Goal: Task Accomplishment & Management: Use online tool/utility

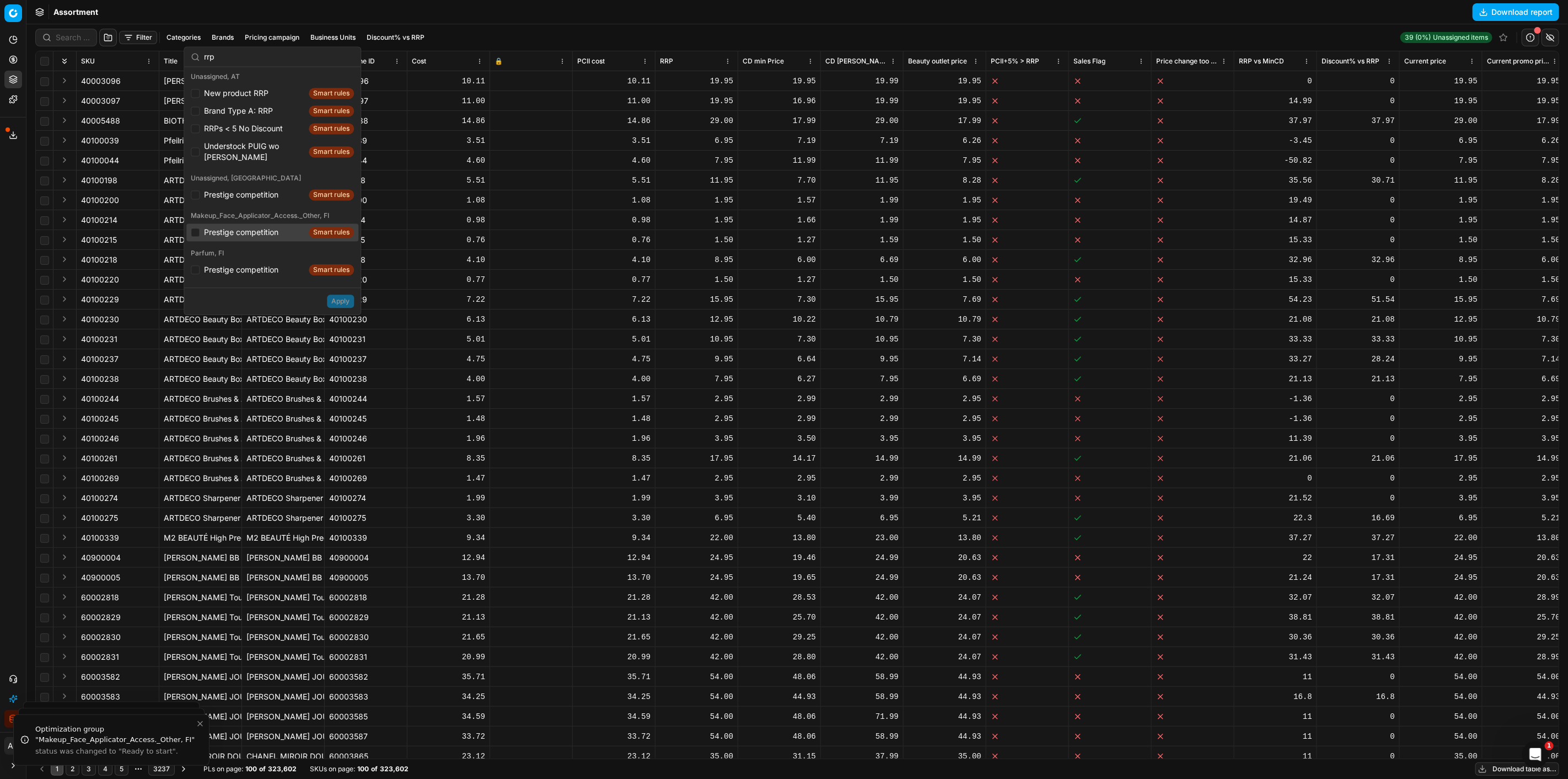
click at [10, 721] on icon "button" at bounding box center [11, 719] width 2 height 6
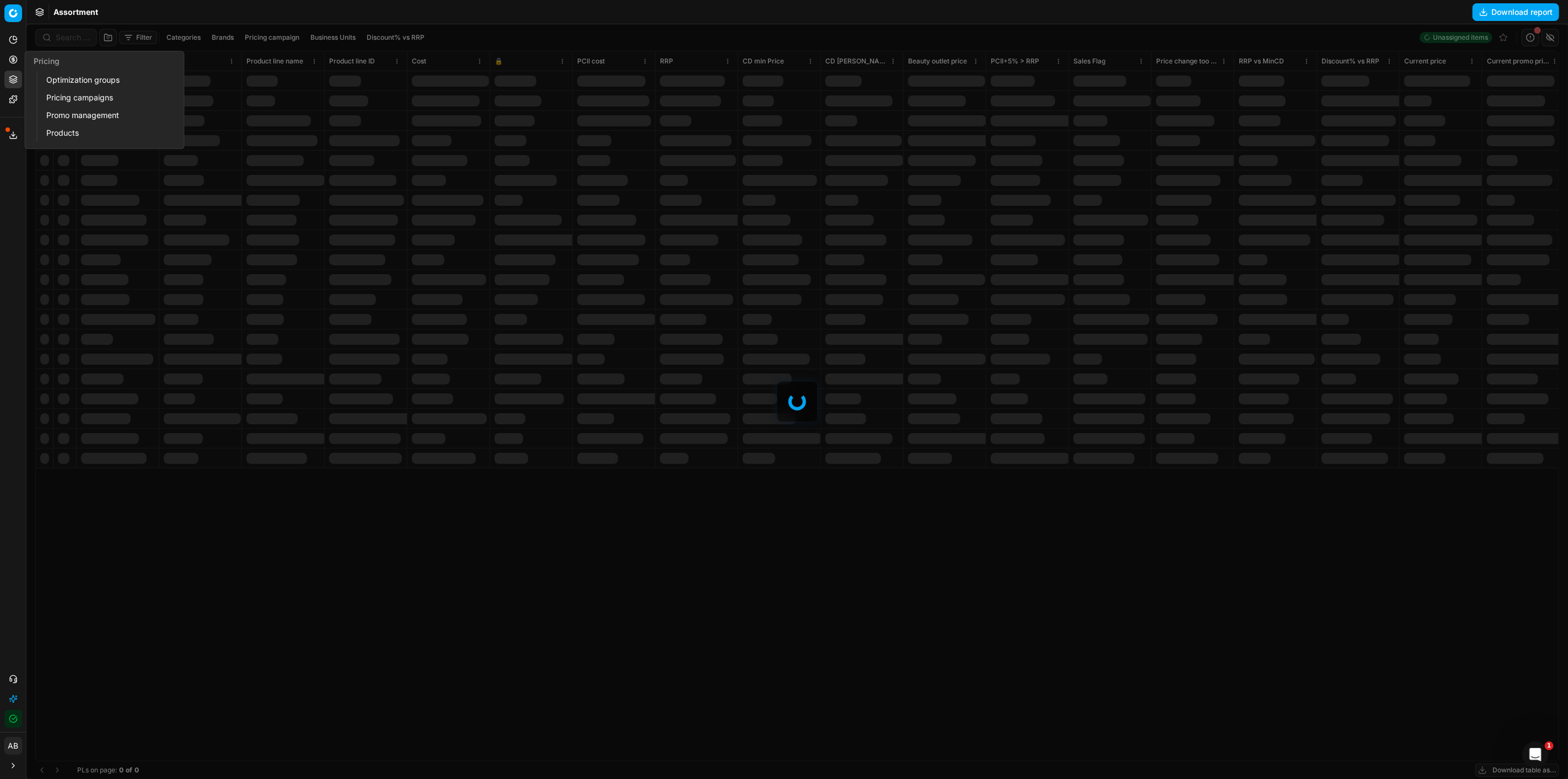
click at [62, 78] on link "Optimization groups" at bounding box center [106, 80] width 129 height 15
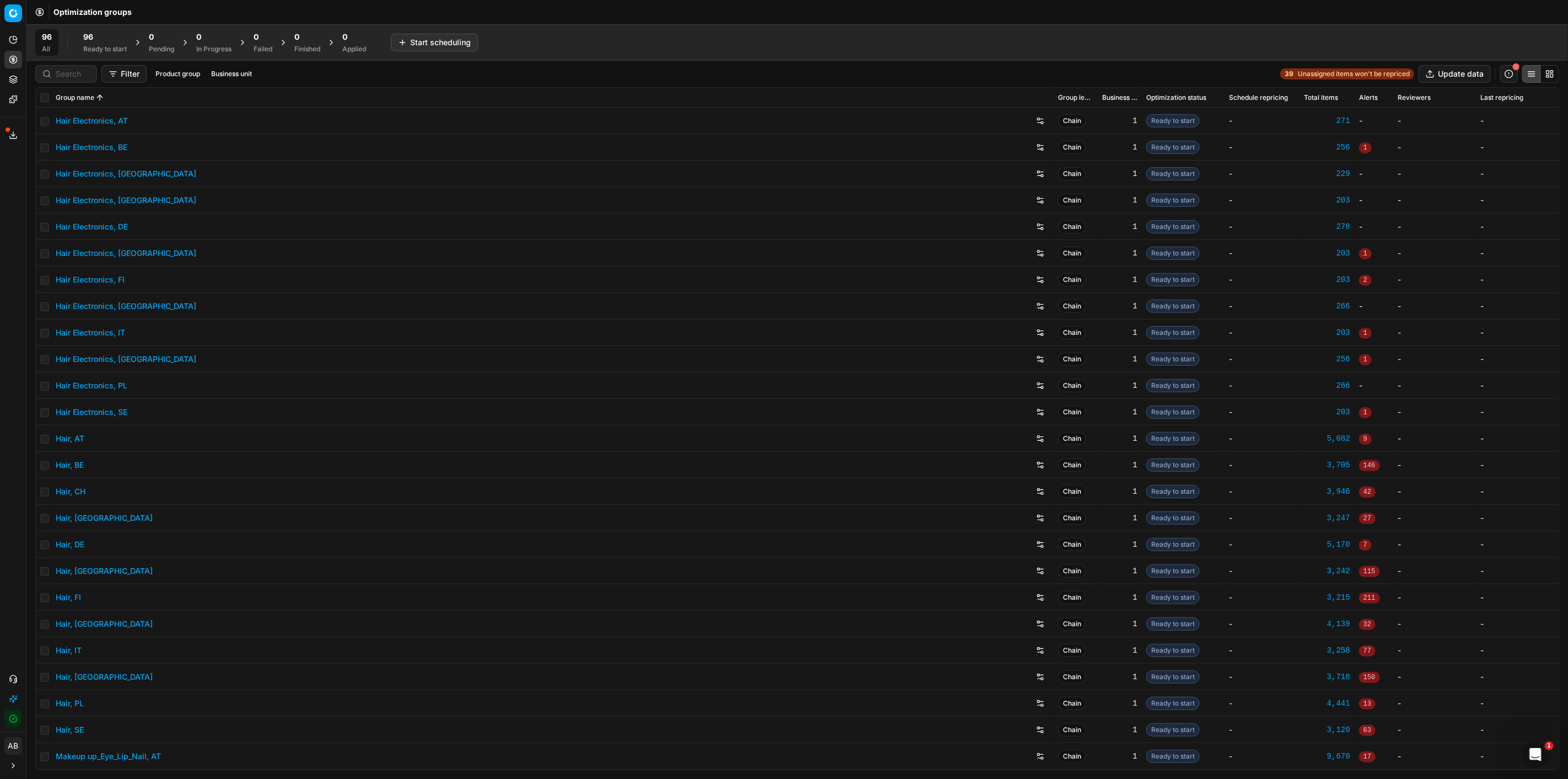
click at [48, 44] on div "All" at bounding box center [46, 48] width 10 height 9
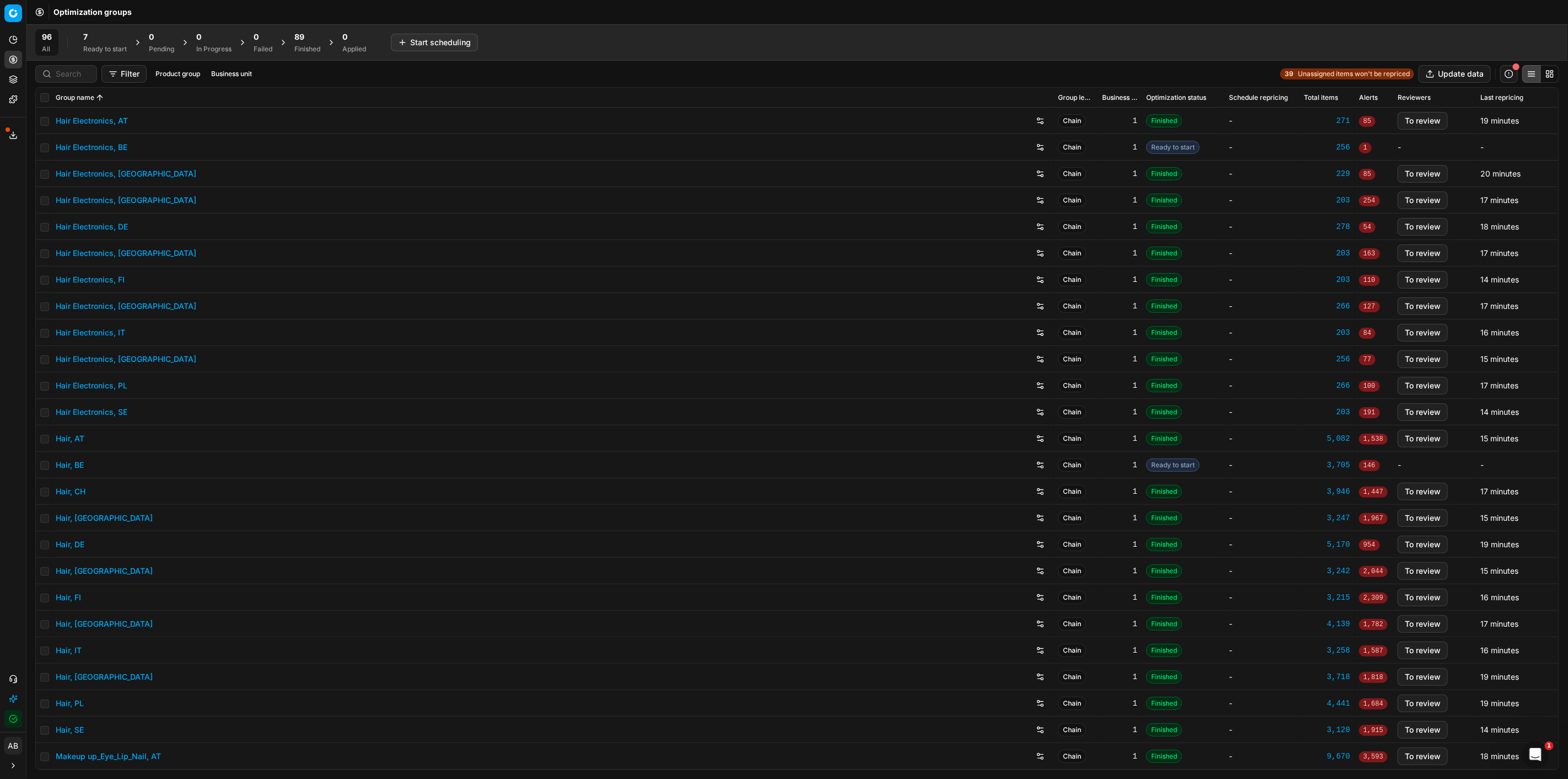
click at [306, 40] on div "89" at bounding box center [307, 37] width 26 height 11
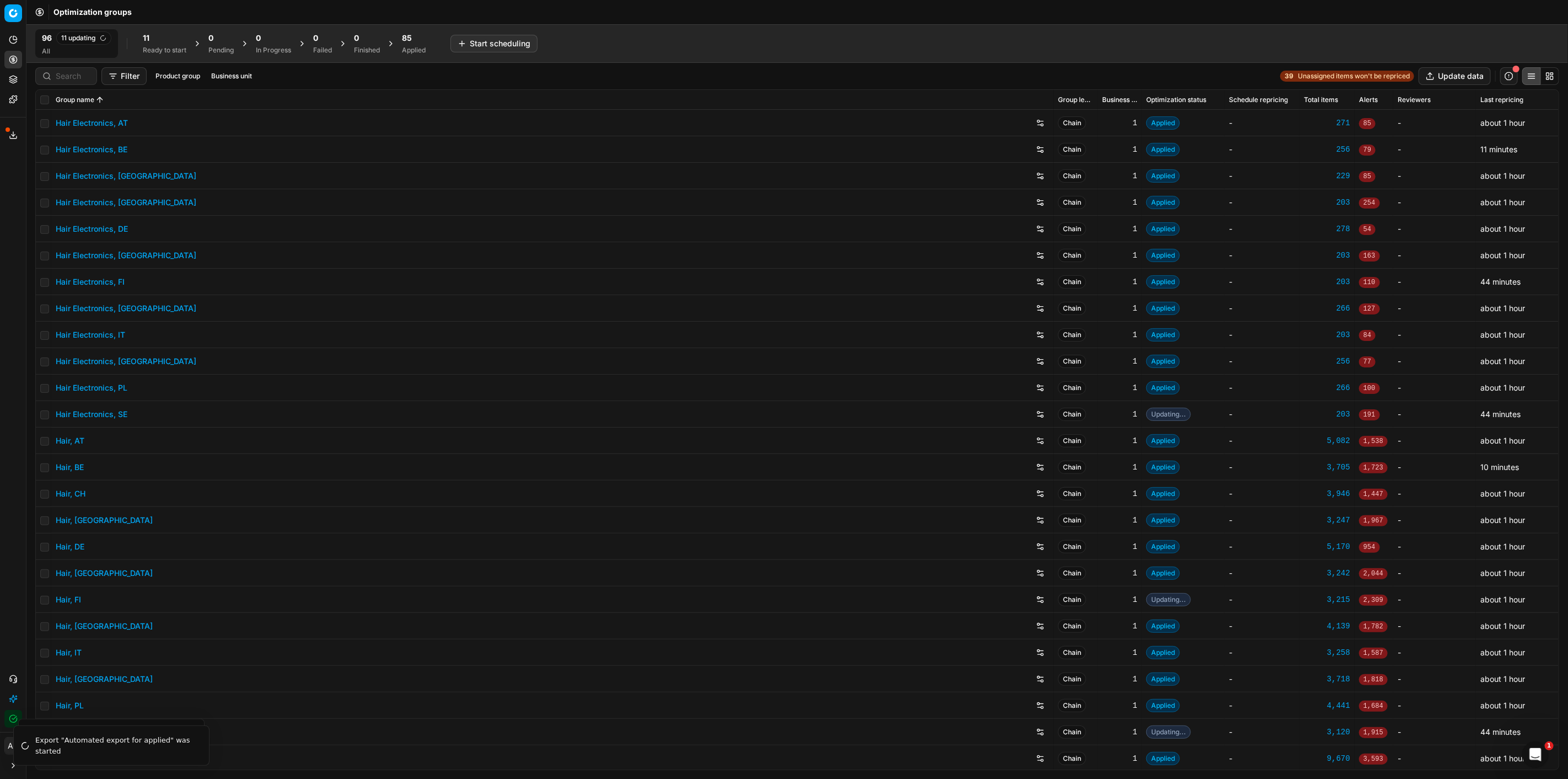
click at [8, 371] on div "Analytics Pricing Product portfolio Templates Export service 21 Contact support…" at bounding box center [13, 379] width 26 height 705
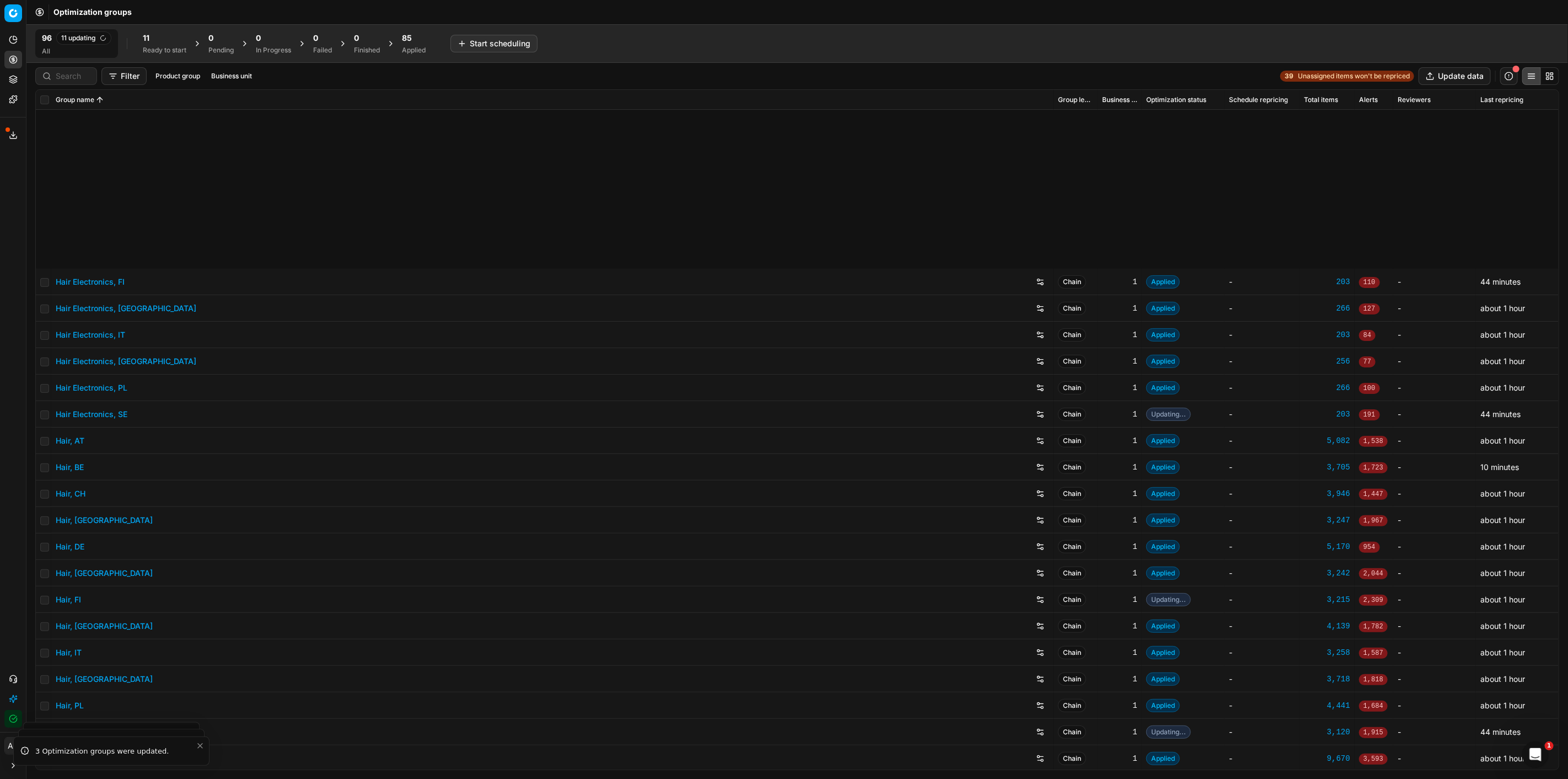
scroll to position [490, 0]
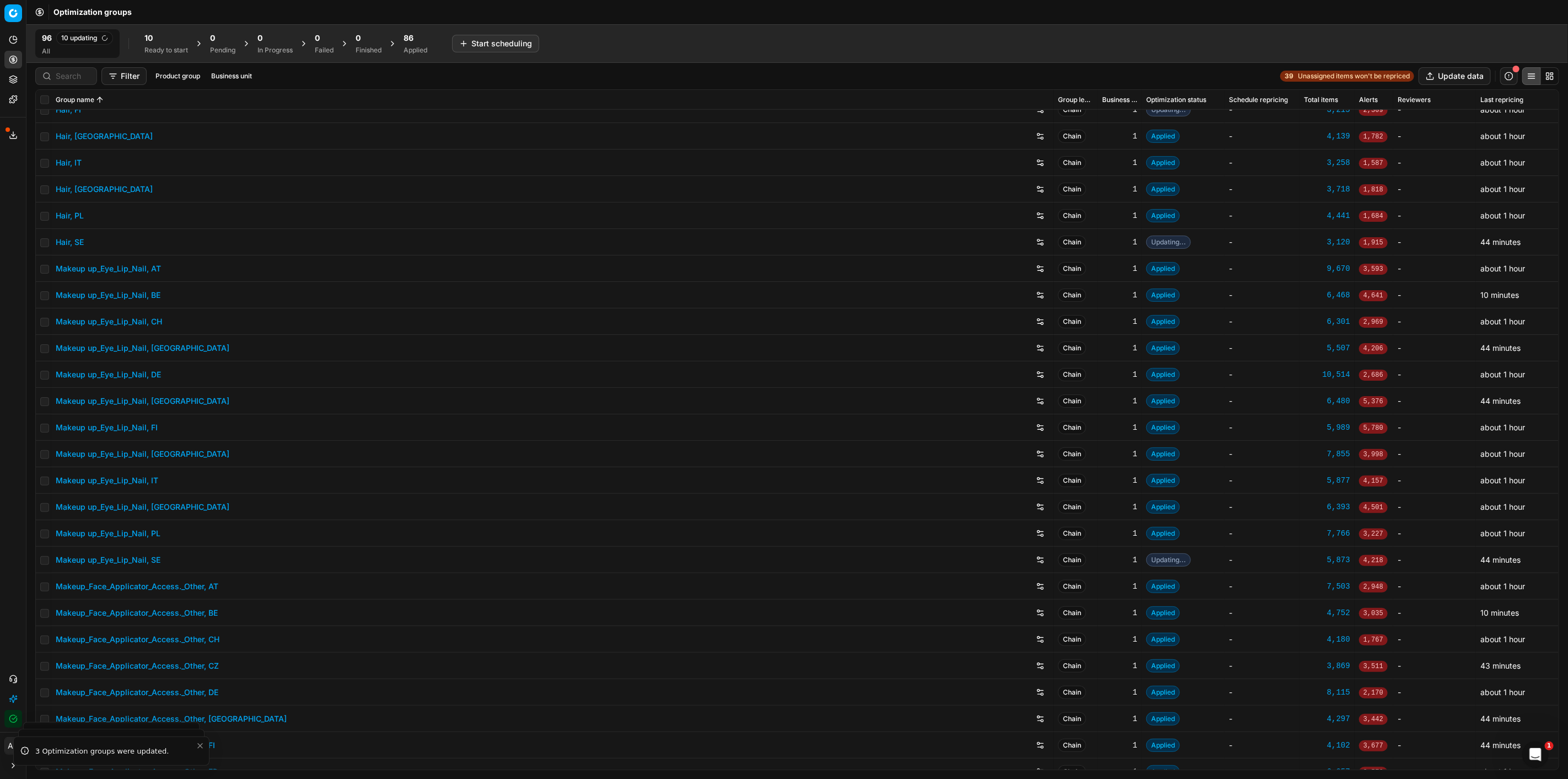
click at [142, 293] on link "Makeup up_Eye_Lip_Nail, BE" at bounding box center [108, 295] width 105 height 11
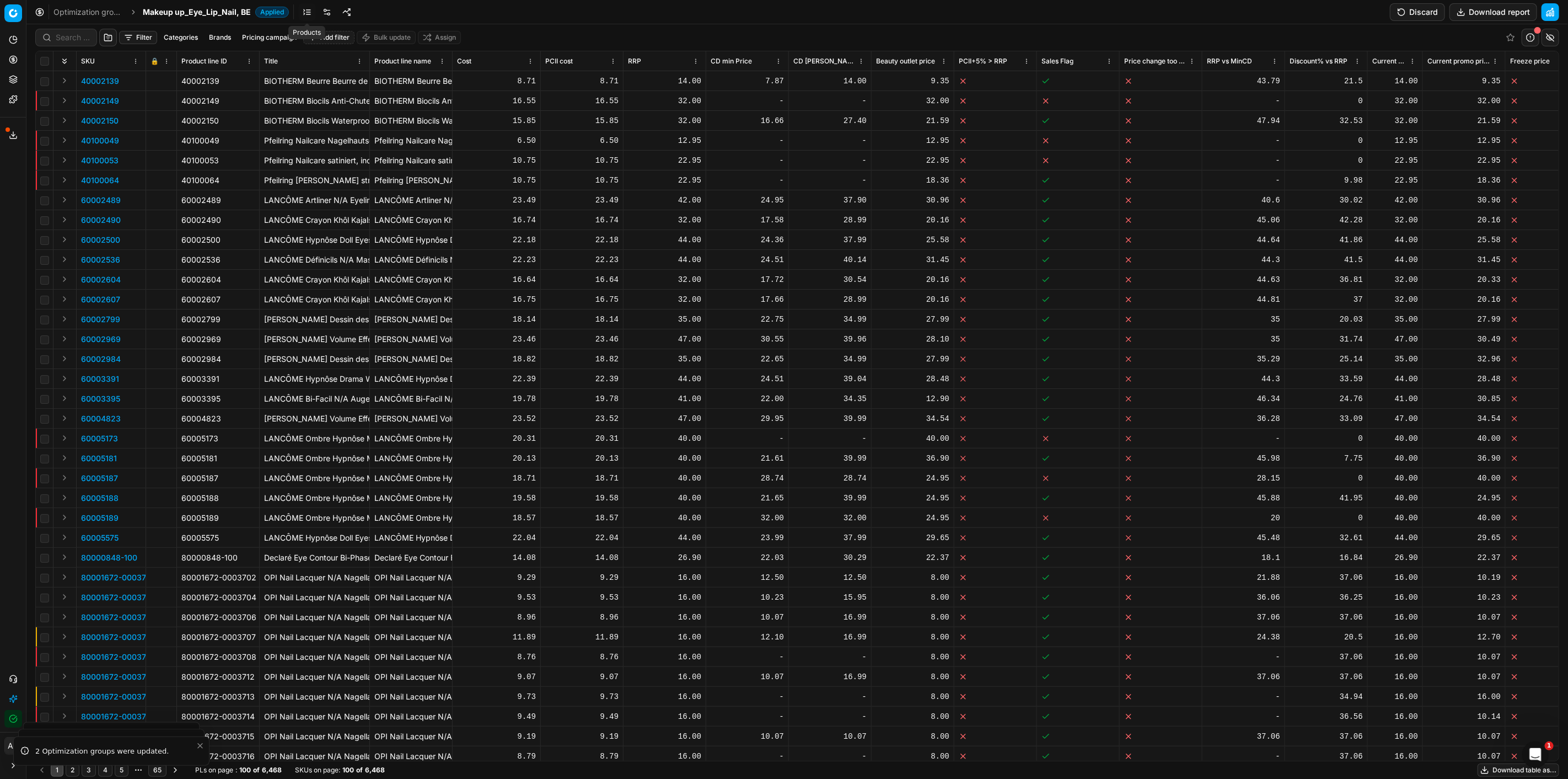
click at [326, 8] on link at bounding box center [327, 12] width 18 height 18
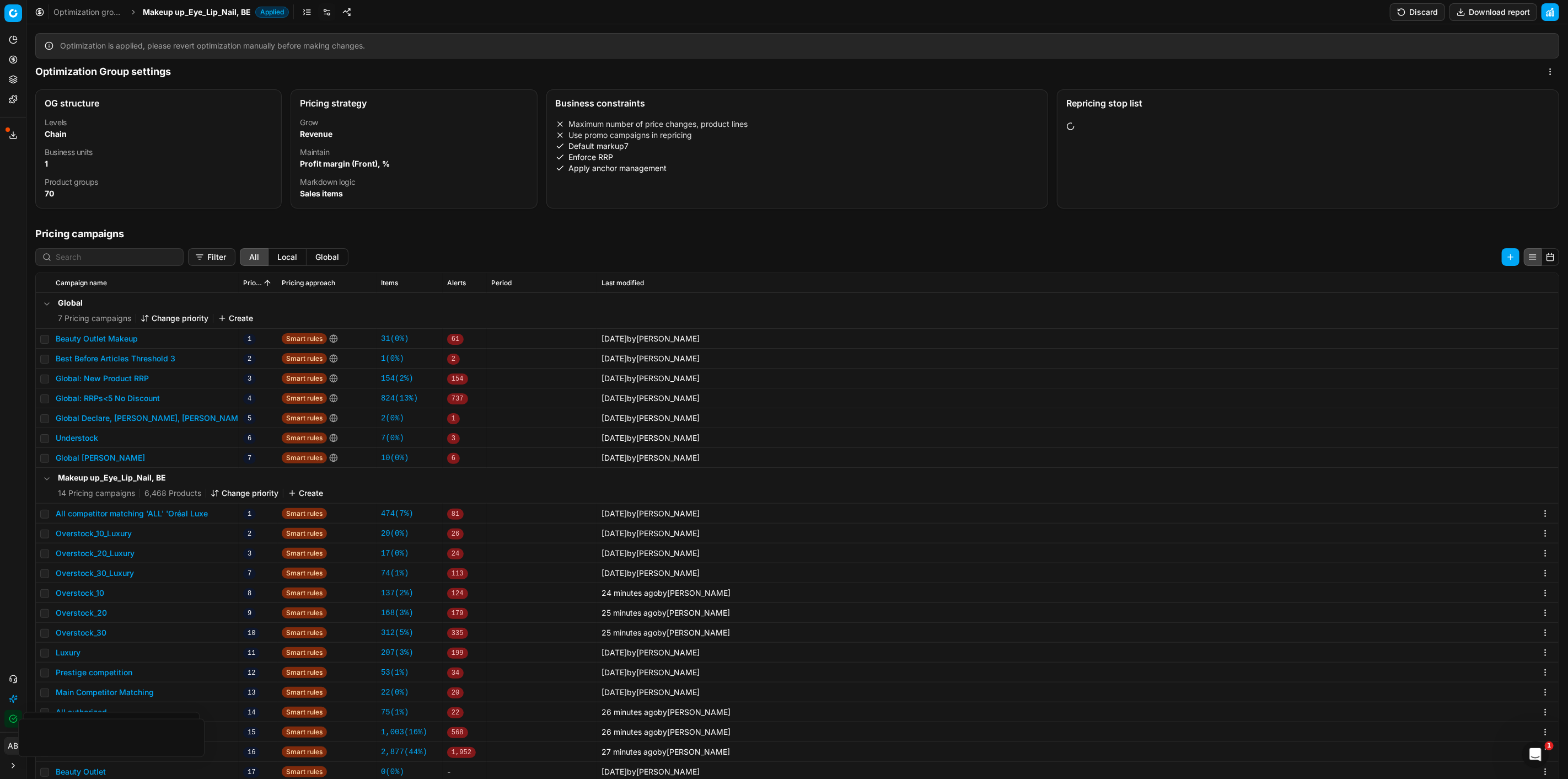
scroll to position [200, 0]
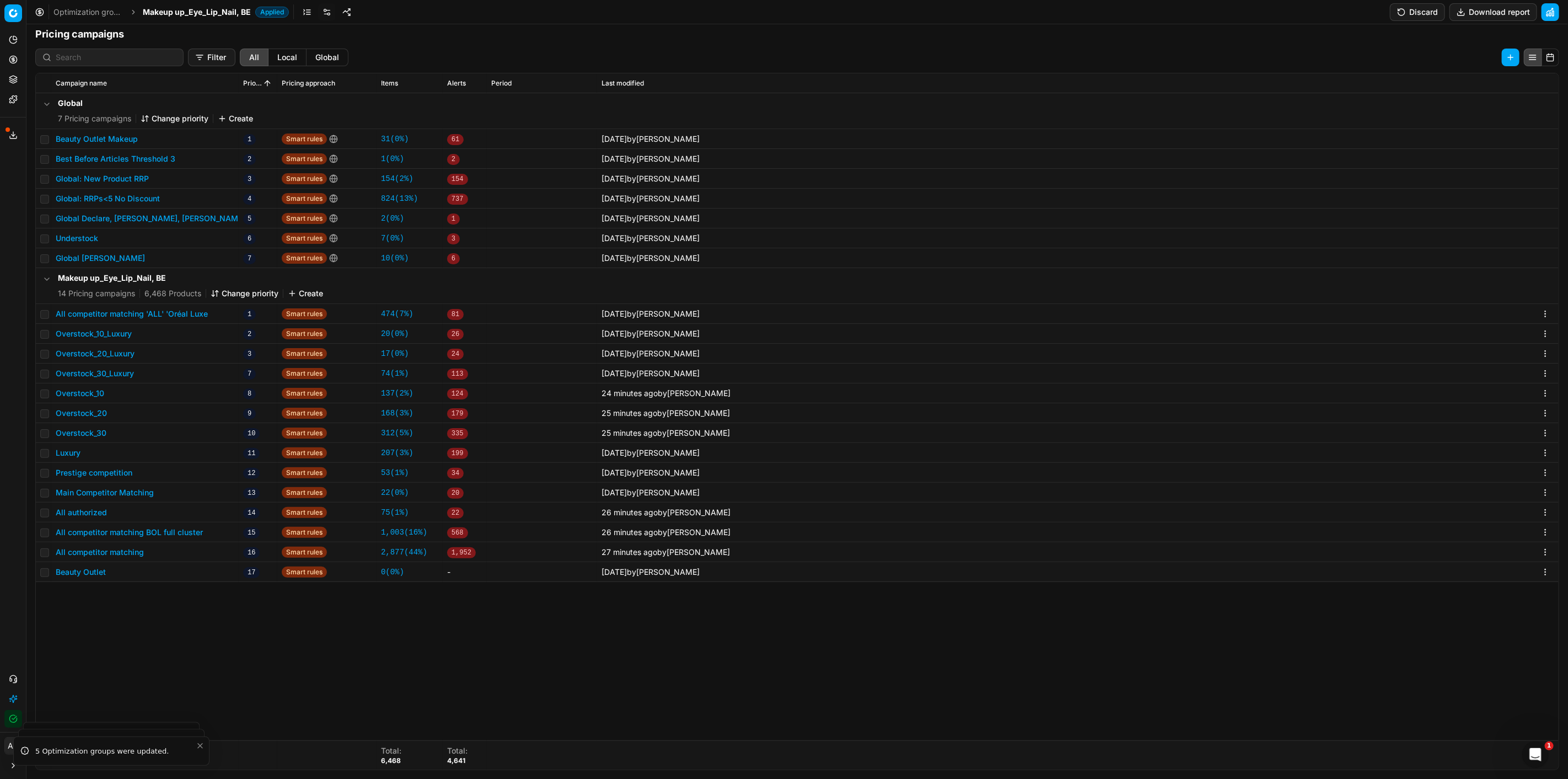
click at [129, 549] on button "All competitor matching" at bounding box center [100, 552] width 88 height 11
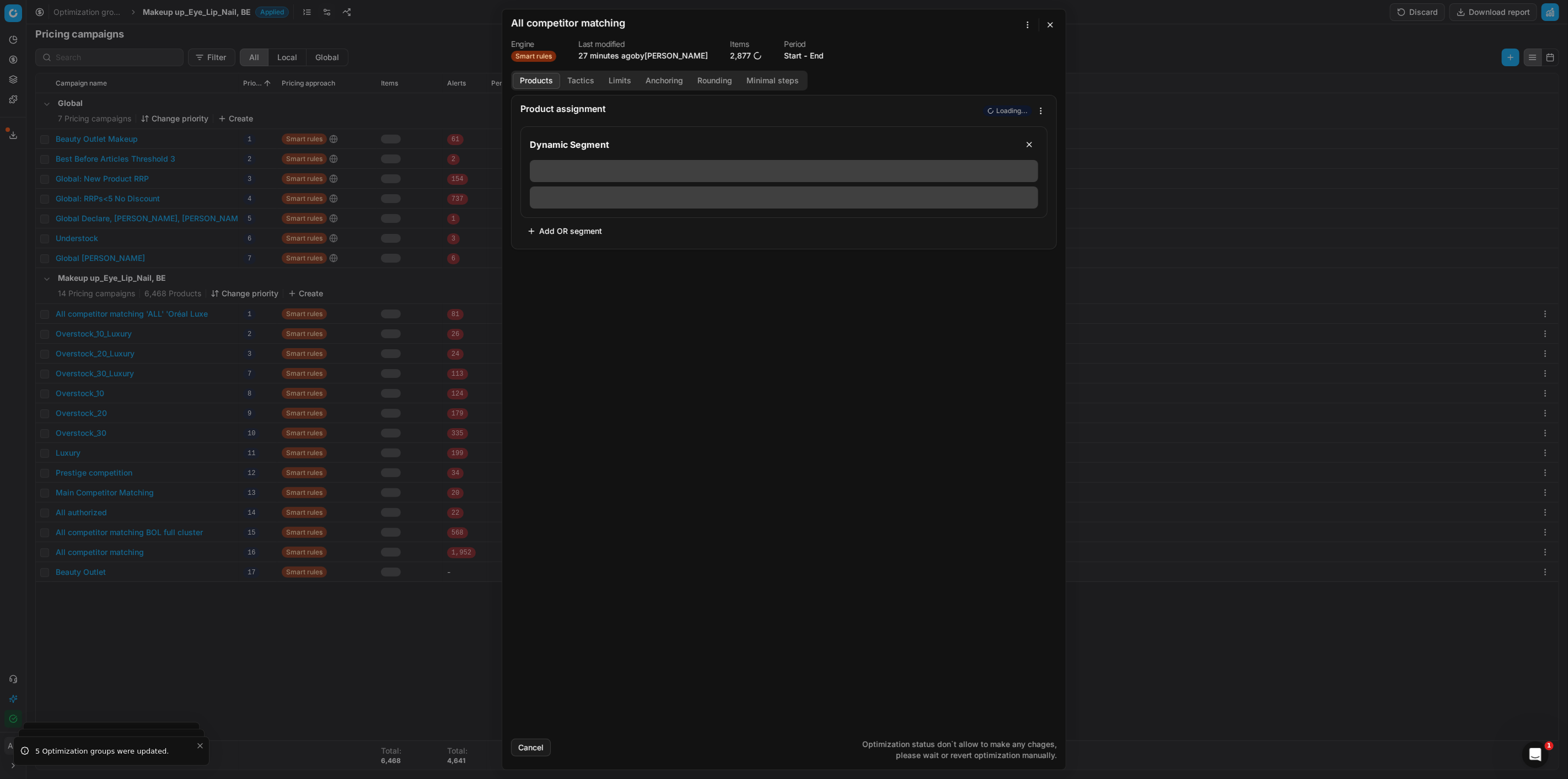
click at [575, 90] on div "Products Tactics Limits Anchoring Rounding Minimal steps" at bounding box center [659, 80] width 297 height 20
click at [583, 83] on button "Tactics" at bounding box center [581, 81] width 41 height 16
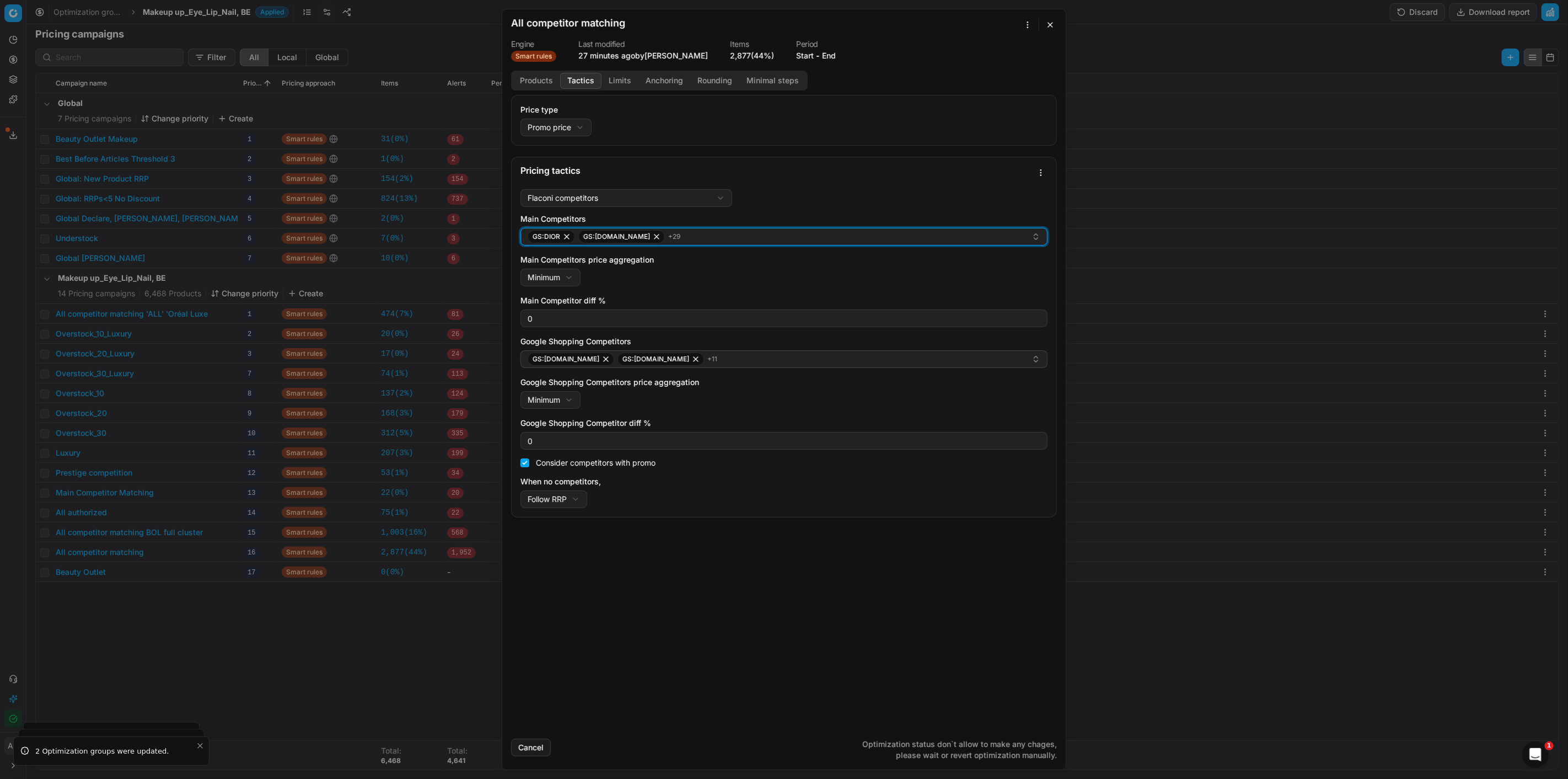
click at [710, 242] on div "GS:DIOR GS:Deloox.be + 29" at bounding box center [779, 236] width 504 height 13
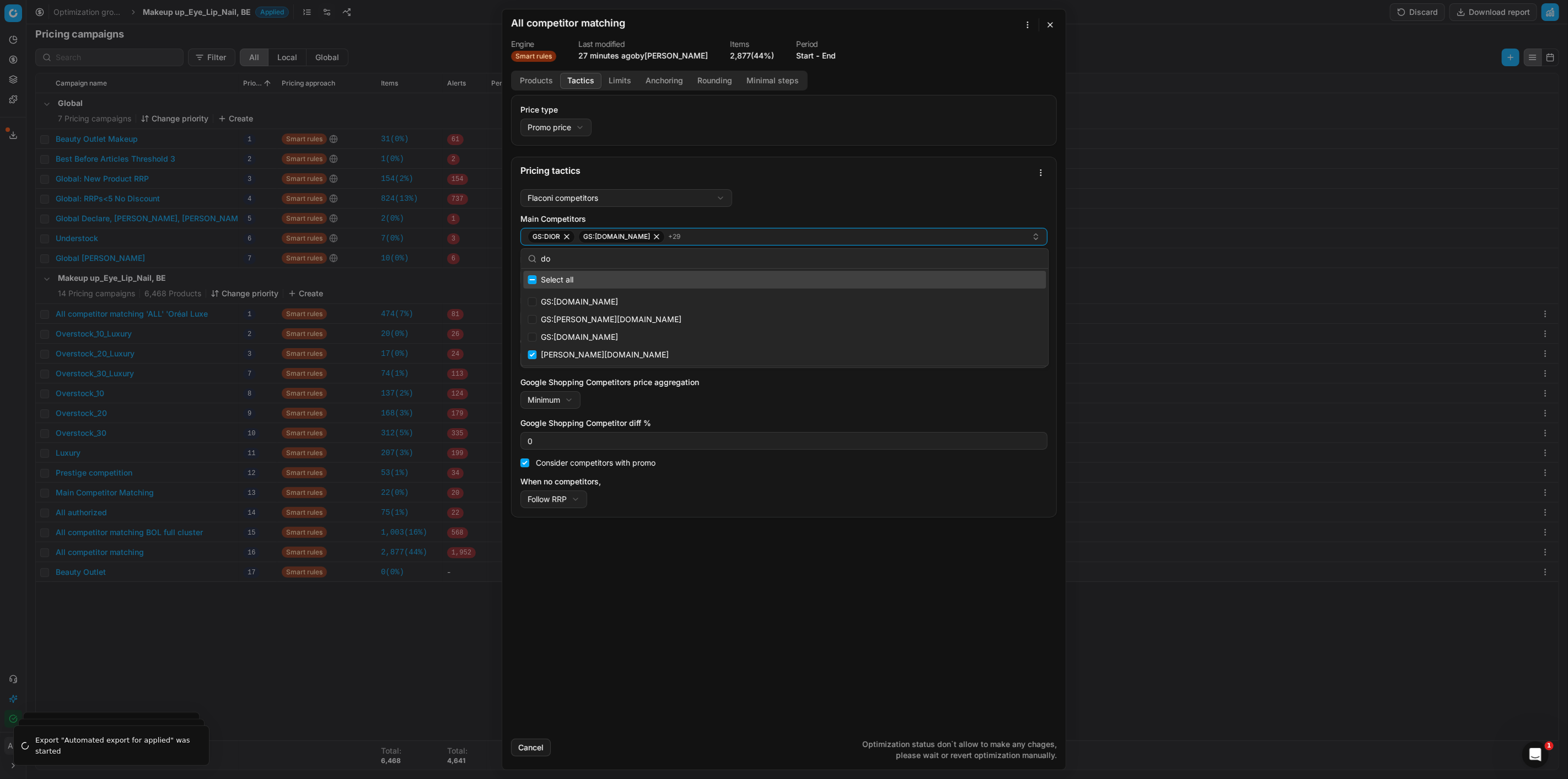
type input "d"
type input "parfumdre"
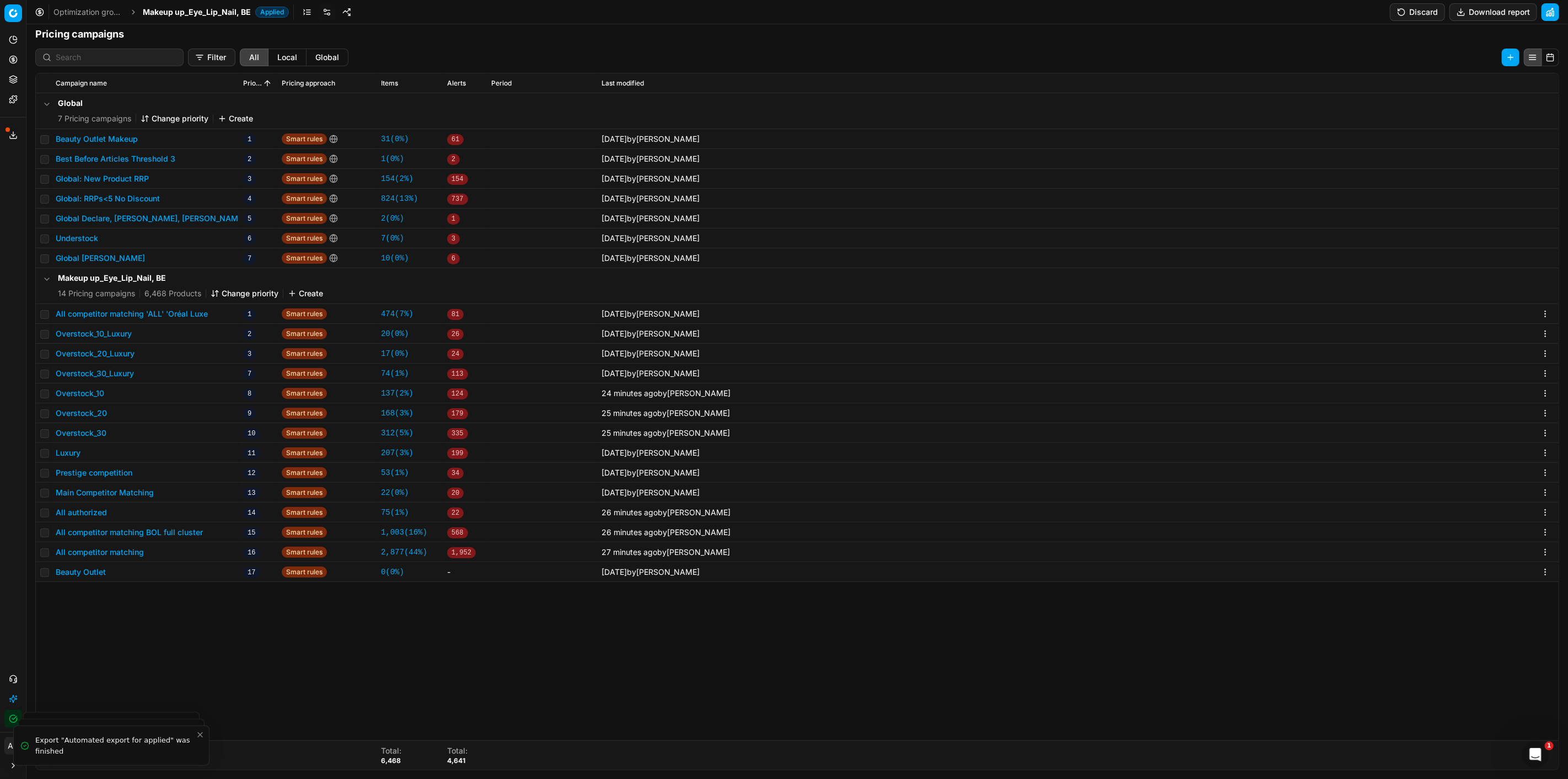
click at [83, 513] on button "All authorized" at bounding box center [81, 512] width 51 height 11
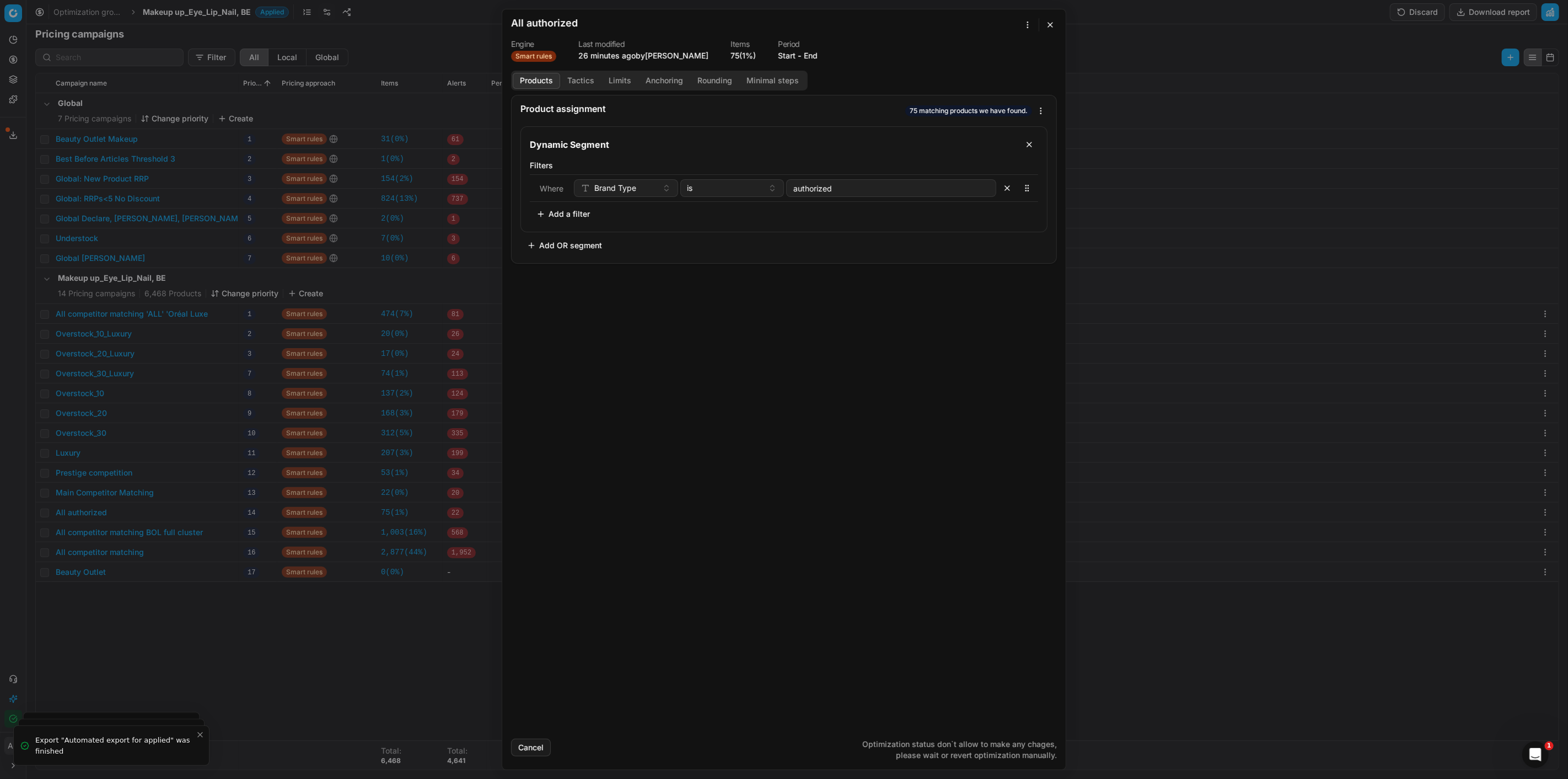
click at [135, 657] on div "We are saving PC settings. Please wait, it should take a few minutes All author…" at bounding box center [784, 389] width 1568 height 779
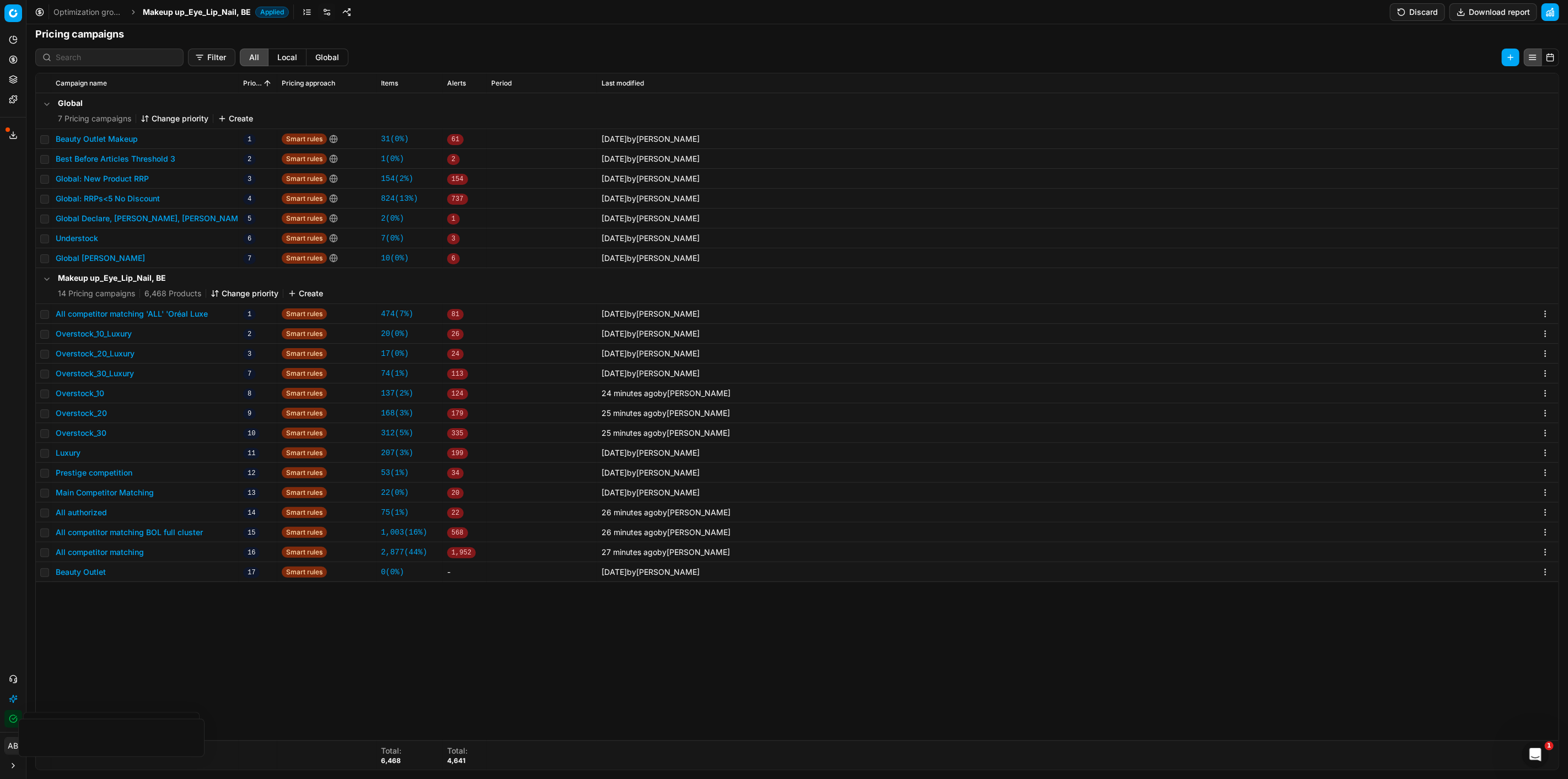
click at [127, 552] on button "All competitor matching" at bounding box center [100, 552] width 88 height 11
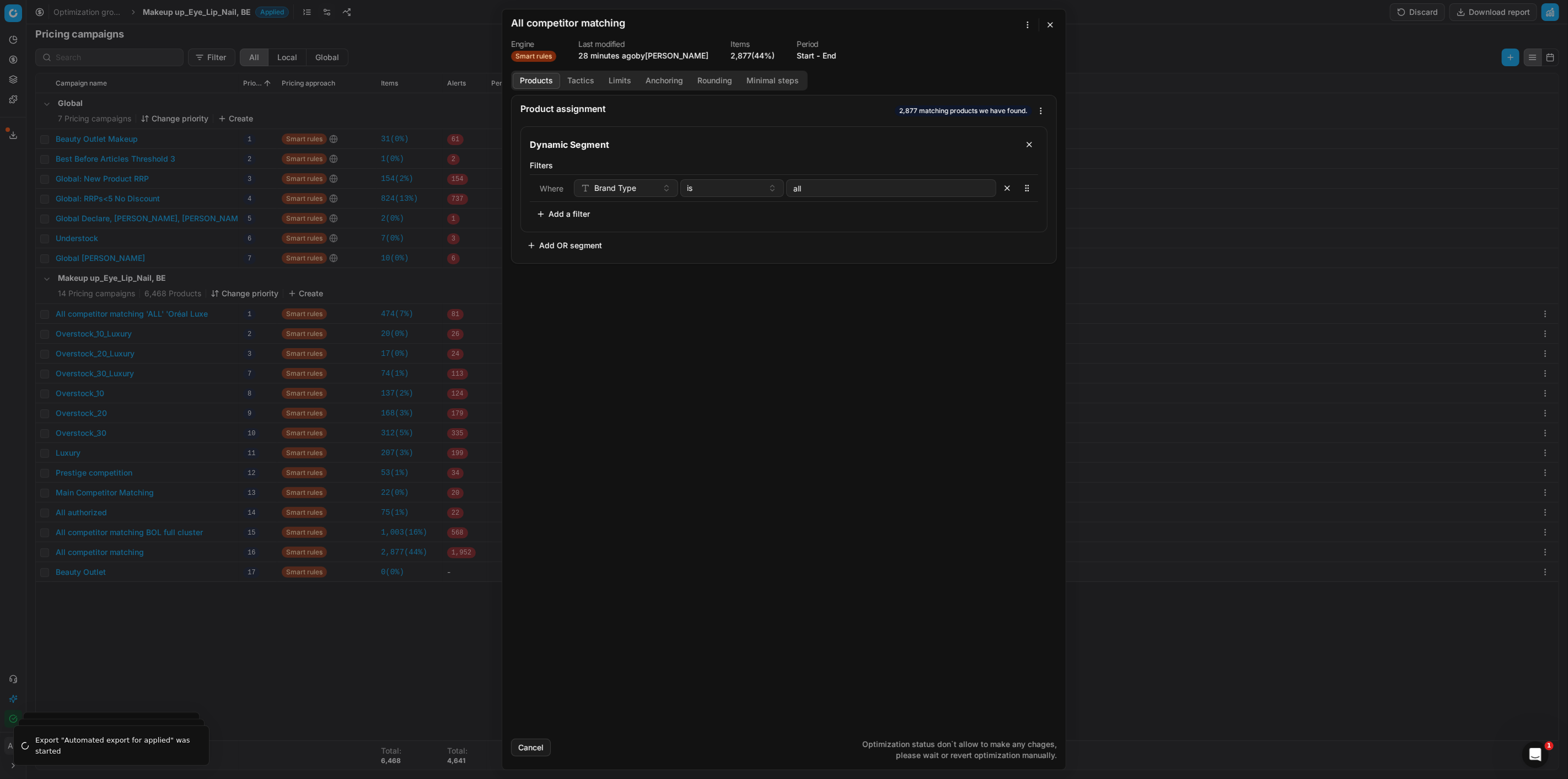
click at [572, 76] on button "Tactics" at bounding box center [581, 81] width 41 height 16
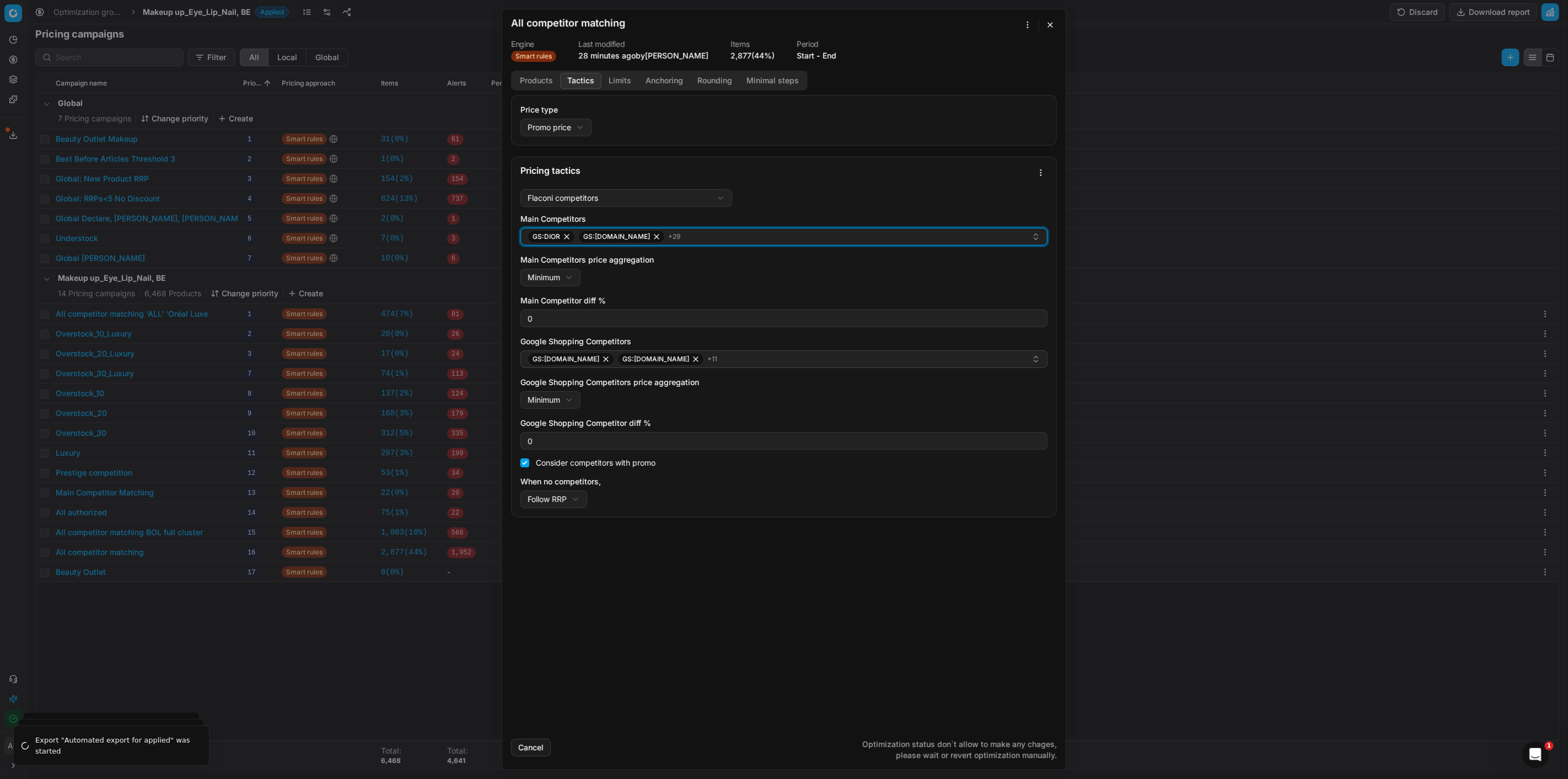
click at [684, 237] on div "GS:DIOR GS:Deloox.be + 29" at bounding box center [779, 236] width 504 height 13
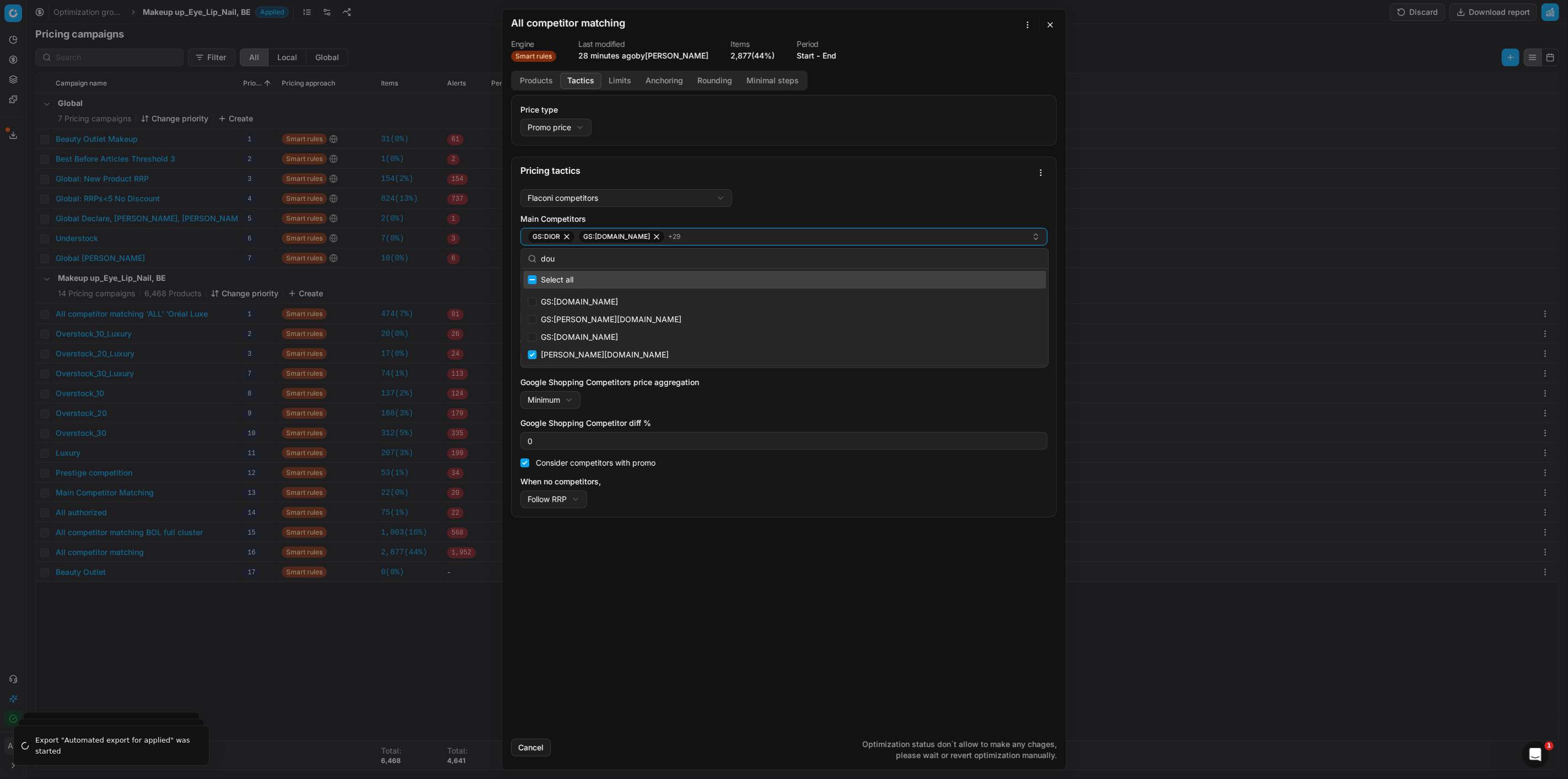
type input "doug"
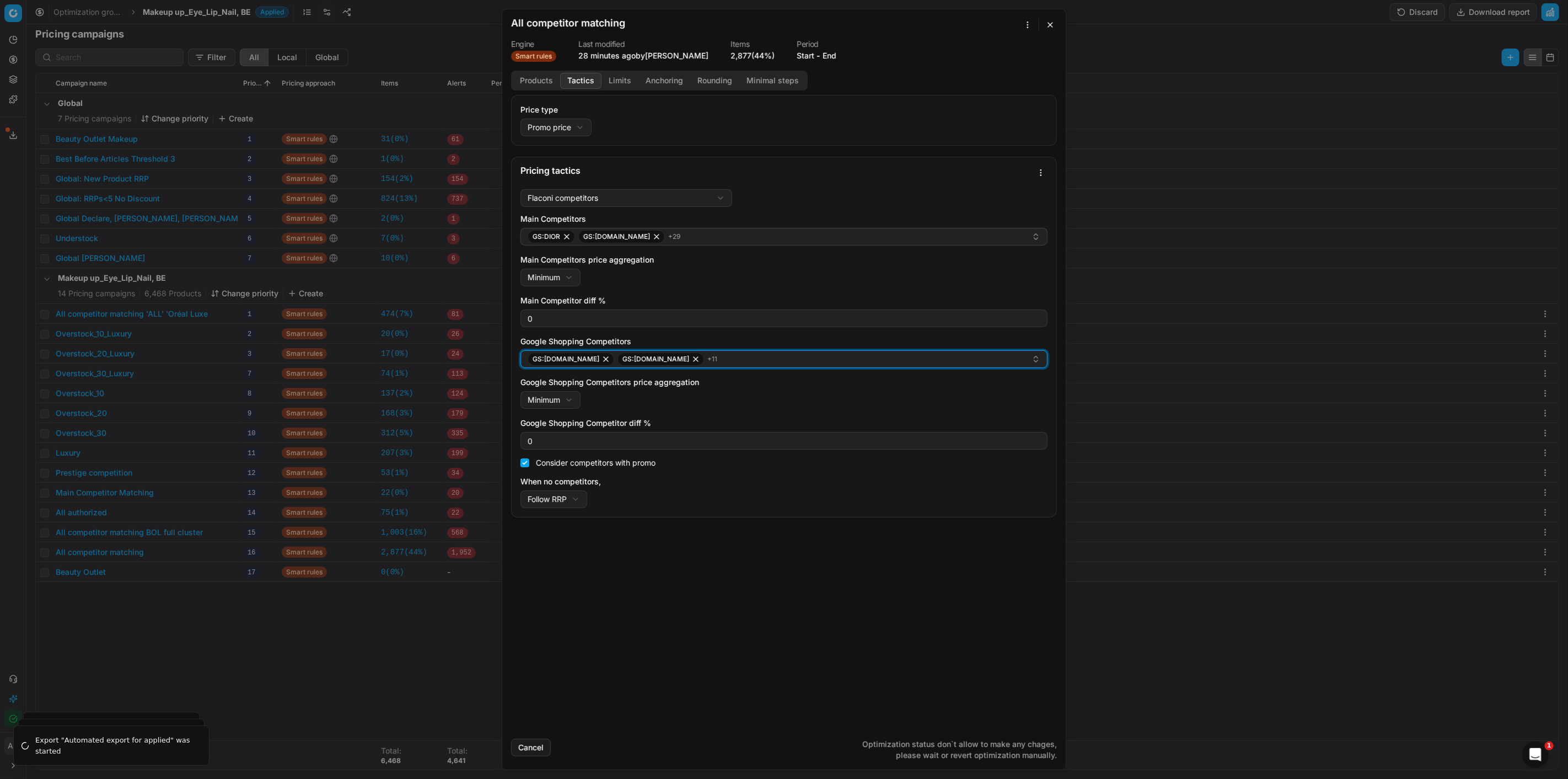
click at [715, 360] on div "GS:Douglas.be GS:parfumdreams.BE + 11" at bounding box center [779, 359] width 504 height 13
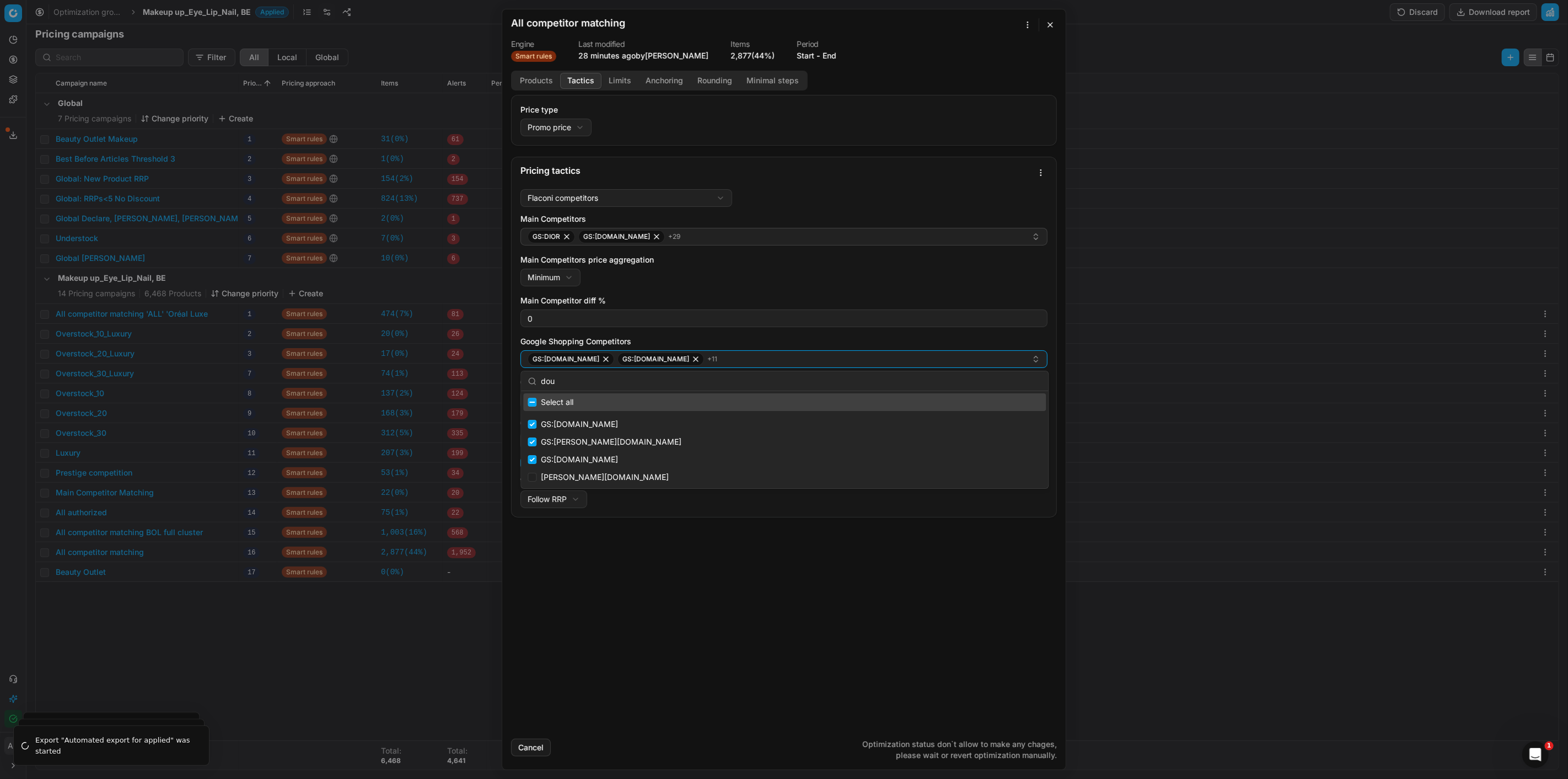
type input "doug"
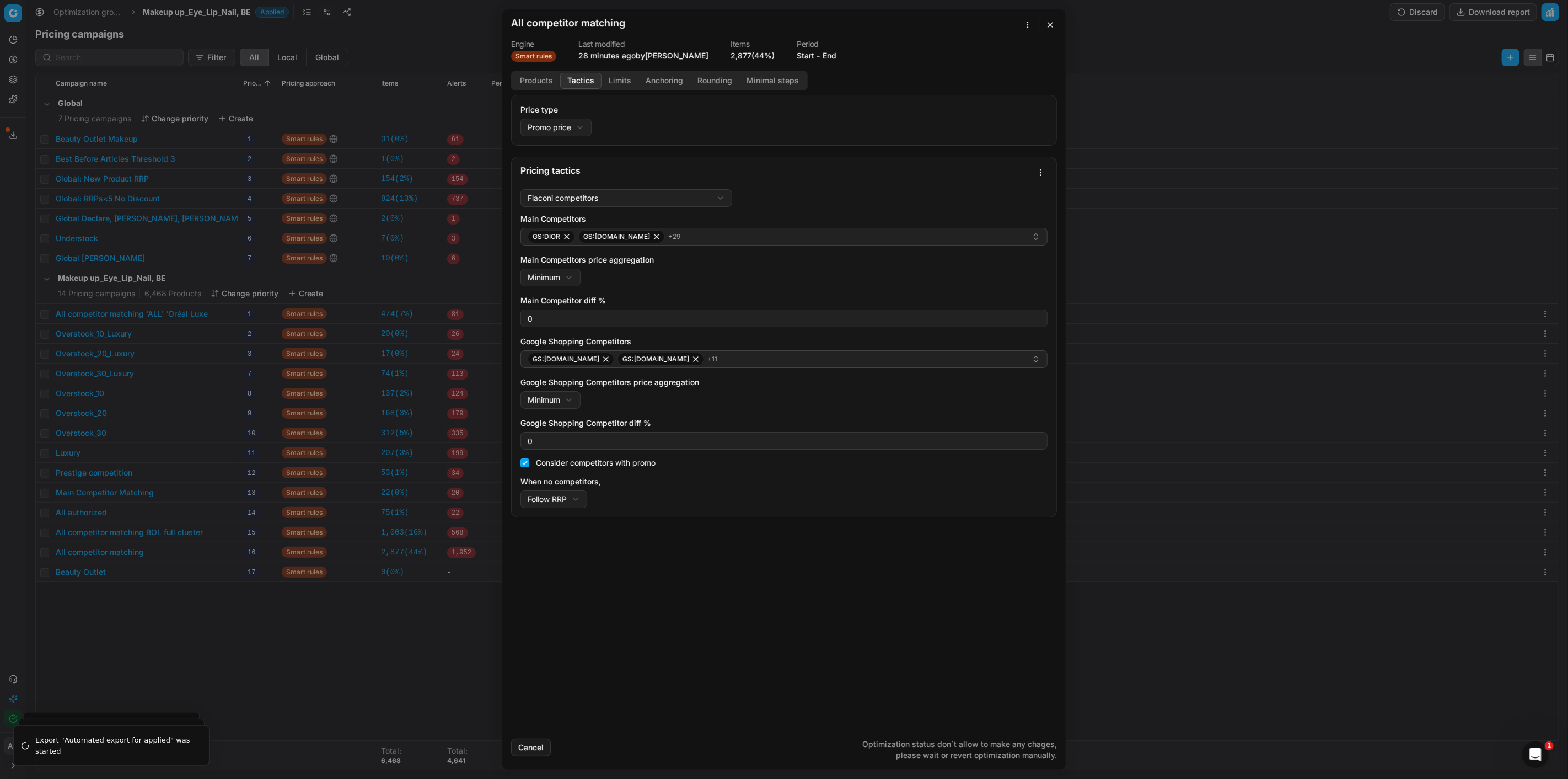
click at [1046, 26] on button "button" at bounding box center [1050, 25] width 13 height 13
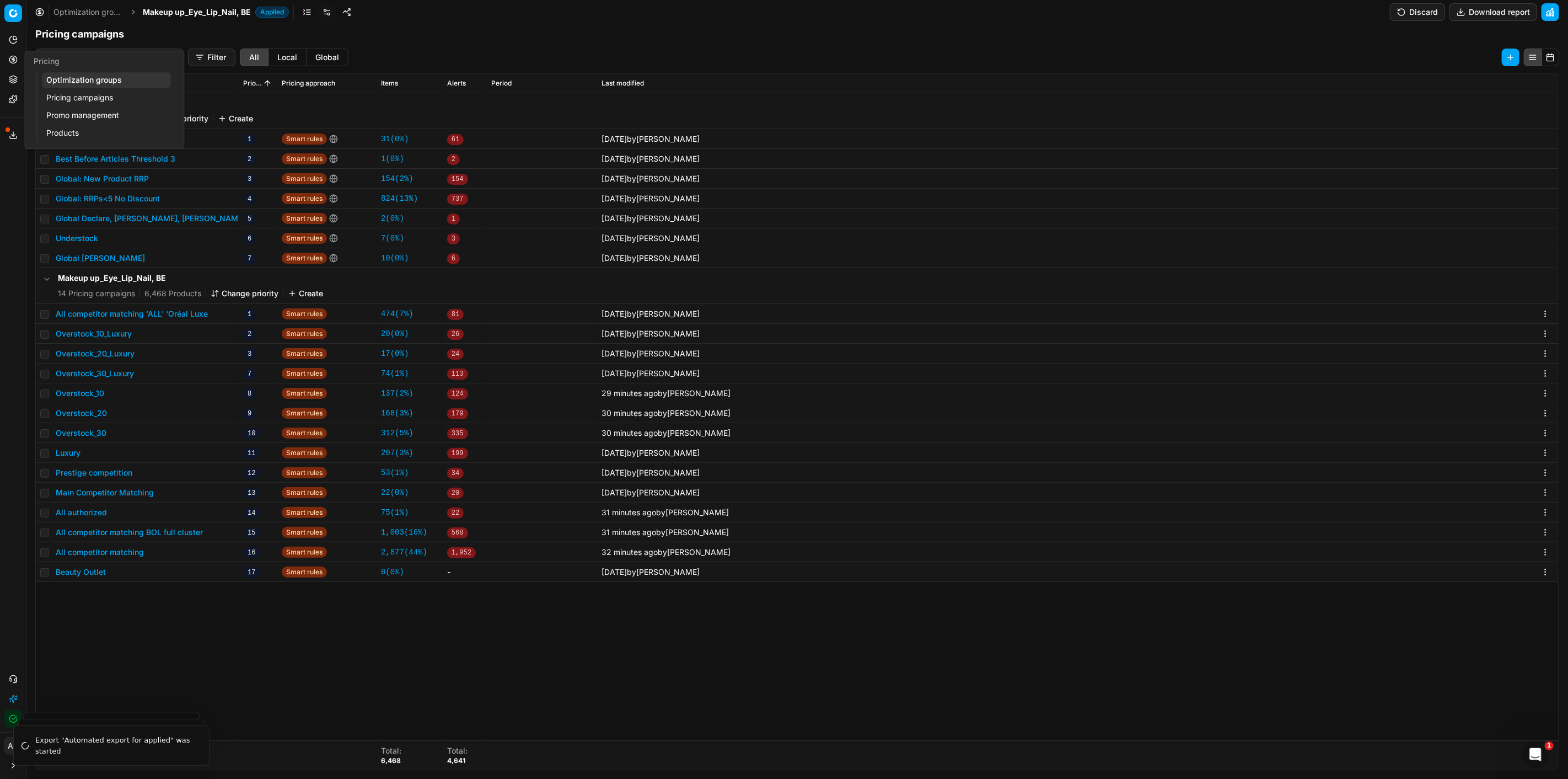
click at [84, 75] on link "Optimization groups" at bounding box center [106, 80] width 129 height 15
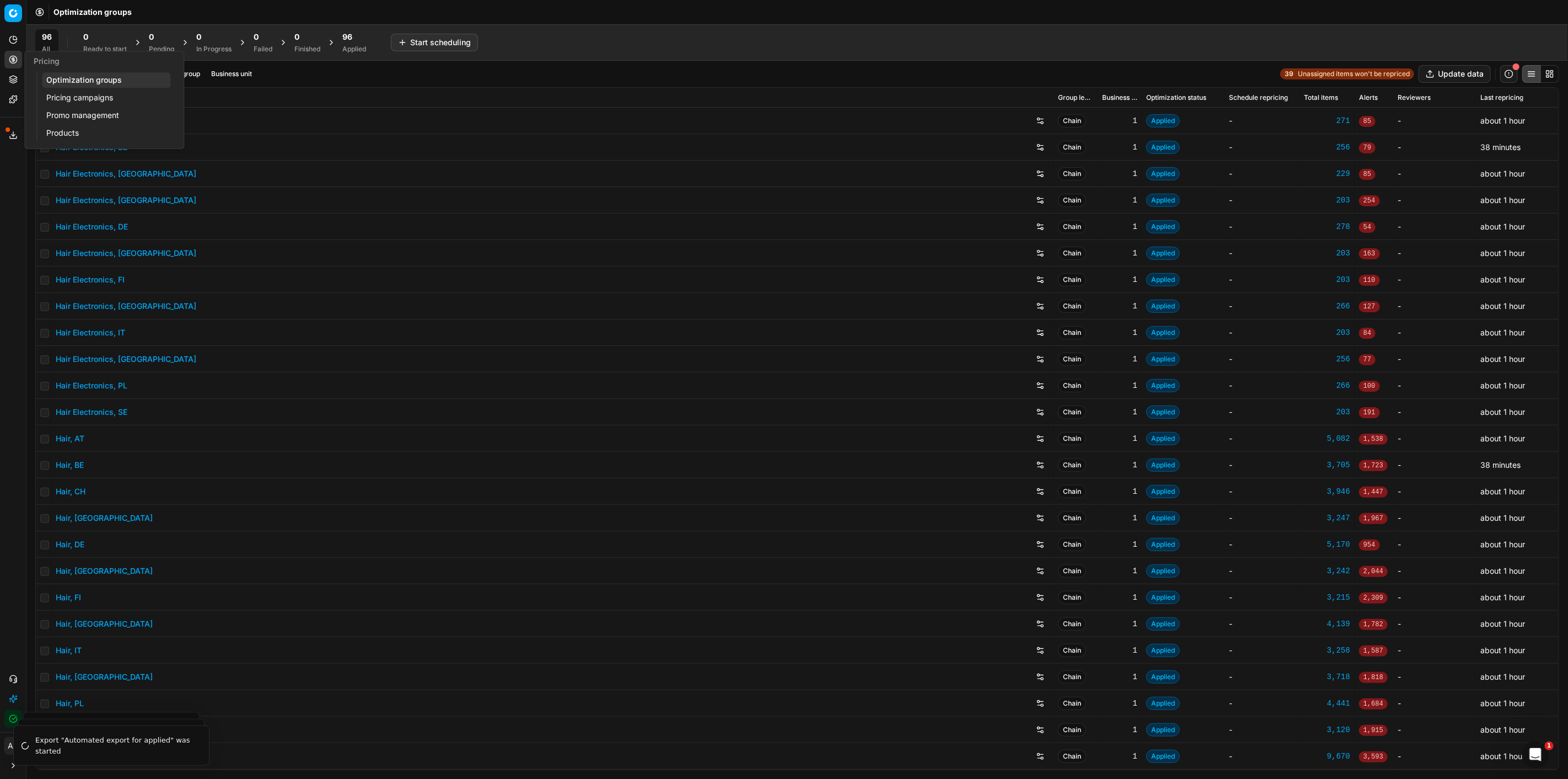
click at [87, 94] on link "Pricing campaigns" at bounding box center [106, 97] width 129 height 15
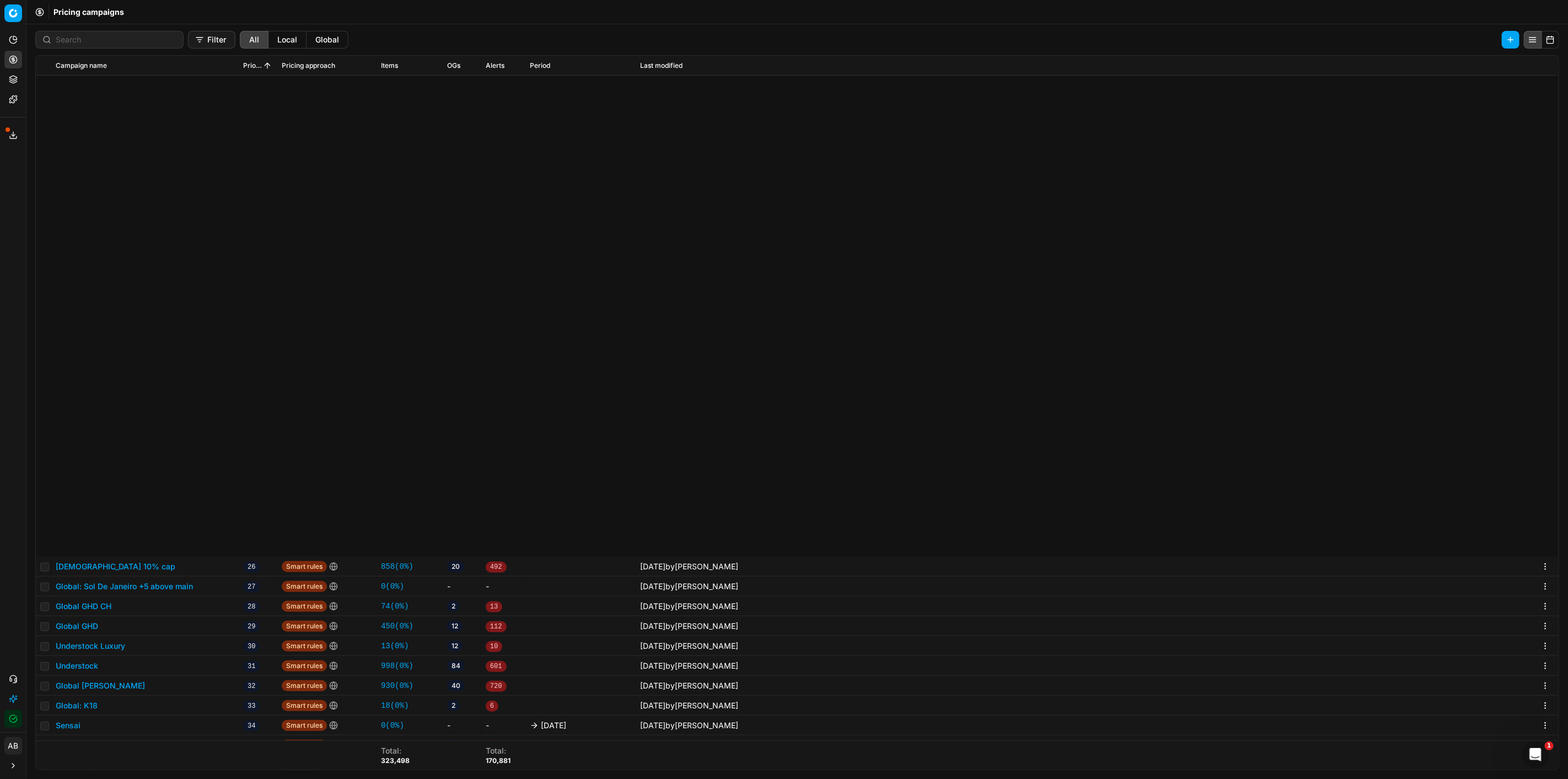
scroll to position [552, 0]
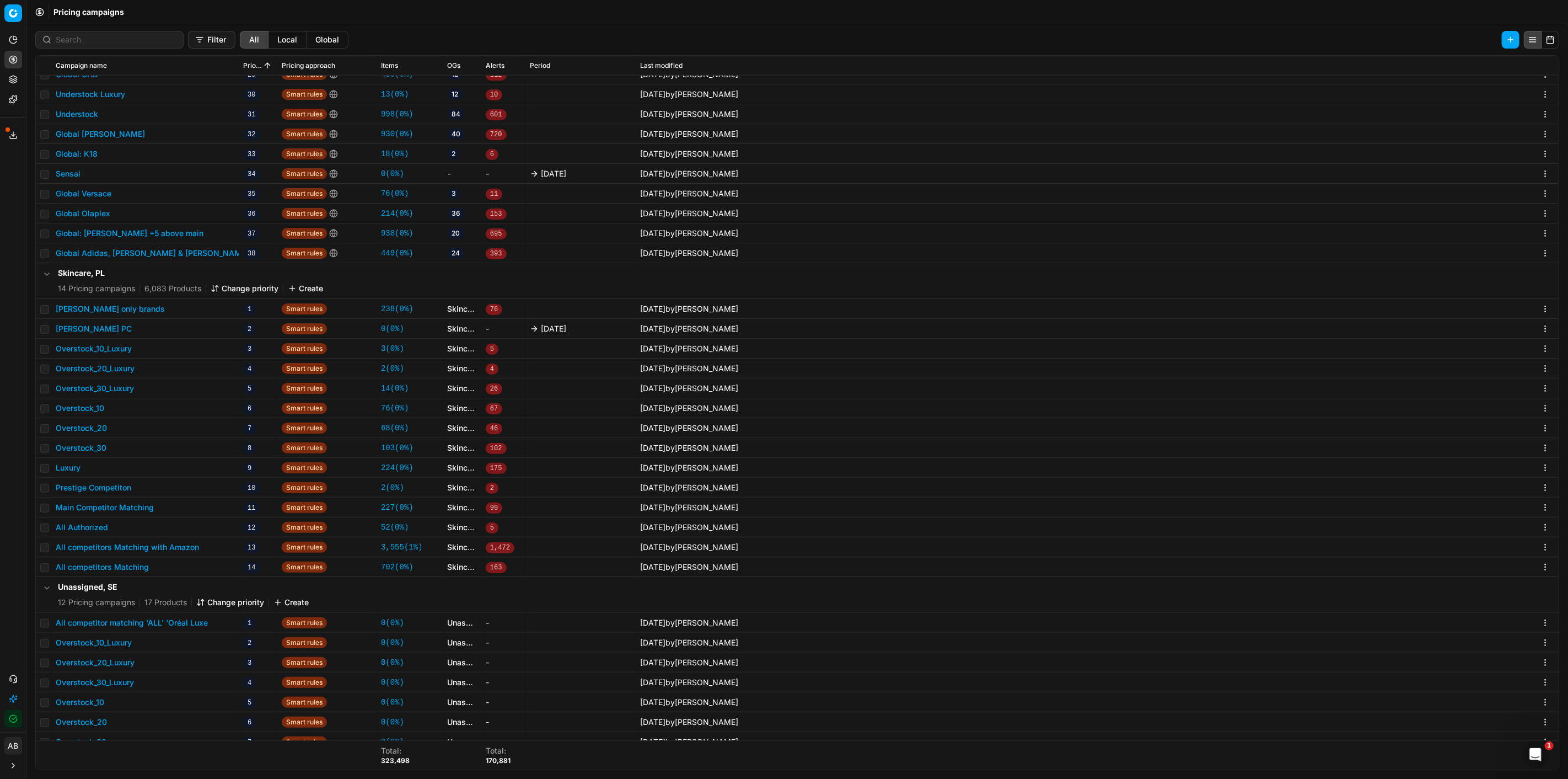
click at [98, 408] on button "Overstock_10" at bounding box center [80, 408] width 48 height 11
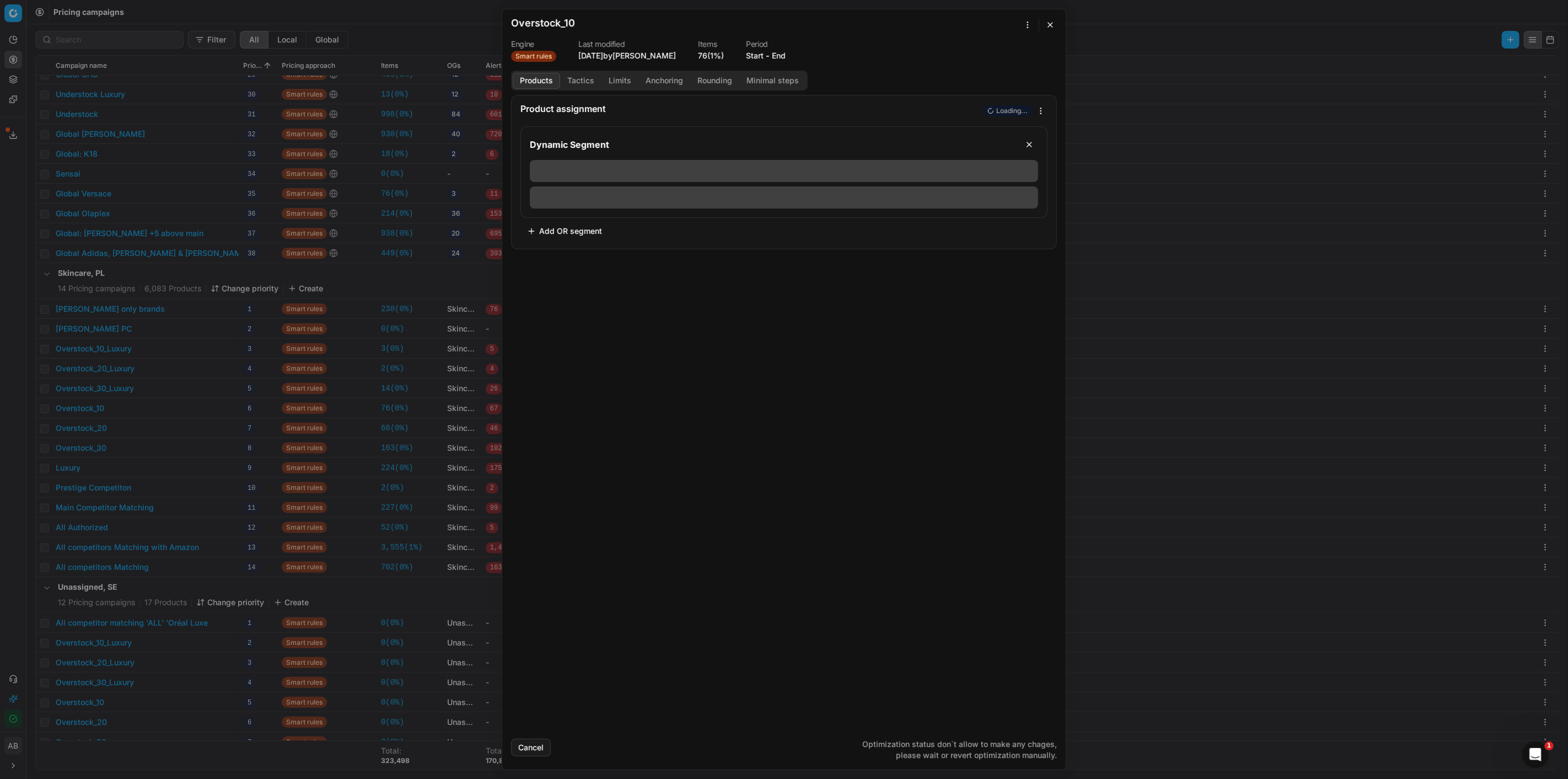
click at [578, 80] on button "Tactics" at bounding box center [581, 81] width 41 height 16
click at [545, 80] on button "Products" at bounding box center [536, 81] width 47 height 16
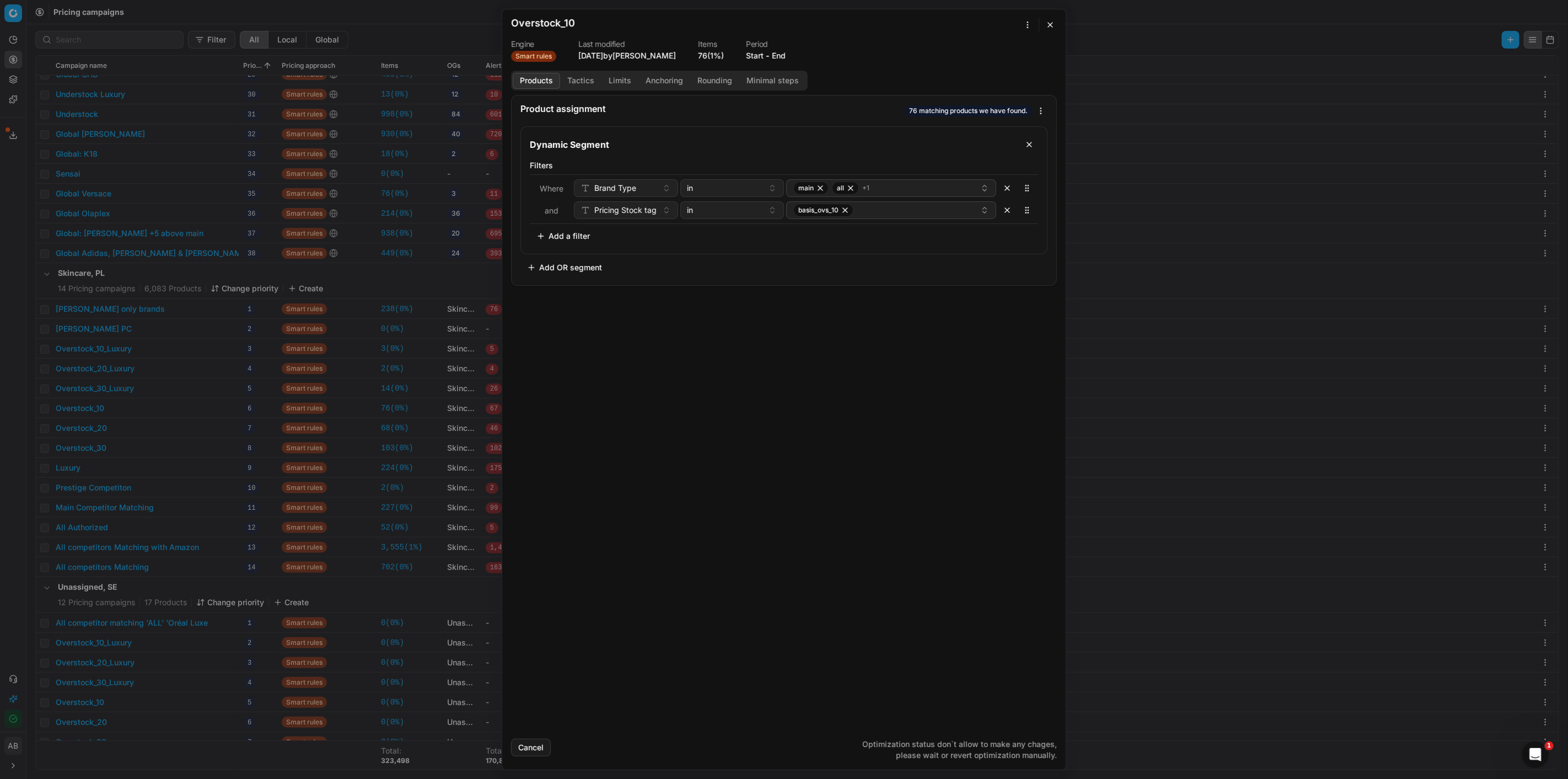
click at [894, 447] on div "Product assignment 76 matching products we have found. Dynamic Segment Filters …" at bounding box center [784, 412] width 564 height 635
drag, startPoint x: 1048, startPoint y: 29, endPoint x: 1005, endPoint y: 109, distance: 90.8
click at [1048, 30] on button "button" at bounding box center [1050, 25] width 13 height 13
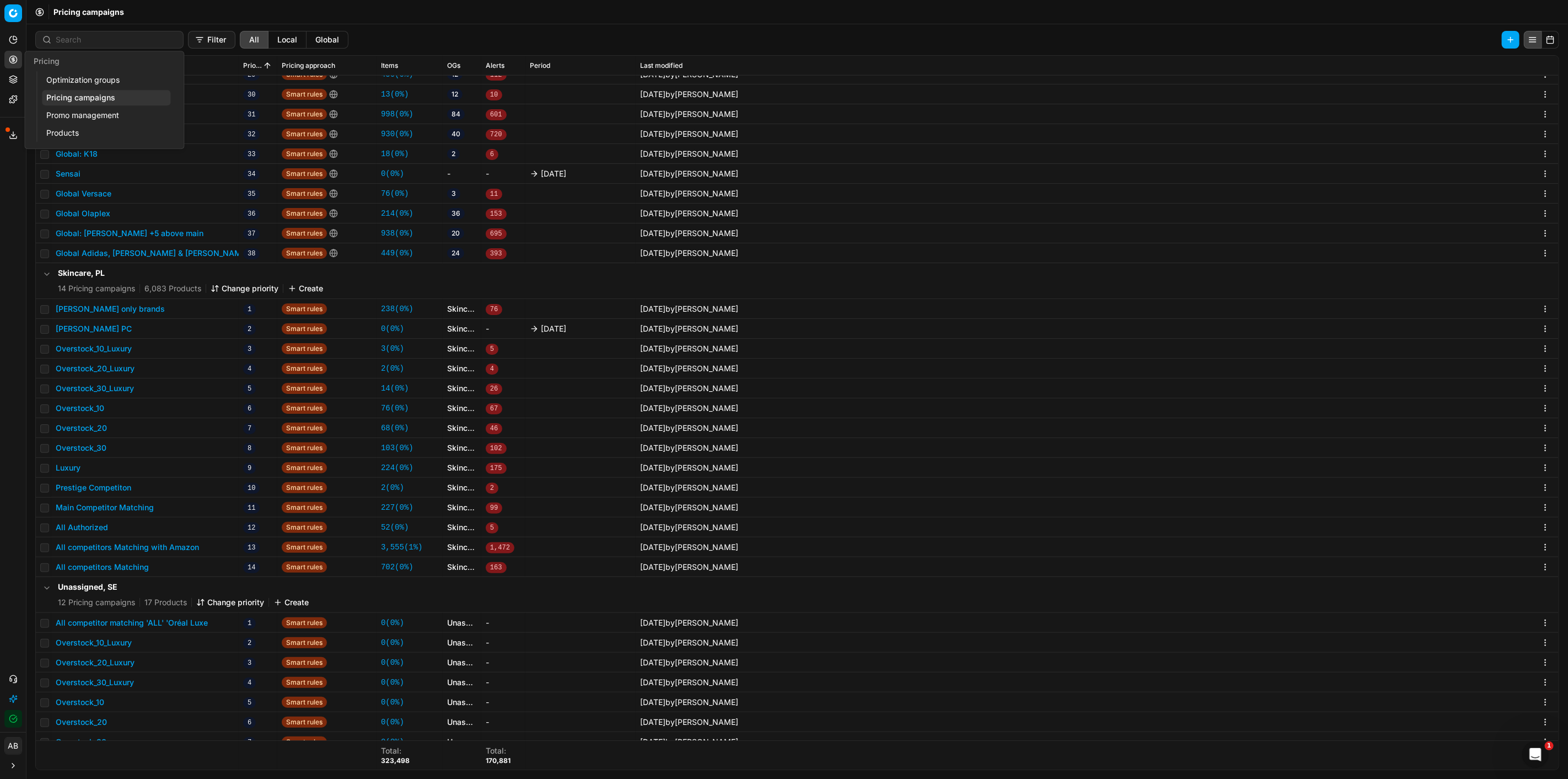
click at [63, 78] on link "Optimization groups" at bounding box center [106, 80] width 129 height 15
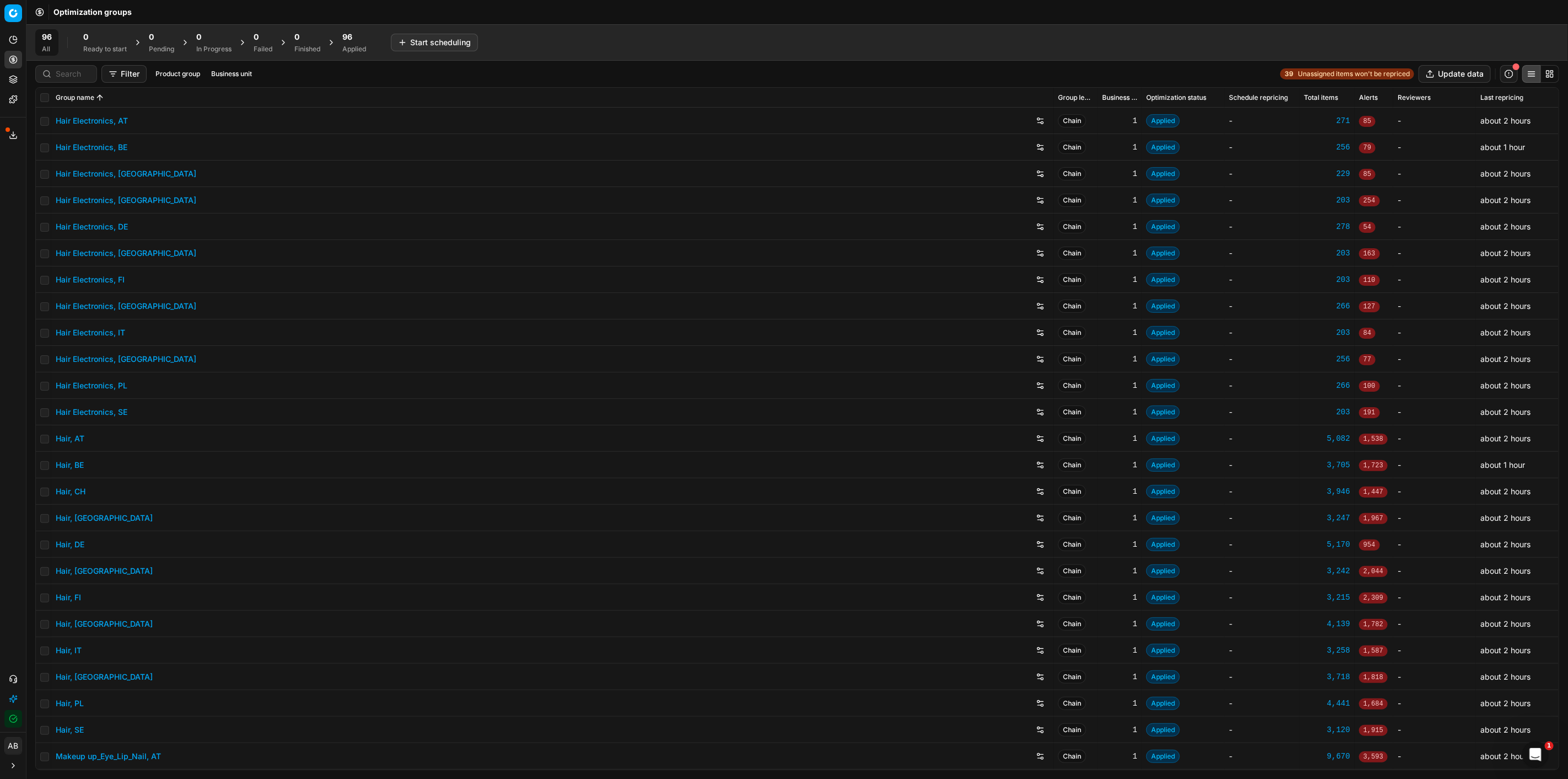
click at [351, 50] on div "Applied" at bounding box center [354, 48] width 24 height 9
click at [261, 74] on button "Business unit" at bounding box center [251, 74] width 50 height 13
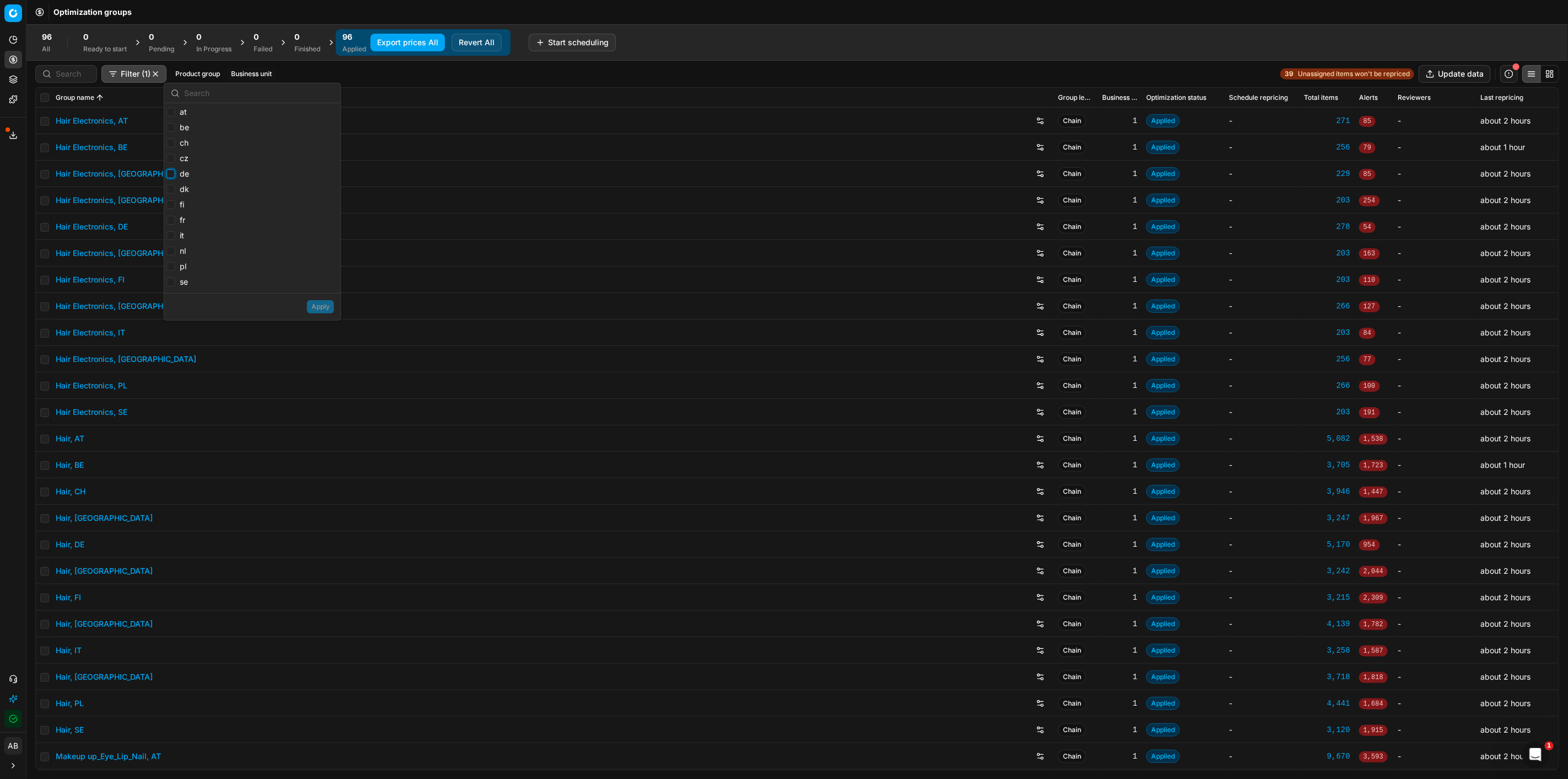
click at [171, 170] on input "de" at bounding box center [171, 173] width 9 height 9
checkbox input "true"
click at [317, 307] on button "Apply" at bounding box center [321, 307] width 27 height 13
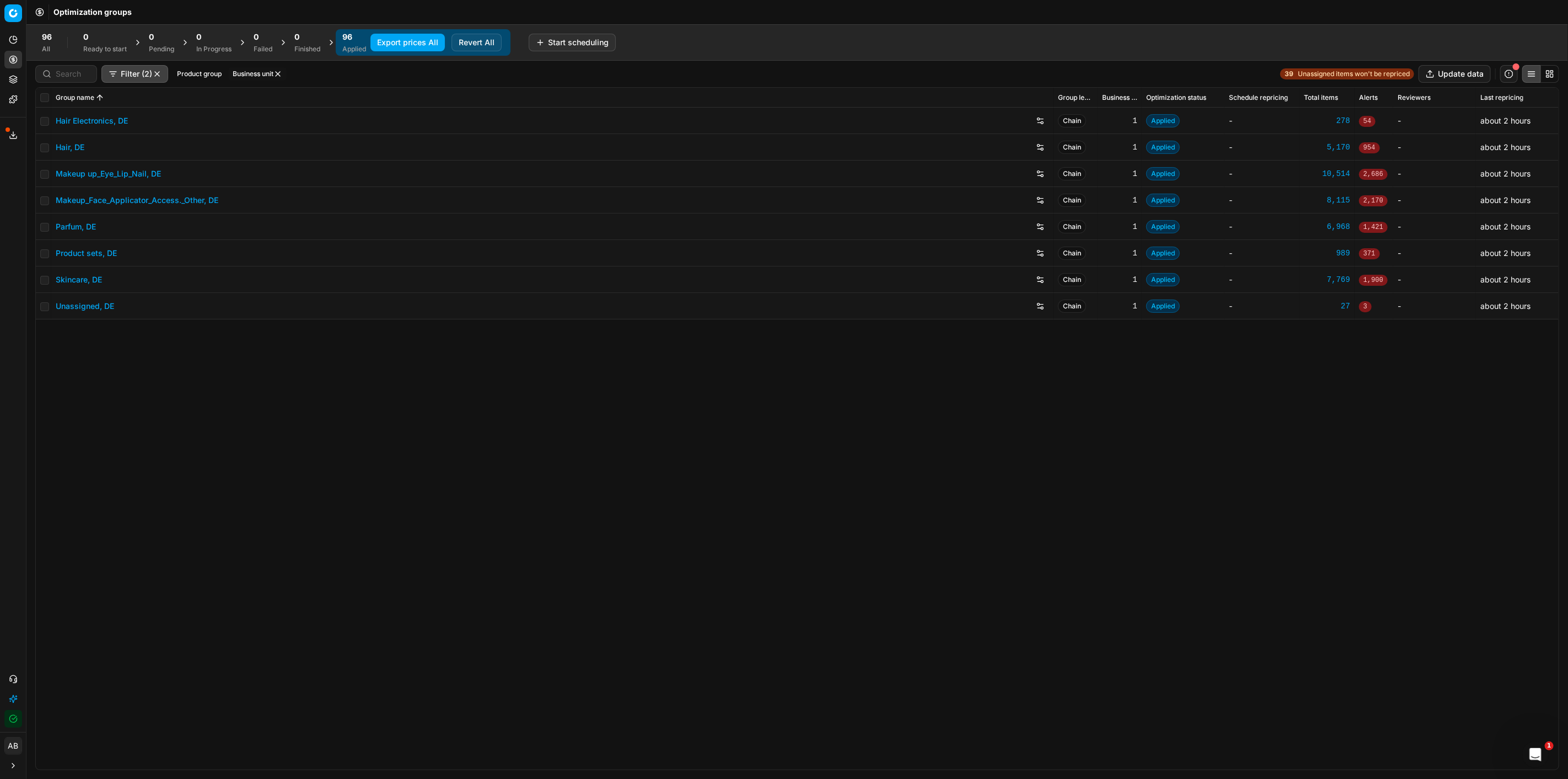
click at [41, 96] on th at bounding box center [43, 98] width 15 height 20
click at [45, 96] on input "checkbox" at bounding box center [44, 97] width 9 height 9
checkbox input "true"
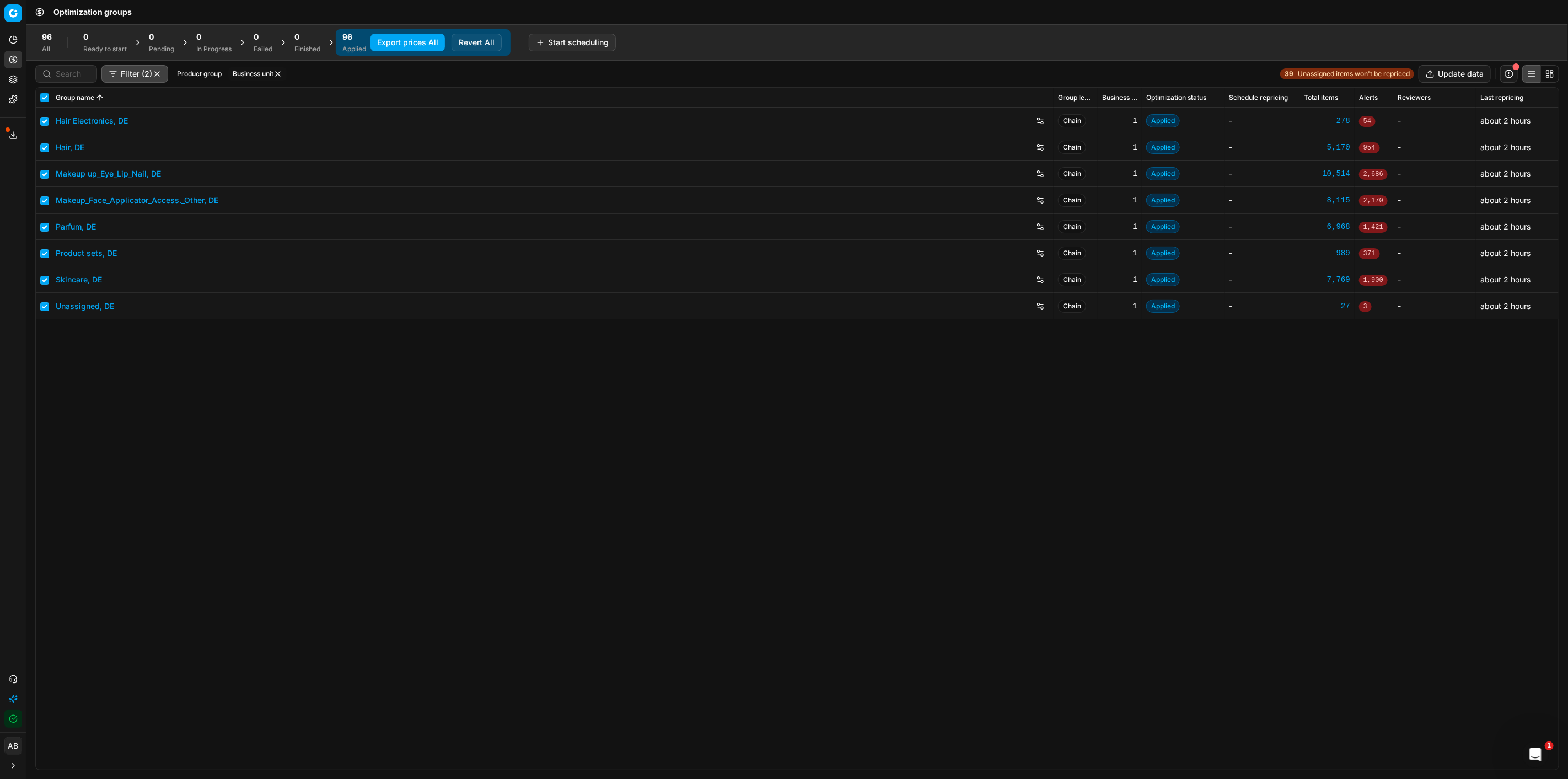
checkbox input "true"
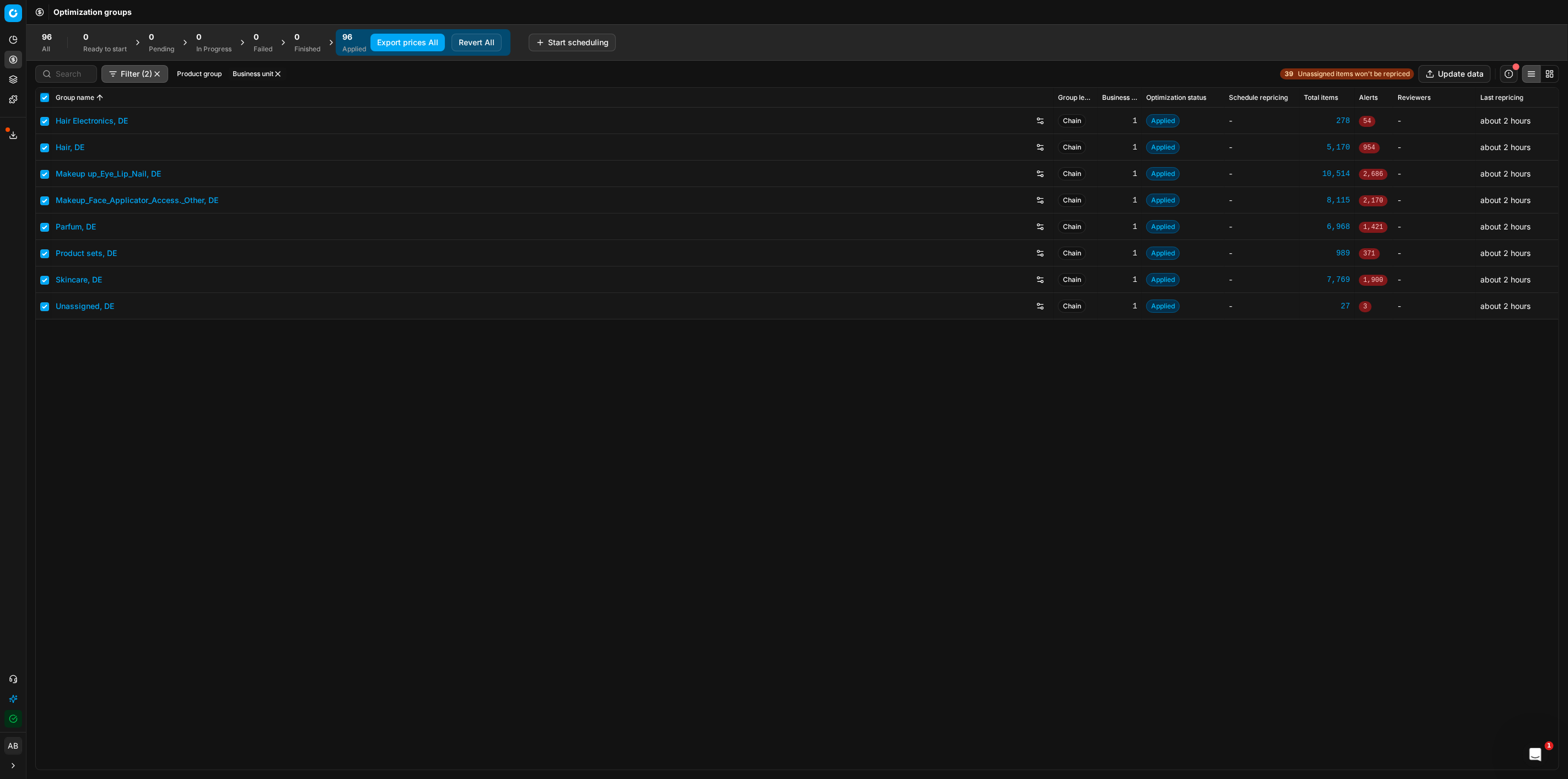
checkbox input "true"
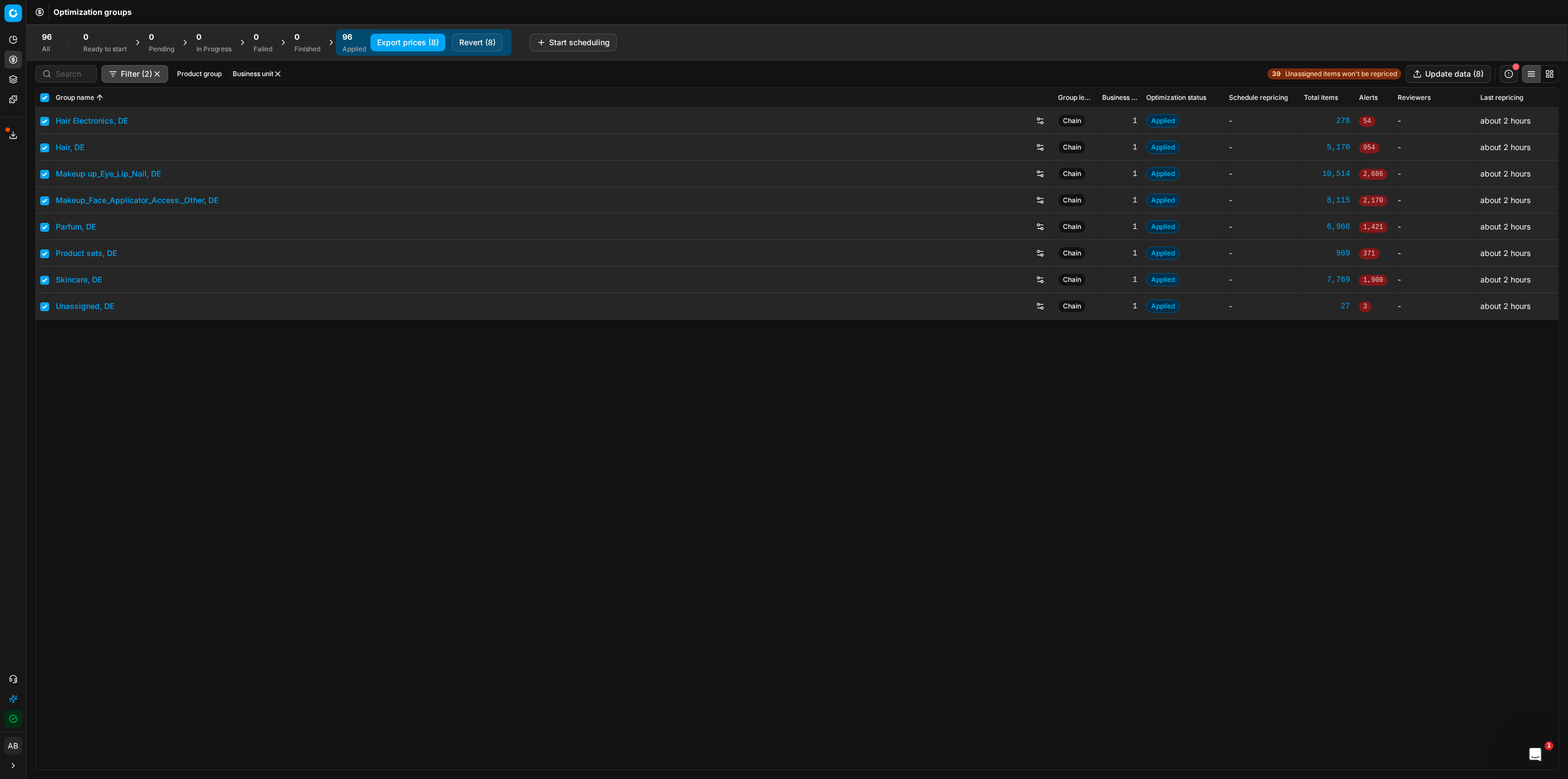
click at [399, 35] on button "Export prices (8)" at bounding box center [408, 43] width 75 height 18
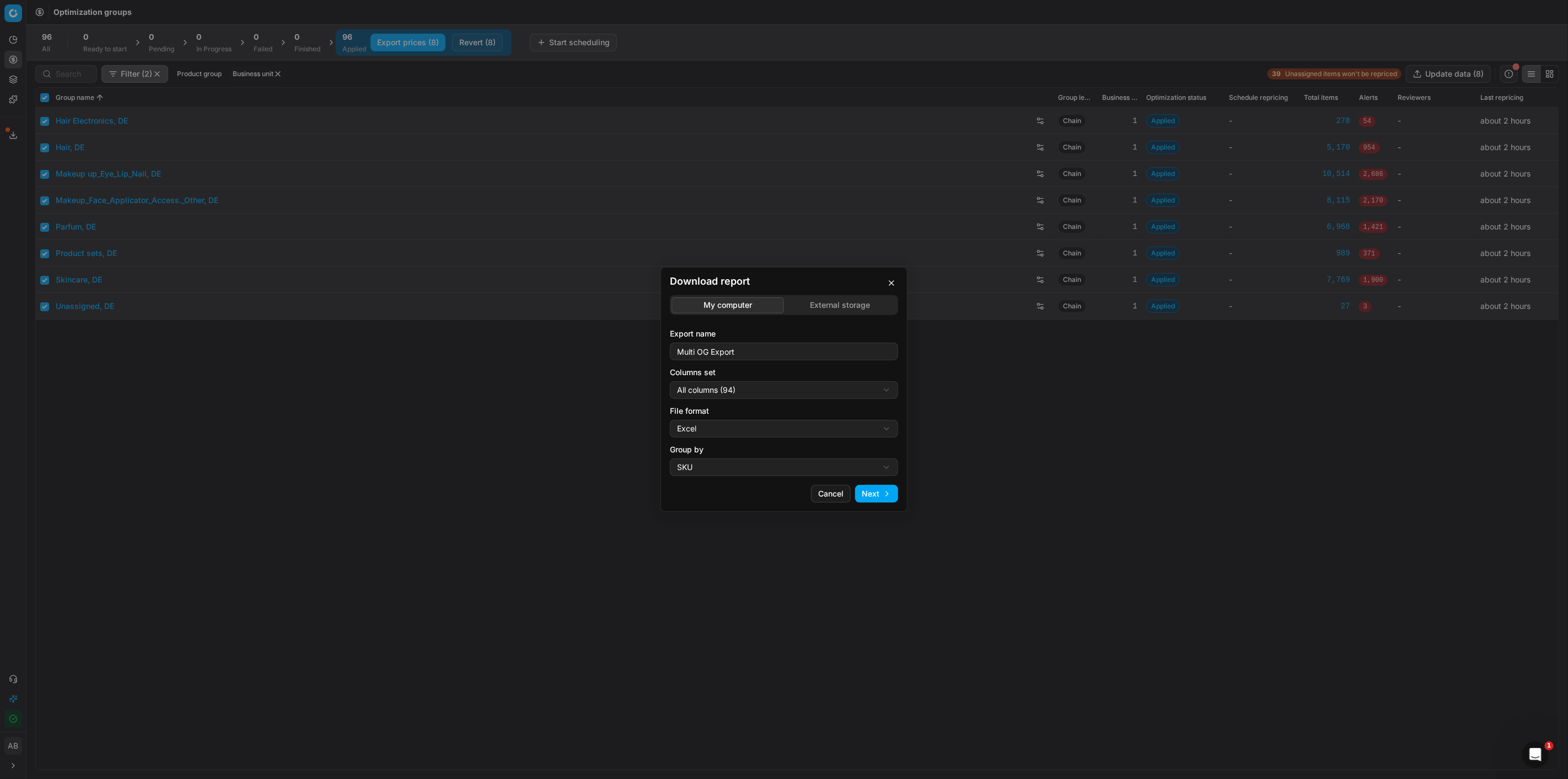
click at [808, 395] on div "Download report My computer External storage Export name Multi OG Export Column…" at bounding box center [784, 389] width 1568 height 779
select select "custom"
drag, startPoint x: 735, startPoint y: 428, endPoint x: 736, endPoint y: 442, distance: 14.0
click at [734, 429] on div "Download report My computer External storage Export name Multi OG Export Column…" at bounding box center [784, 389] width 1568 height 779
select select "csv"
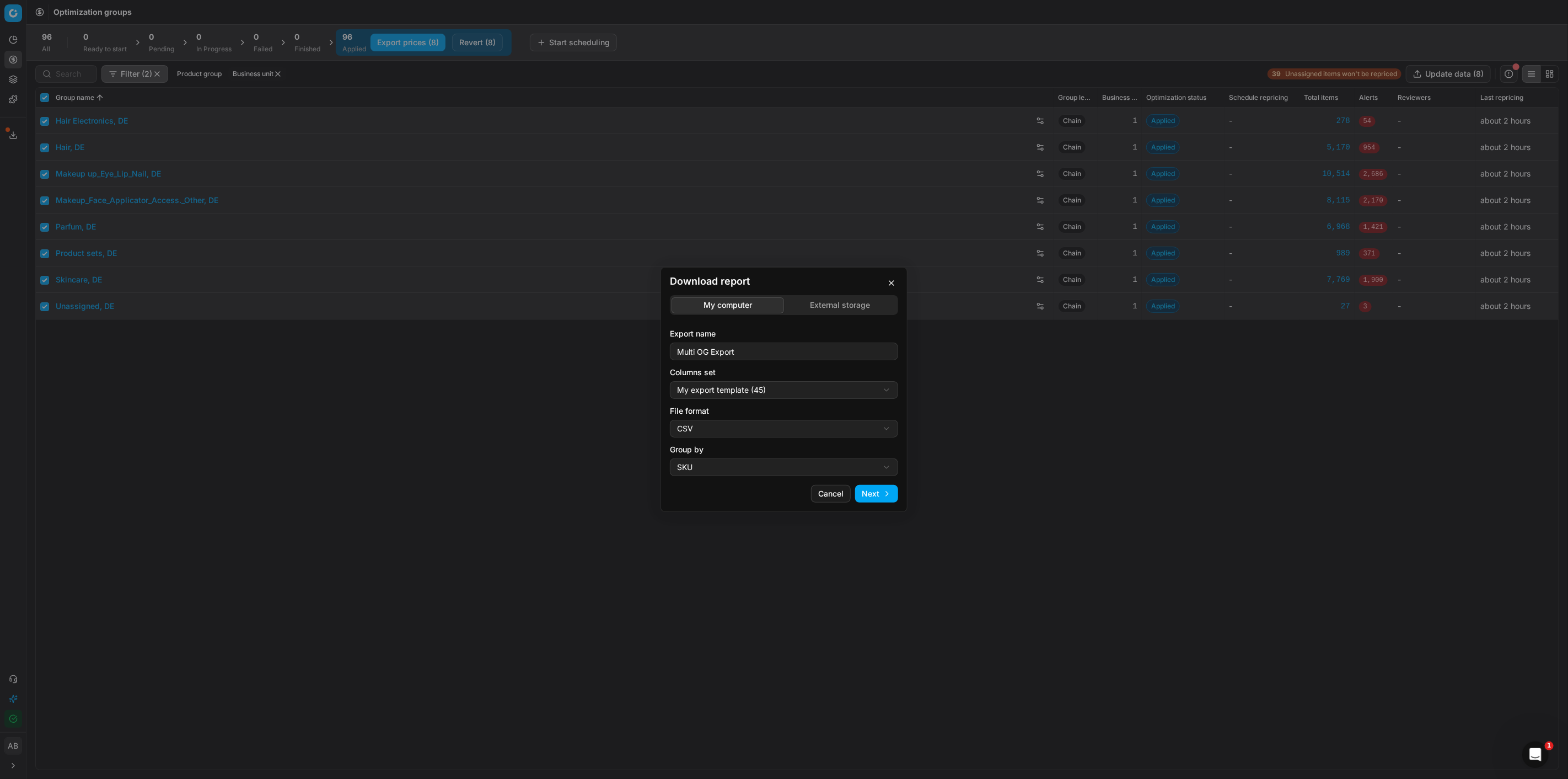
click at [874, 496] on button "Next" at bounding box center [876, 493] width 43 height 18
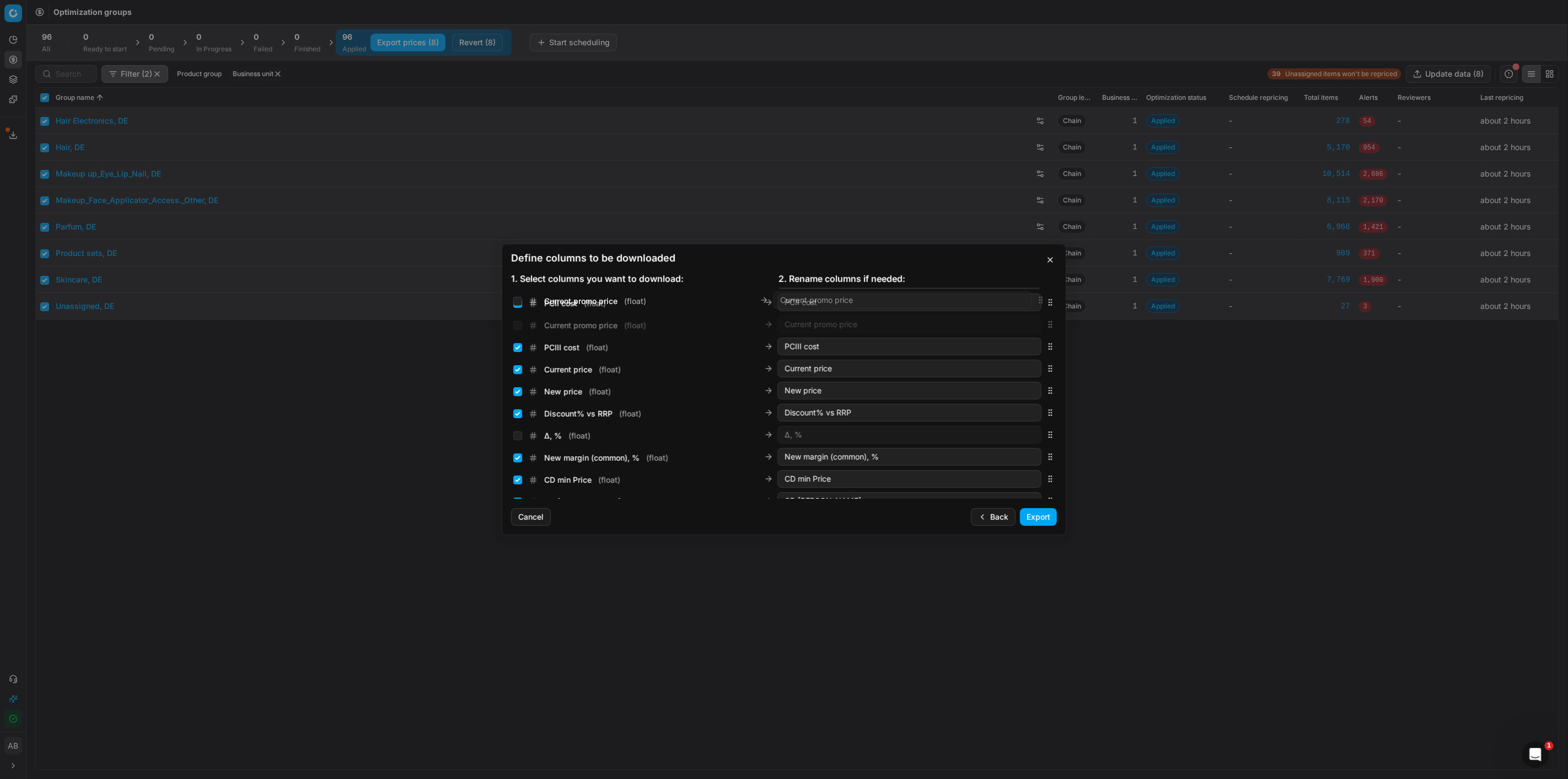
scroll to position [211, 0]
drag, startPoint x: 1040, startPoint y: 389, endPoint x: 1026, endPoint y: 369, distance: 24.4
click at [1026, 369] on div "Current promo price ( float ) Current promo price" at bounding box center [784, 373] width 546 height 22
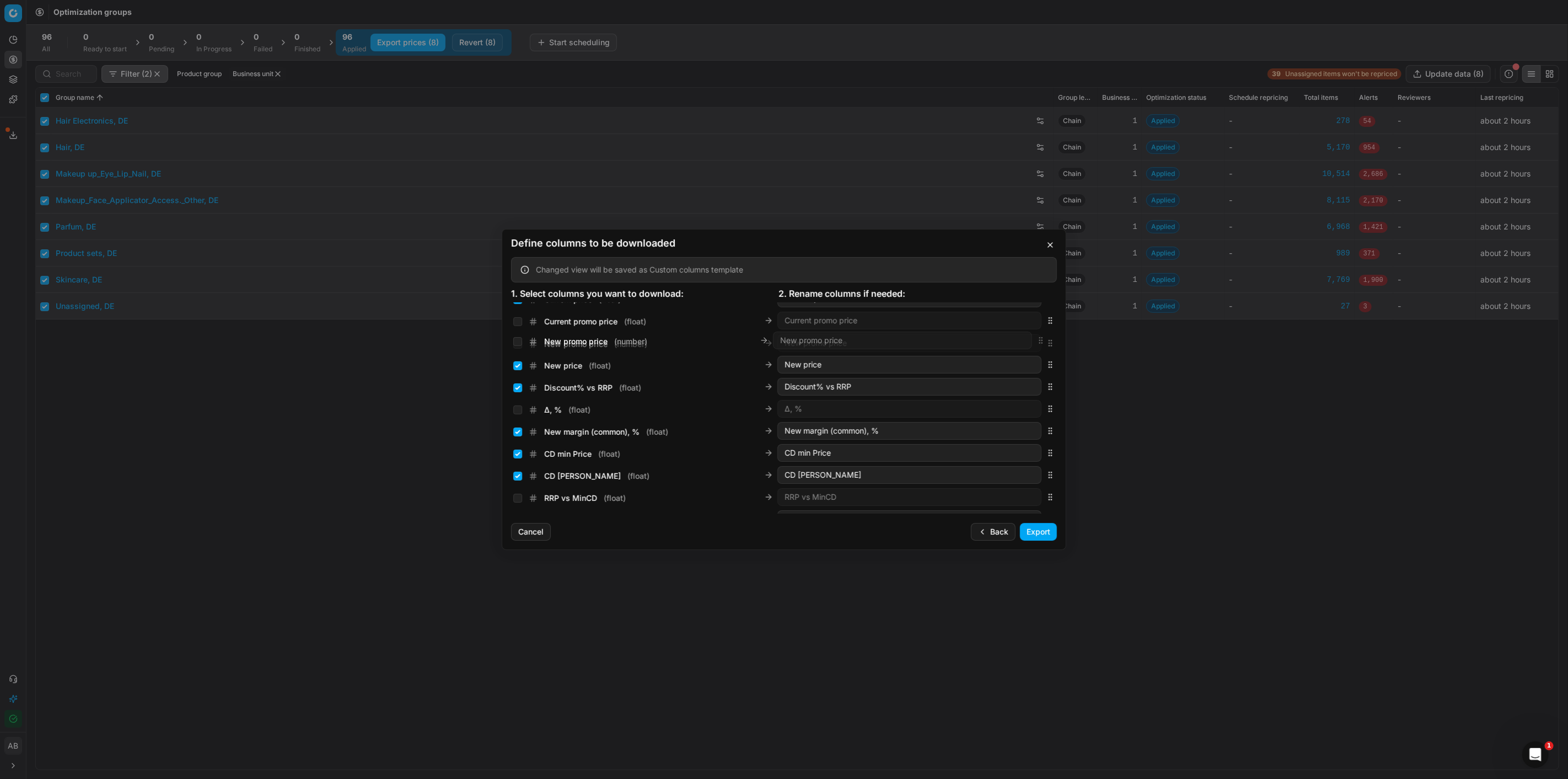
scroll to position [268, 0]
drag, startPoint x: 1040, startPoint y: 405, endPoint x: 978, endPoint y: 371, distance: 70.7
click at [978, 371] on div "New promo price ( number ) New promo price" at bounding box center [784, 376] width 546 height 22
click at [516, 311] on input "Current price ( float )" at bounding box center [517, 310] width 9 height 9
checkbox input "false"
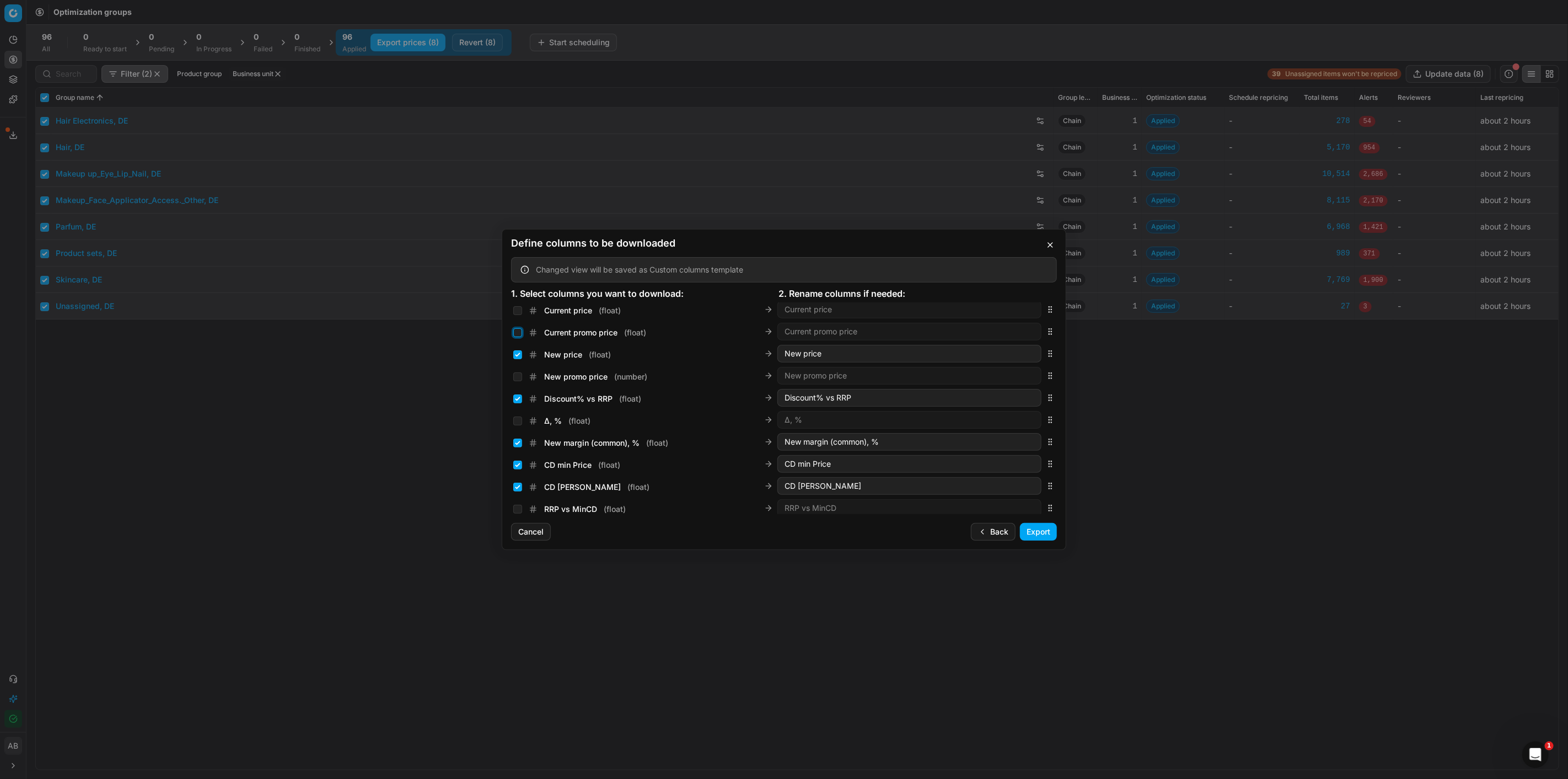
click at [516, 334] on input "Current promo price ( float )" at bounding box center [517, 332] width 9 height 9
checkbox input "true"
click at [514, 355] on input "New price ( float )" at bounding box center [517, 354] width 9 height 9
checkbox input "false"
click at [514, 371] on div "New promo price ( number )" at bounding box center [580, 377] width 134 height 11
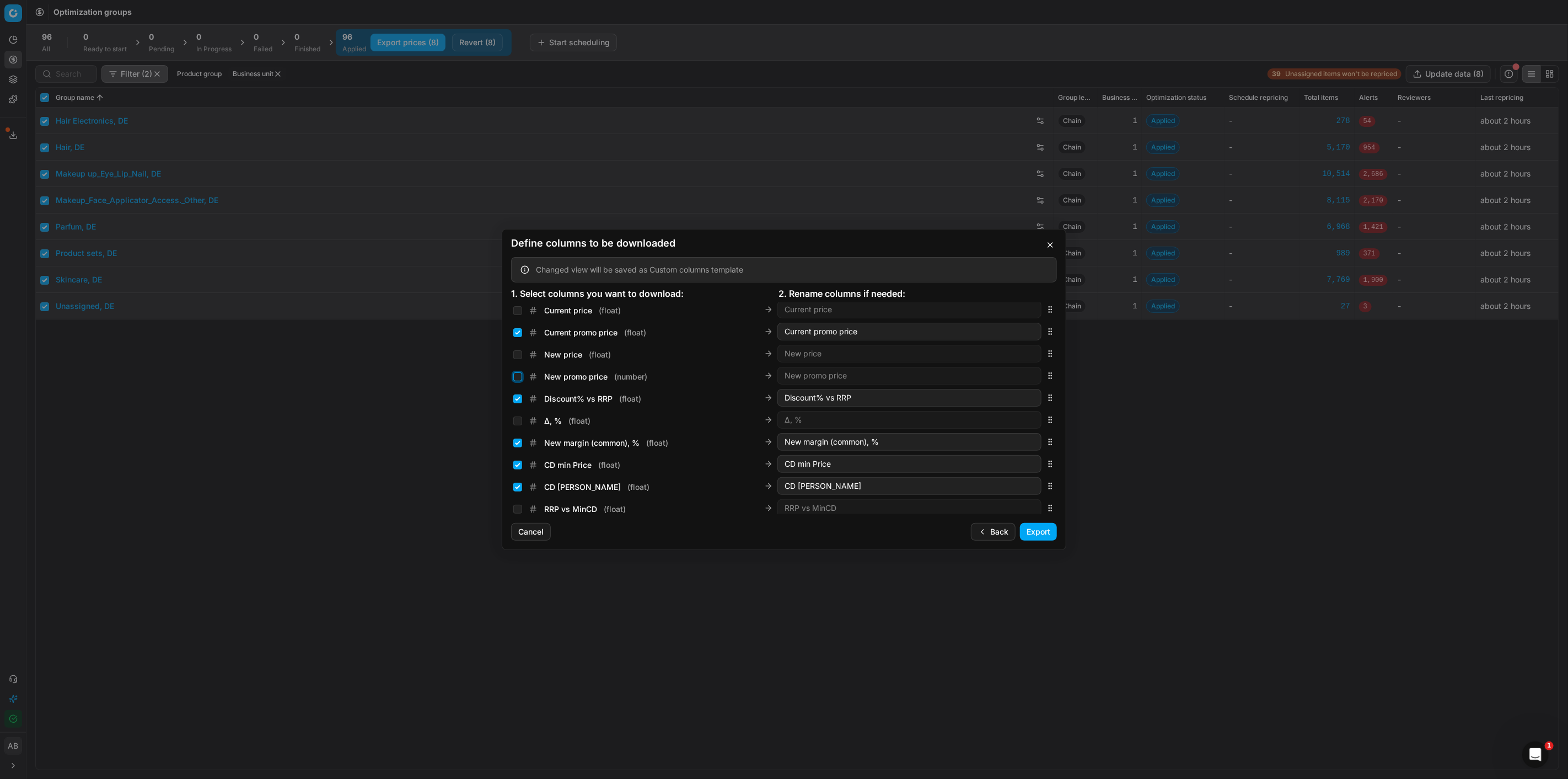
drag, startPoint x: 518, startPoint y: 376, endPoint x: 538, endPoint y: 378, distance: 20.1
click at [519, 376] on input "New promo price ( number )" at bounding box center [517, 377] width 9 height 9
checkbox input "true"
click at [1033, 532] on button "Export" at bounding box center [1038, 531] width 37 height 18
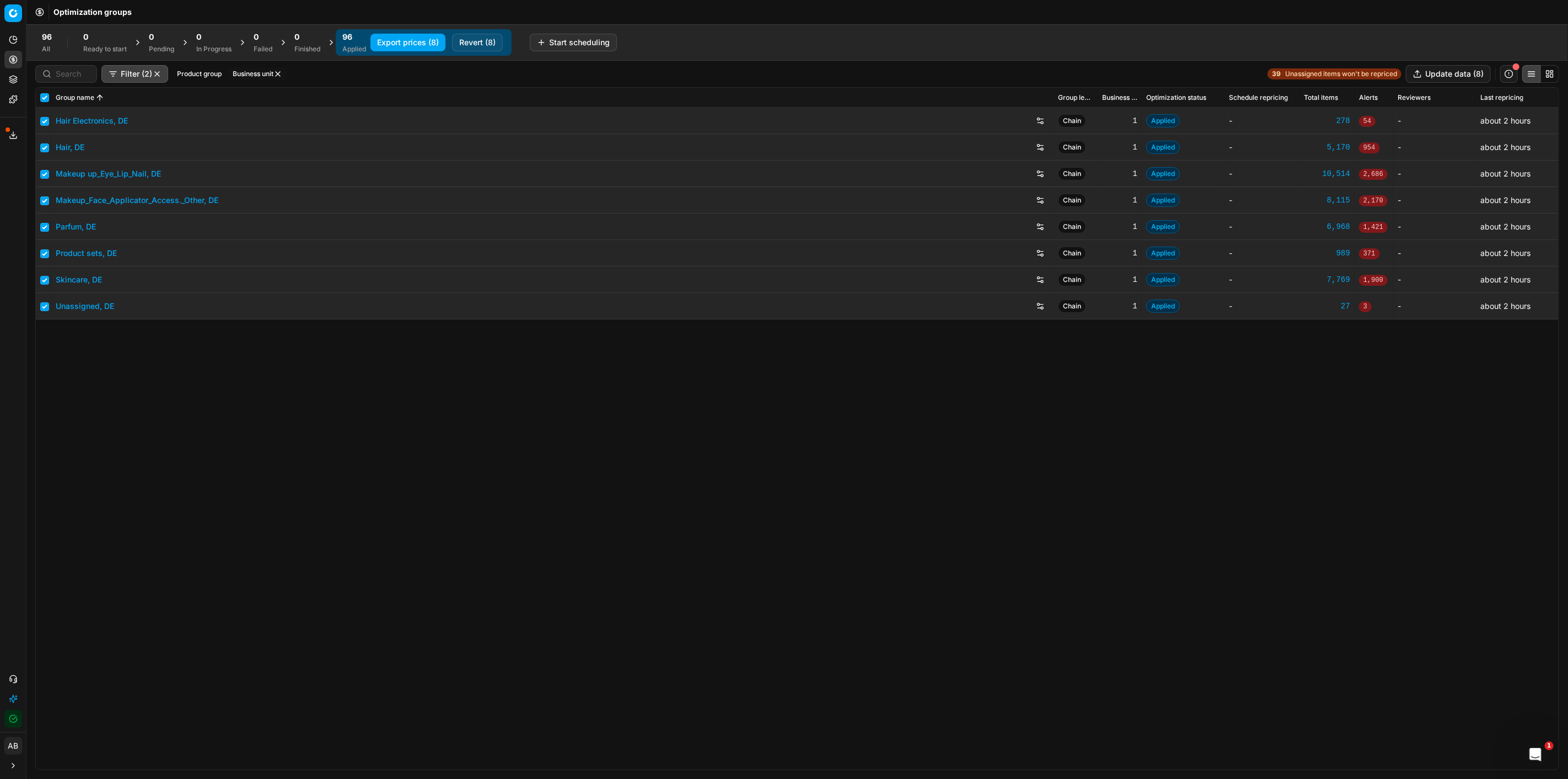
click at [13, 131] on icon at bounding box center [13, 135] width 9 height 9
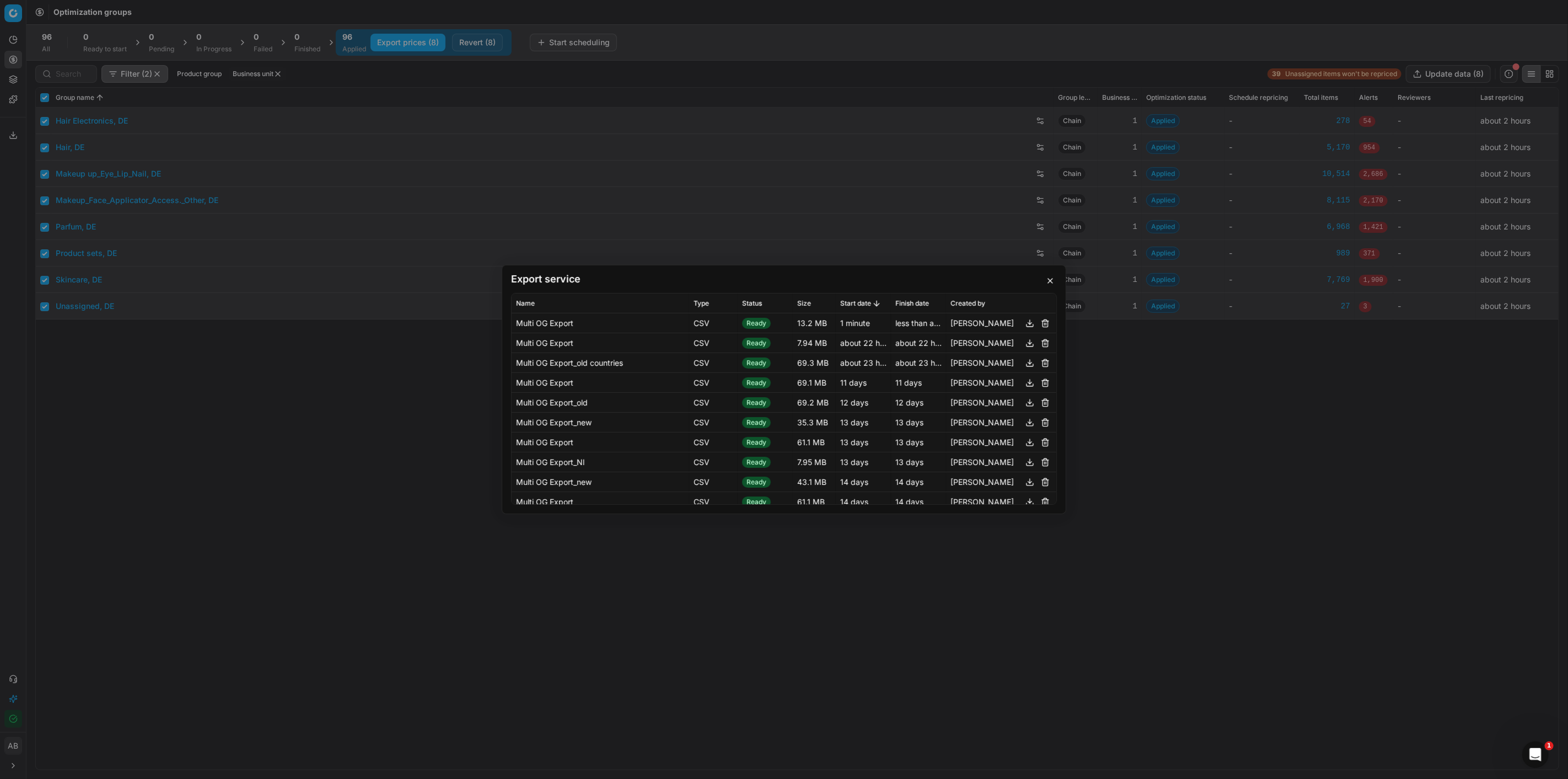
click at [1023, 323] on button "button" at bounding box center [1030, 323] width 13 height 13
drag, startPoint x: 349, startPoint y: 458, endPoint x: 354, endPoint y: 459, distance: 5.1
click at [349, 458] on div "Export service Name Type Status Size Start date Finish date Created by Multi OG…" at bounding box center [784, 389] width 1568 height 779
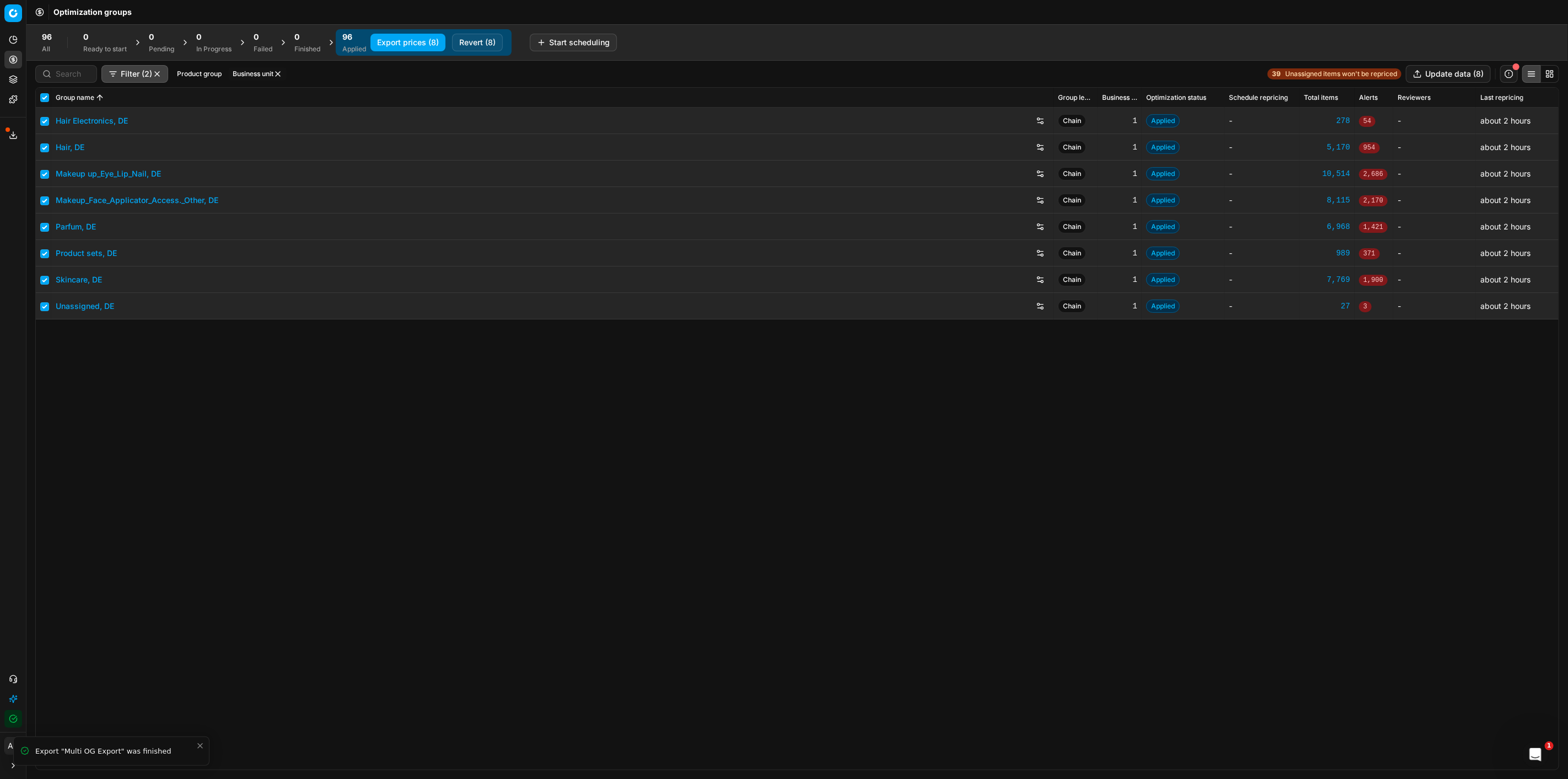
click at [15, 131] on icon at bounding box center [13, 135] width 9 height 9
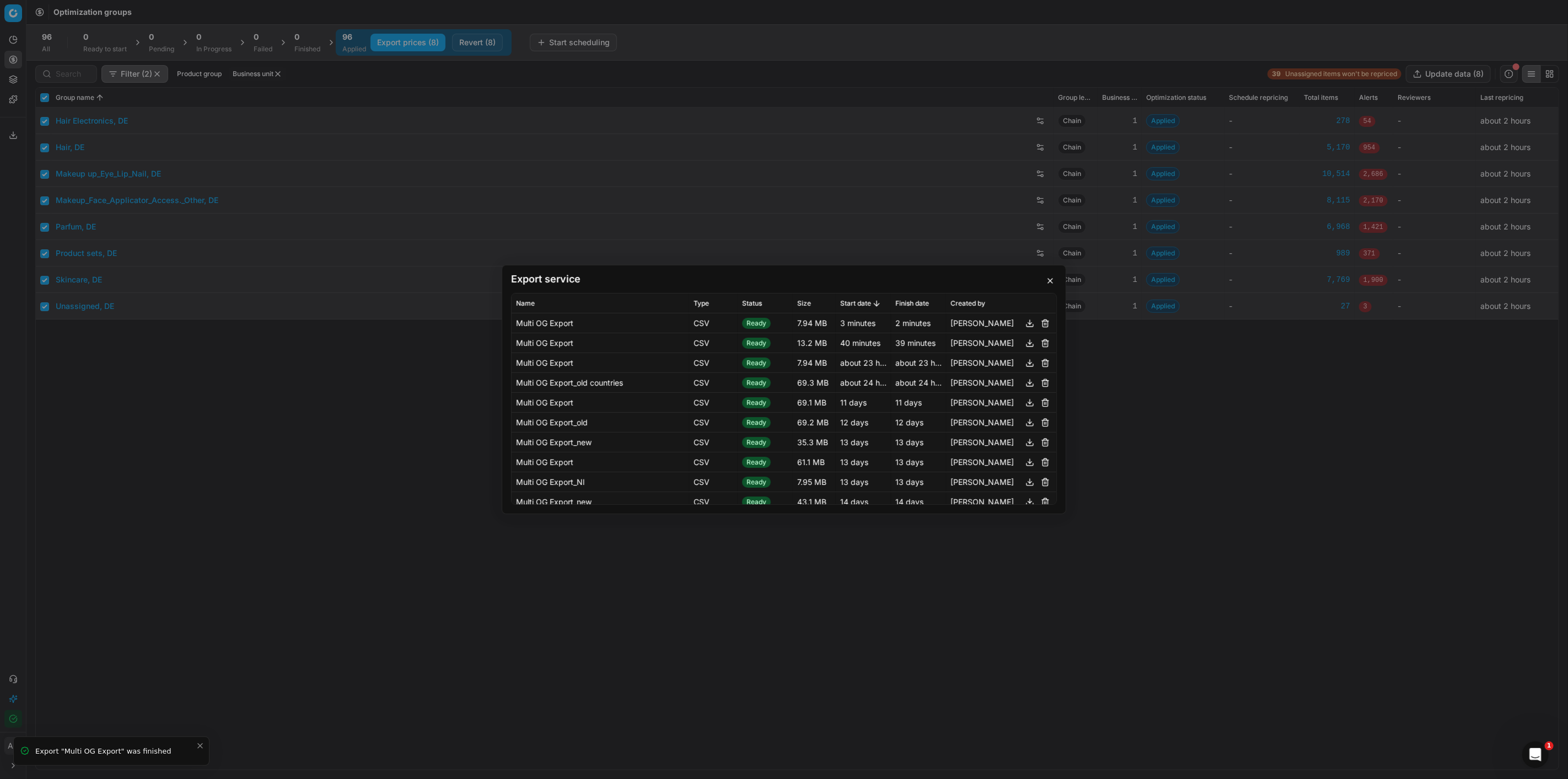
click at [1023, 323] on button "button" at bounding box center [1030, 323] width 13 height 13
click at [410, 425] on div "Export service Name Type Status Size Start date Finish date Created by Multi OG…" at bounding box center [784, 389] width 1568 height 779
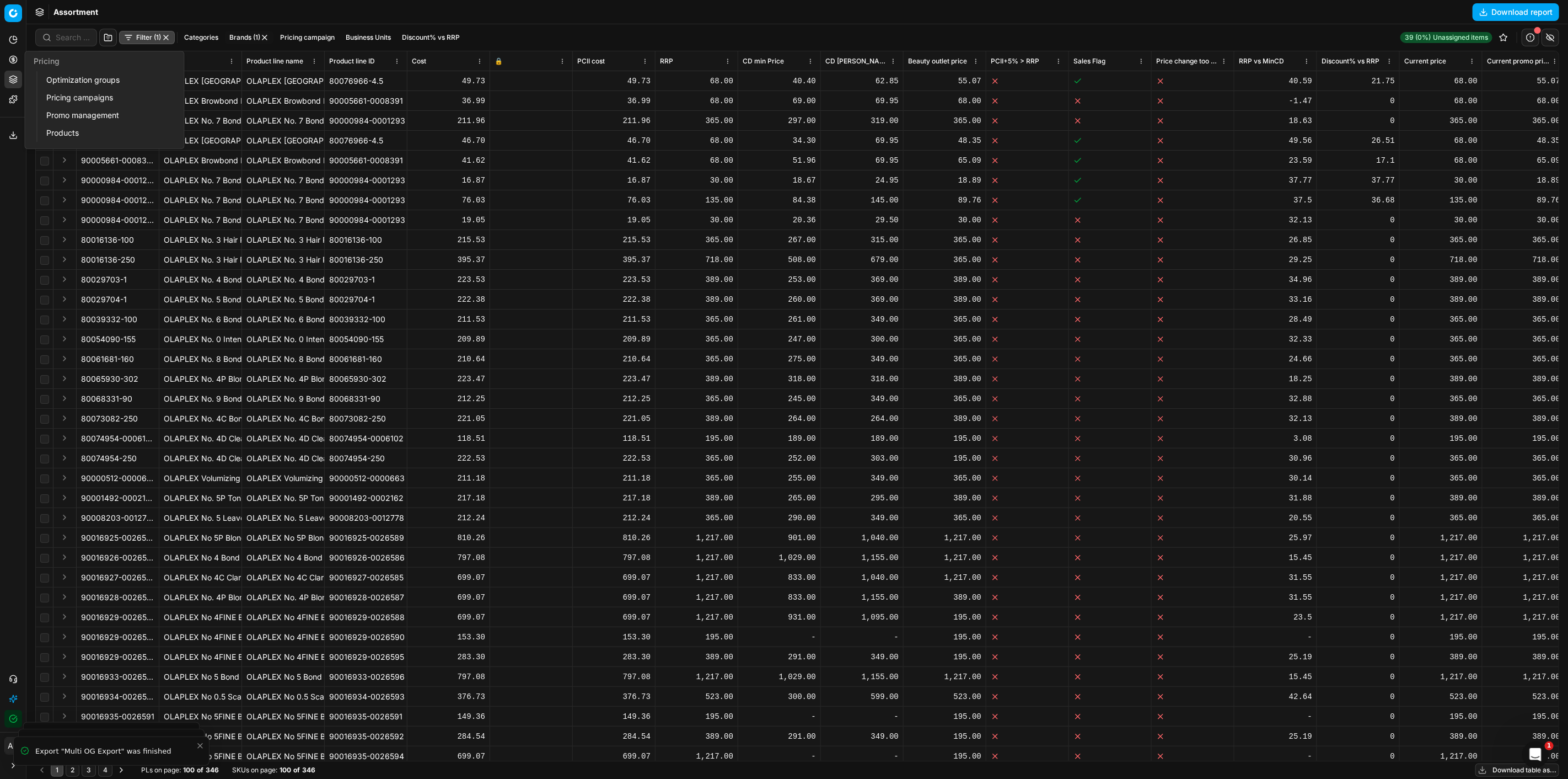
click at [64, 80] on link "Optimization groups" at bounding box center [106, 80] width 129 height 15
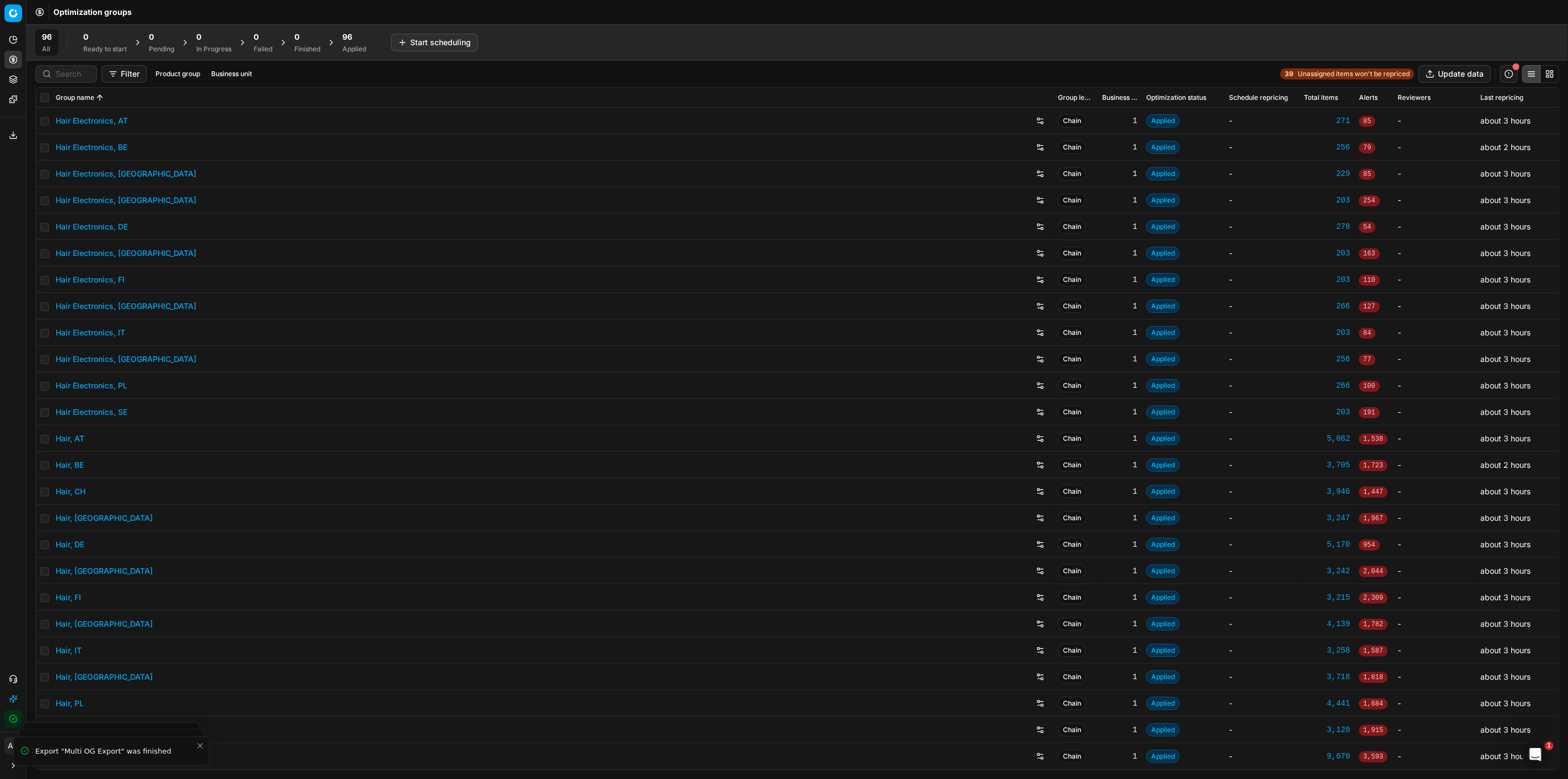
click at [357, 36] on div "96" at bounding box center [354, 37] width 24 height 11
click at [243, 70] on button "Business unit" at bounding box center [251, 74] width 50 height 13
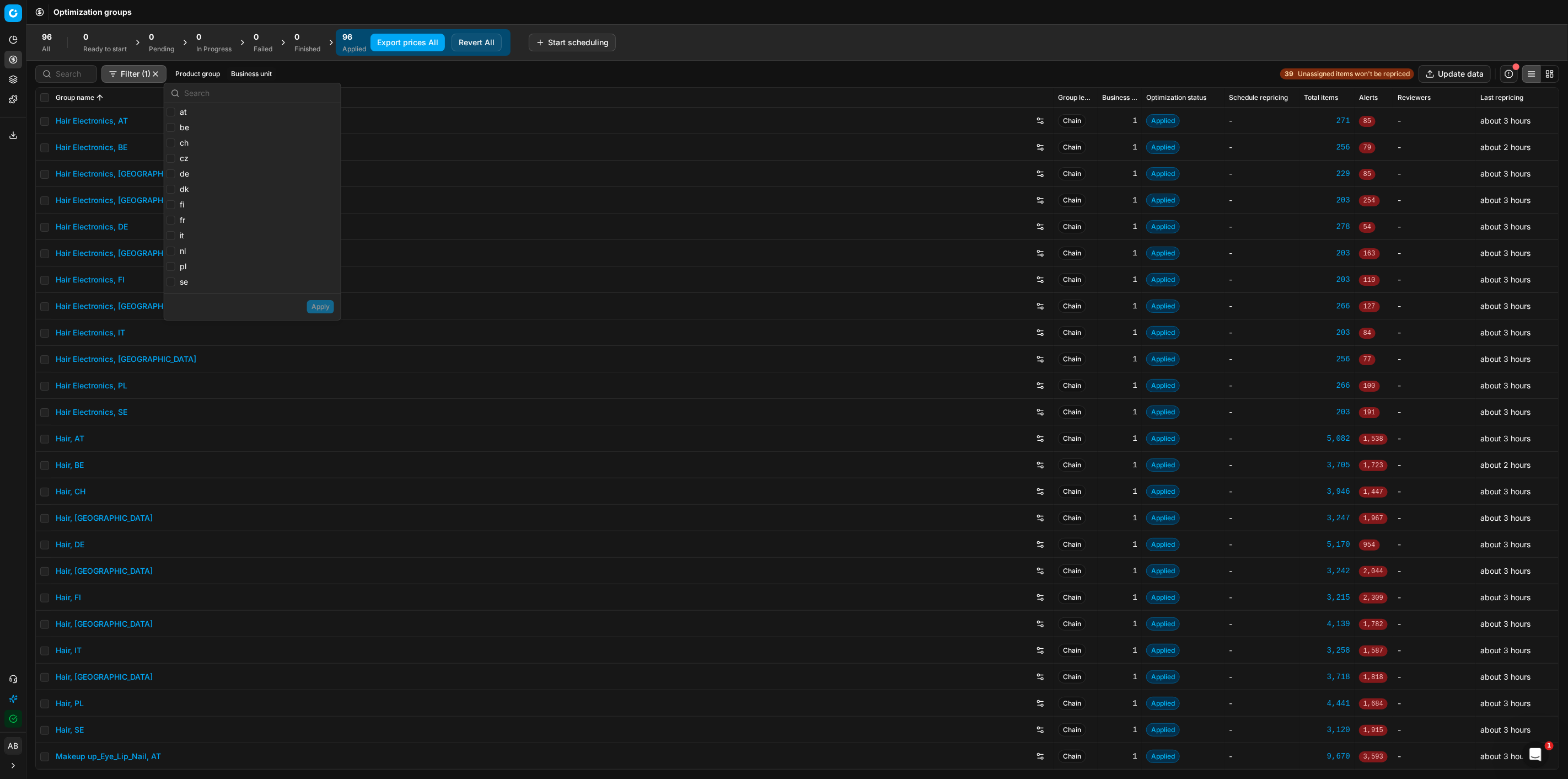
click at [174, 133] on label "be" at bounding box center [178, 128] width 23 height 11
click at [174, 131] on input "be" at bounding box center [171, 127] width 9 height 9
checkbox input "true"
click at [311, 306] on button "Apply" at bounding box center [321, 307] width 27 height 13
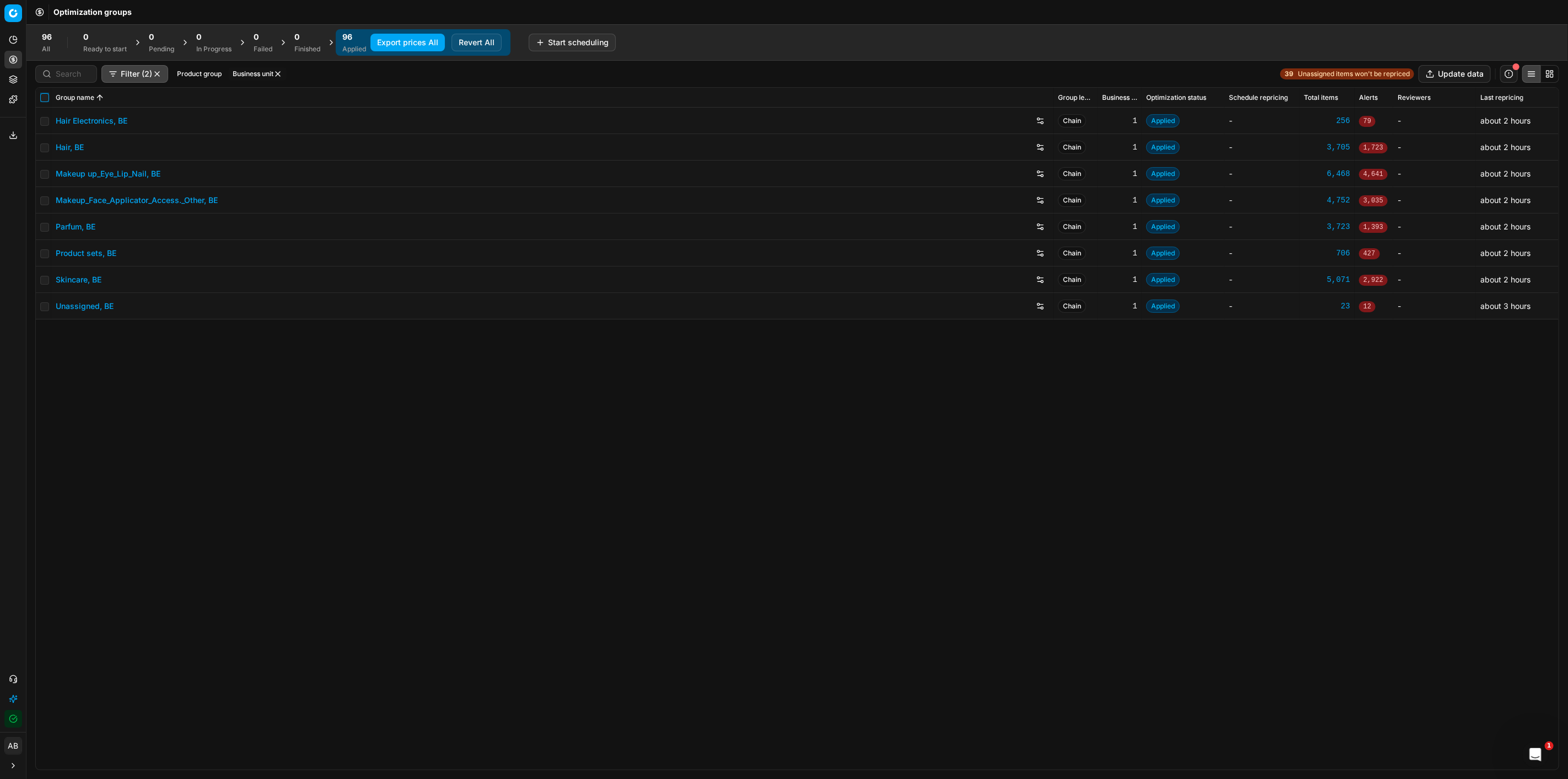
drag, startPoint x: 42, startPoint y: 98, endPoint x: 64, endPoint y: 92, distance: 22.8
click at [42, 98] on input "checkbox" at bounding box center [44, 97] width 9 height 9
checkbox input "true"
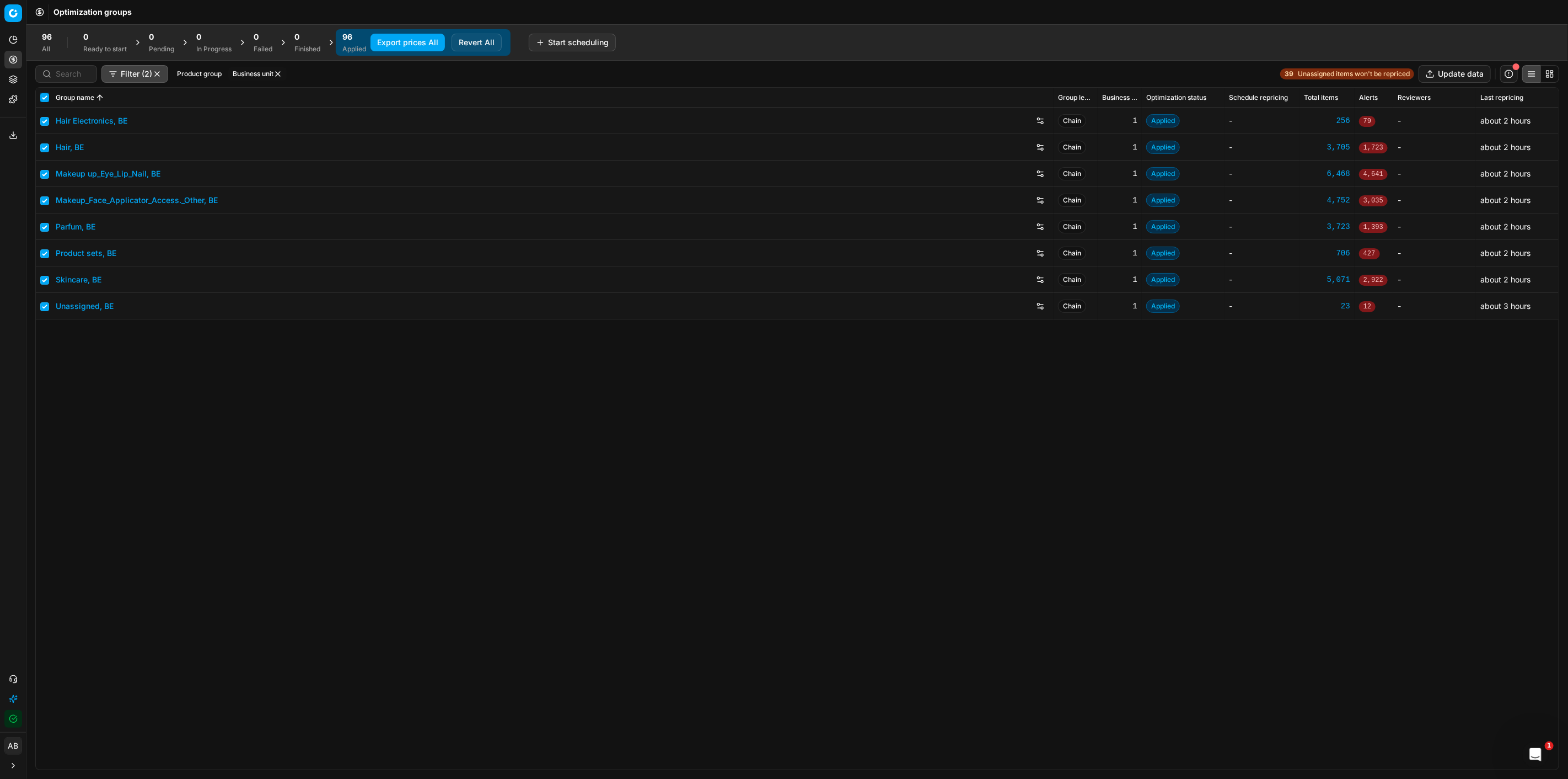
checkbox input "true"
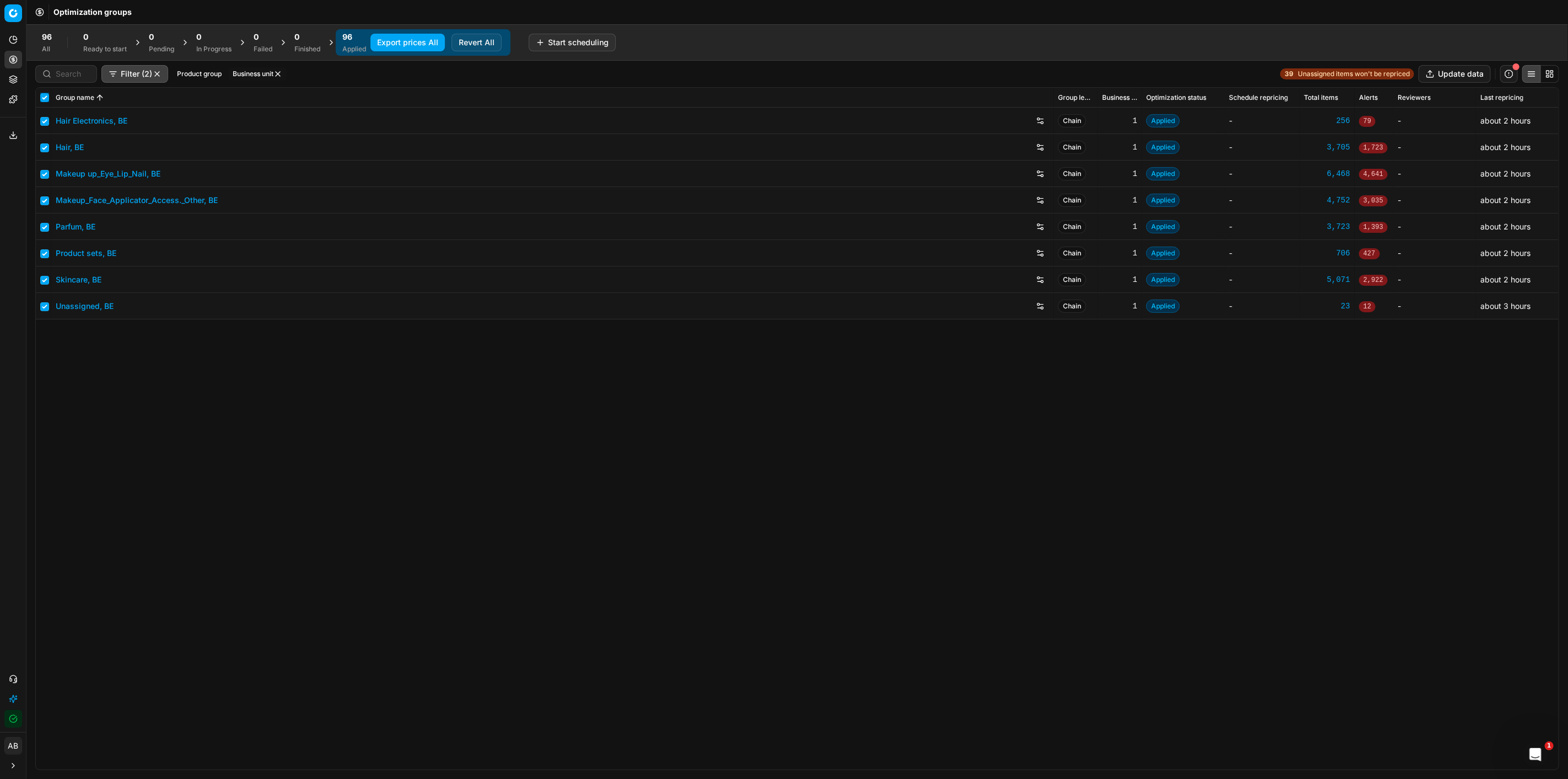
checkbox input "true"
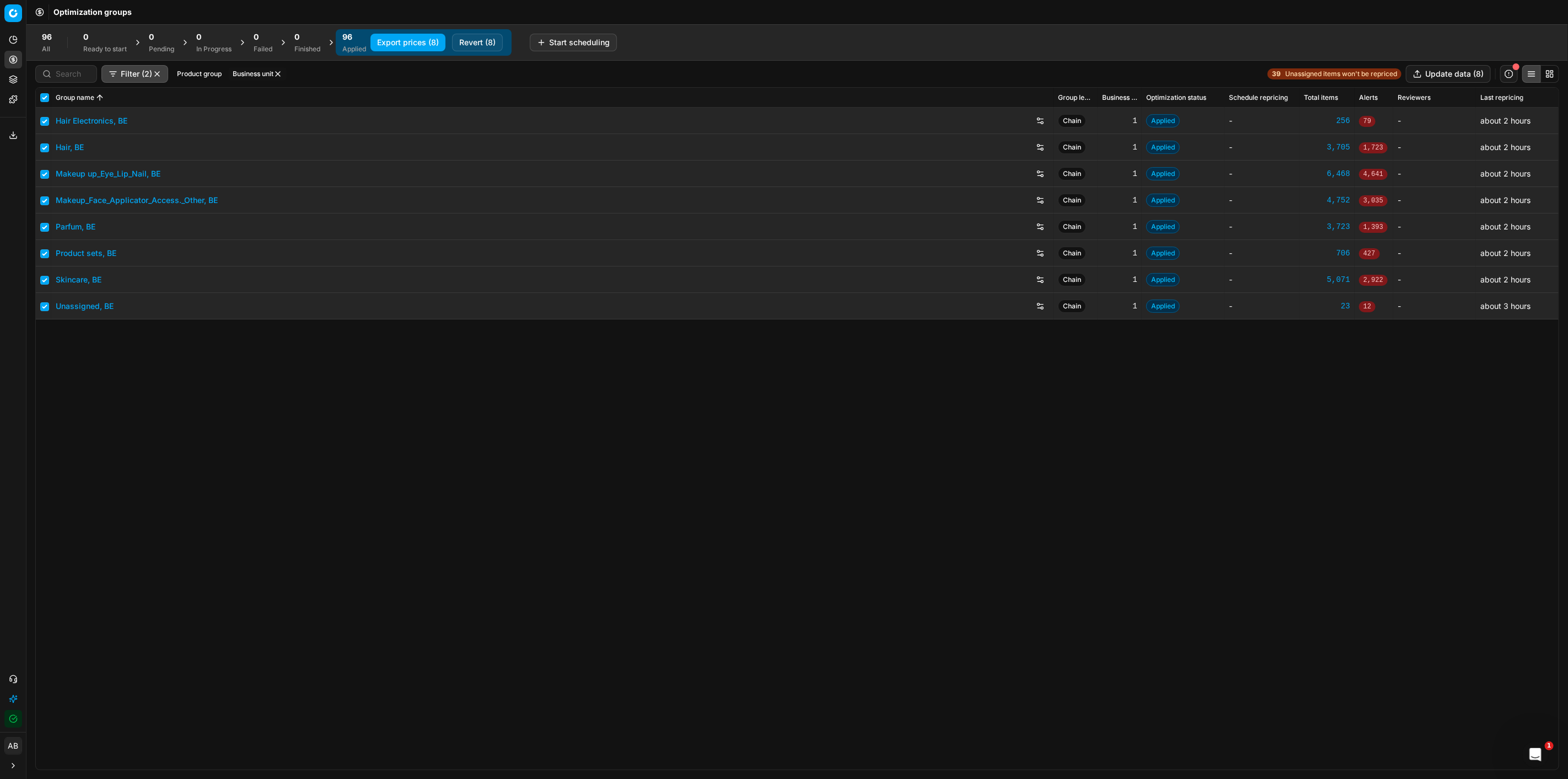
click at [389, 36] on button "Export prices (8)" at bounding box center [408, 43] width 75 height 18
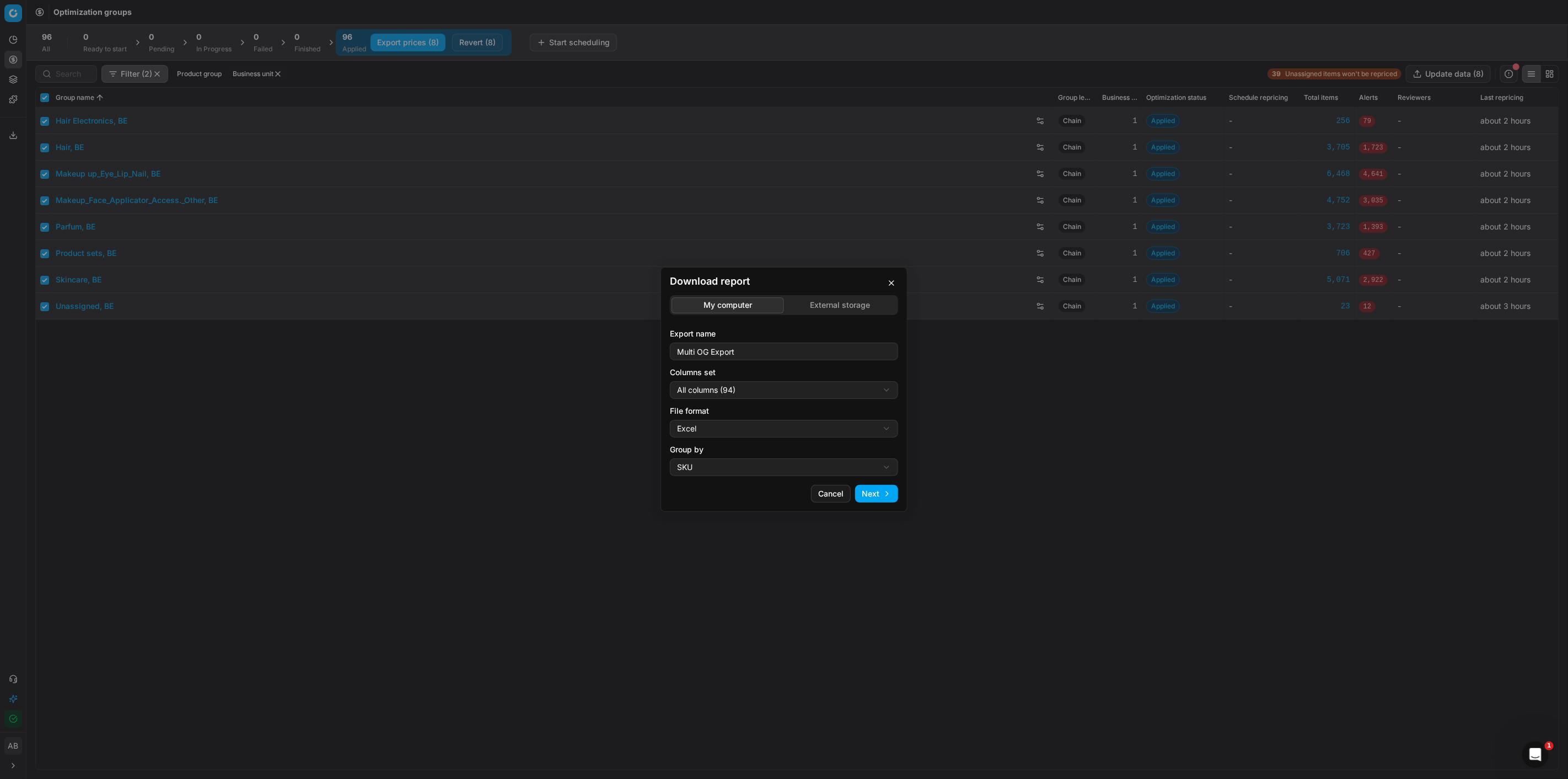
click at [793, 389] on div "Download report My computer External storage Export name Multi OG Export Column…" at bounding box center [784, 389] width 1568 height 779
select select "custom"
drag, startPoint x: 775, startPoint y: 430, endPoint x: 775, endPoint y: 454, distance: 24.0
click at [763, 429] on div "Download report My computer External storage Export name Multi OG Export Column…" at bounding box center [784, 389] width 1568 height 779
select select "csv"
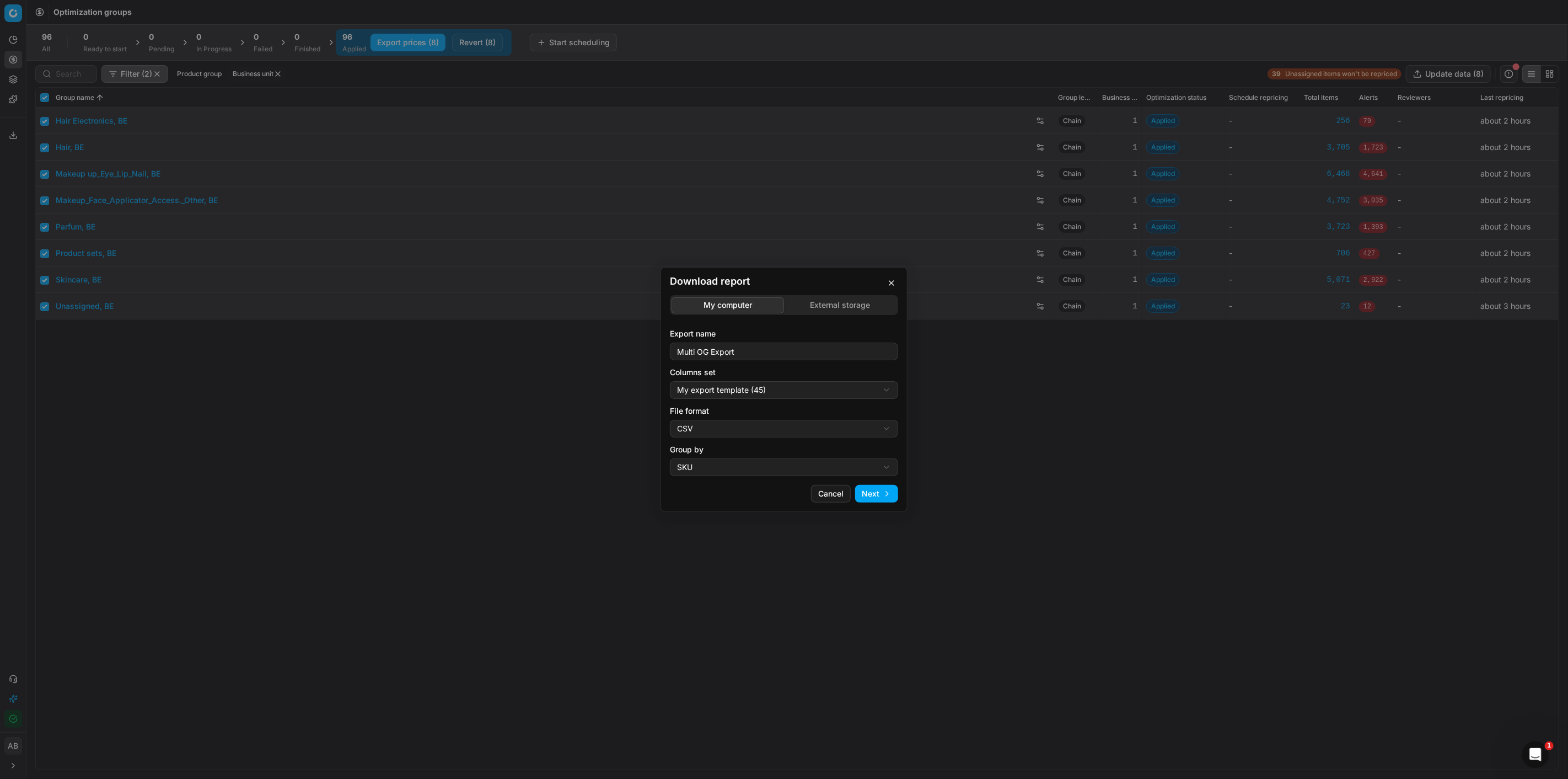
click at [881, 498] on button "Next" at bounding box center [876, 493] width 43 height 18
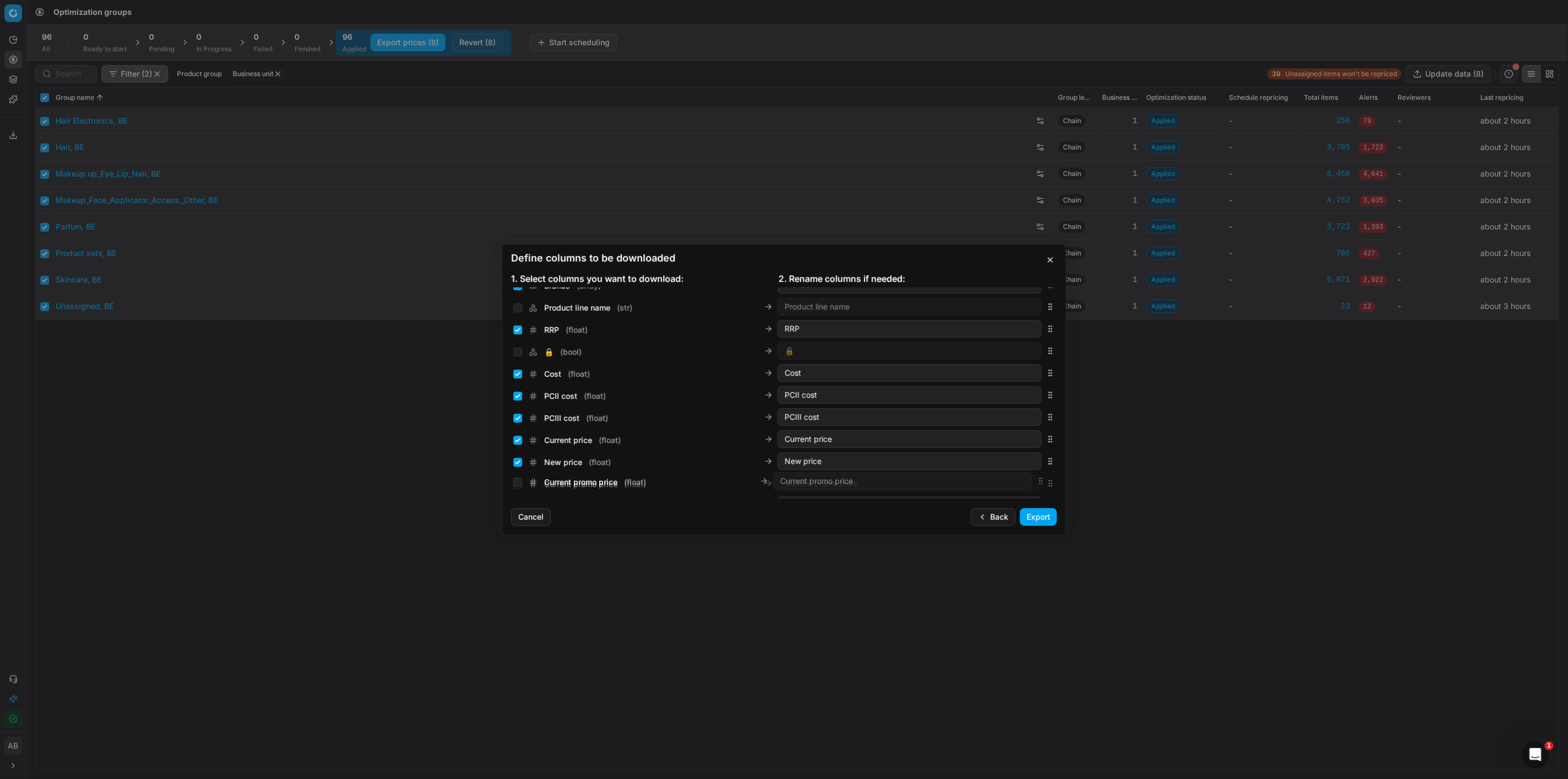
scroll to position [181, 0]
drag, startPoint x: 1040, startPoint y: 392, endPoint x: 1034, endPoint y: 405, distance: 14.3
click at [1034, 405] on div "Current promo price ( float ) Current promo price" at bounding box center [784, 404] width 546 height 22
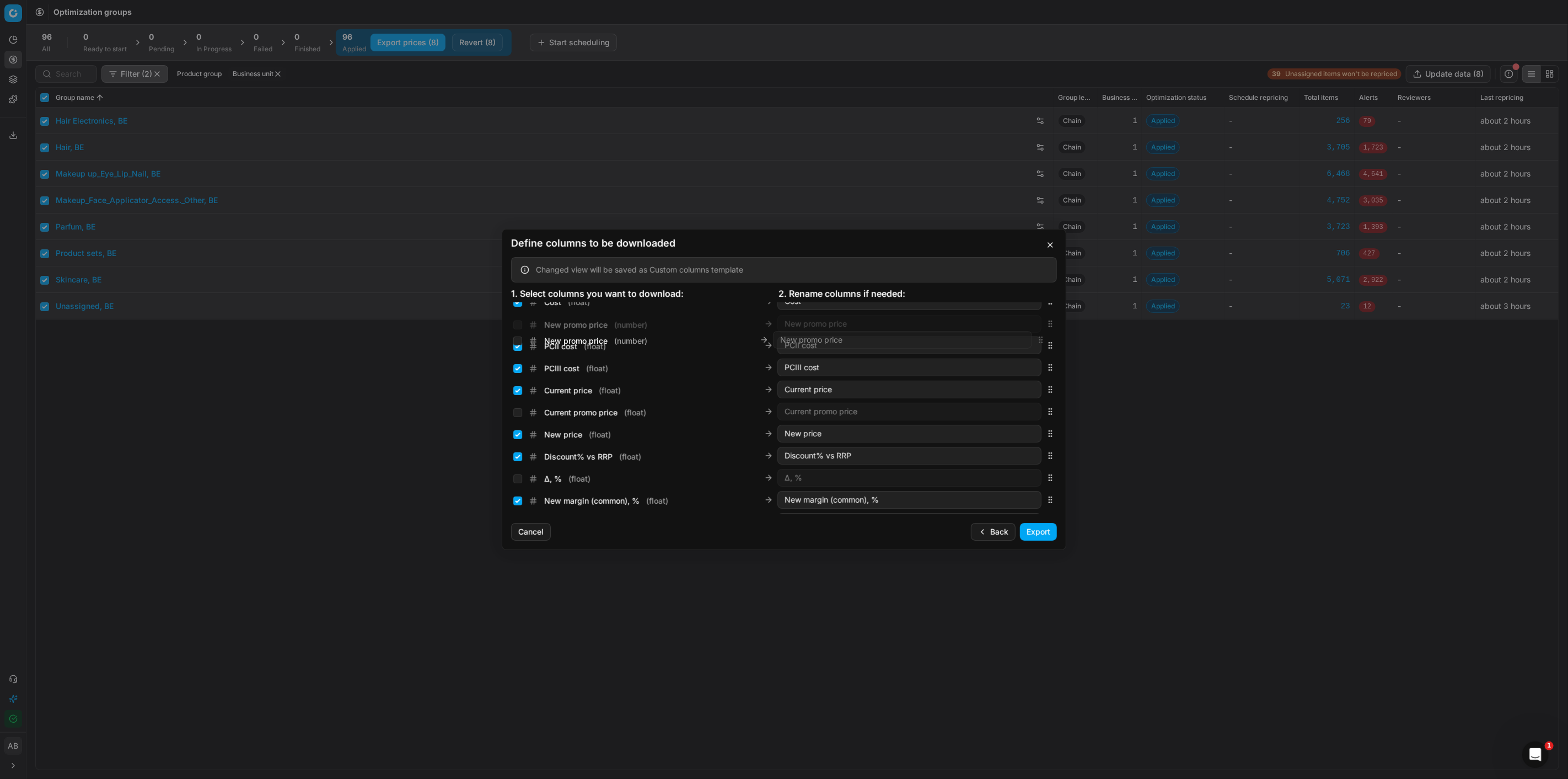
scroll to position [203, 0]
drag, startPoint x: 1041, startPoint y: 406, endPoint x: 1024, endPoint y: 430, distance: 29.4
click at [1024, 431] on div "New promo price ( number ) New promo price" at bounding box center [784, 442] width 546 height 22
click at [514, 374] on input "Current price ( float )" at bounding box center [517, 377] width 9 height 9
checkbox input "false"
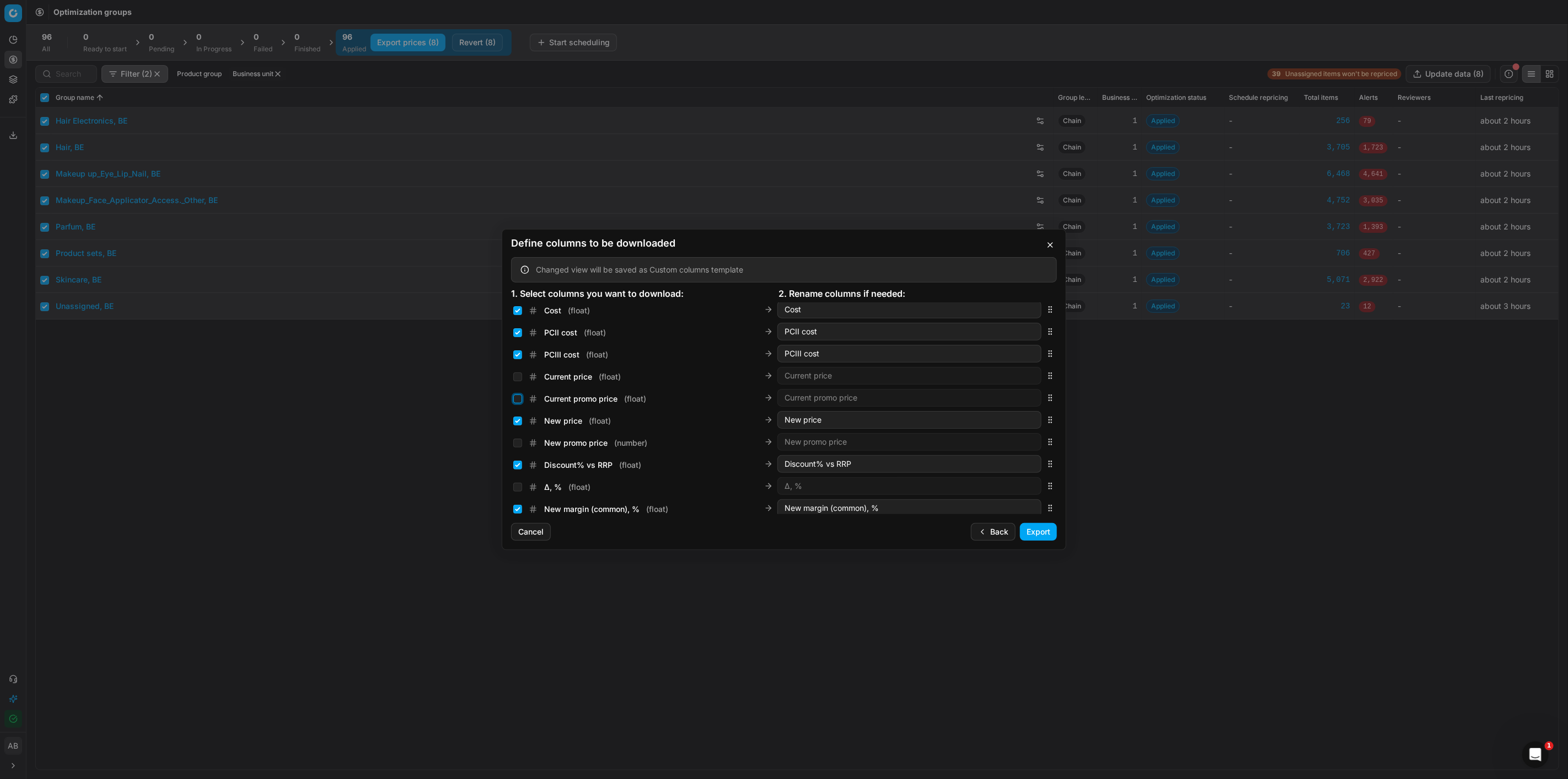
click at [516, 399] on input "Current promo price ( float )" at bounding box center [517, 398] width 9 height 9
checkbox input "true"
click at [516, 422] on input "New price ( float )" at bounding box center [517, 420] width 9 height 9
checkbox input "false"
click at [518, 439] on input "New promo price ( number )" at bounding box center [517, 442] width 9 height 9
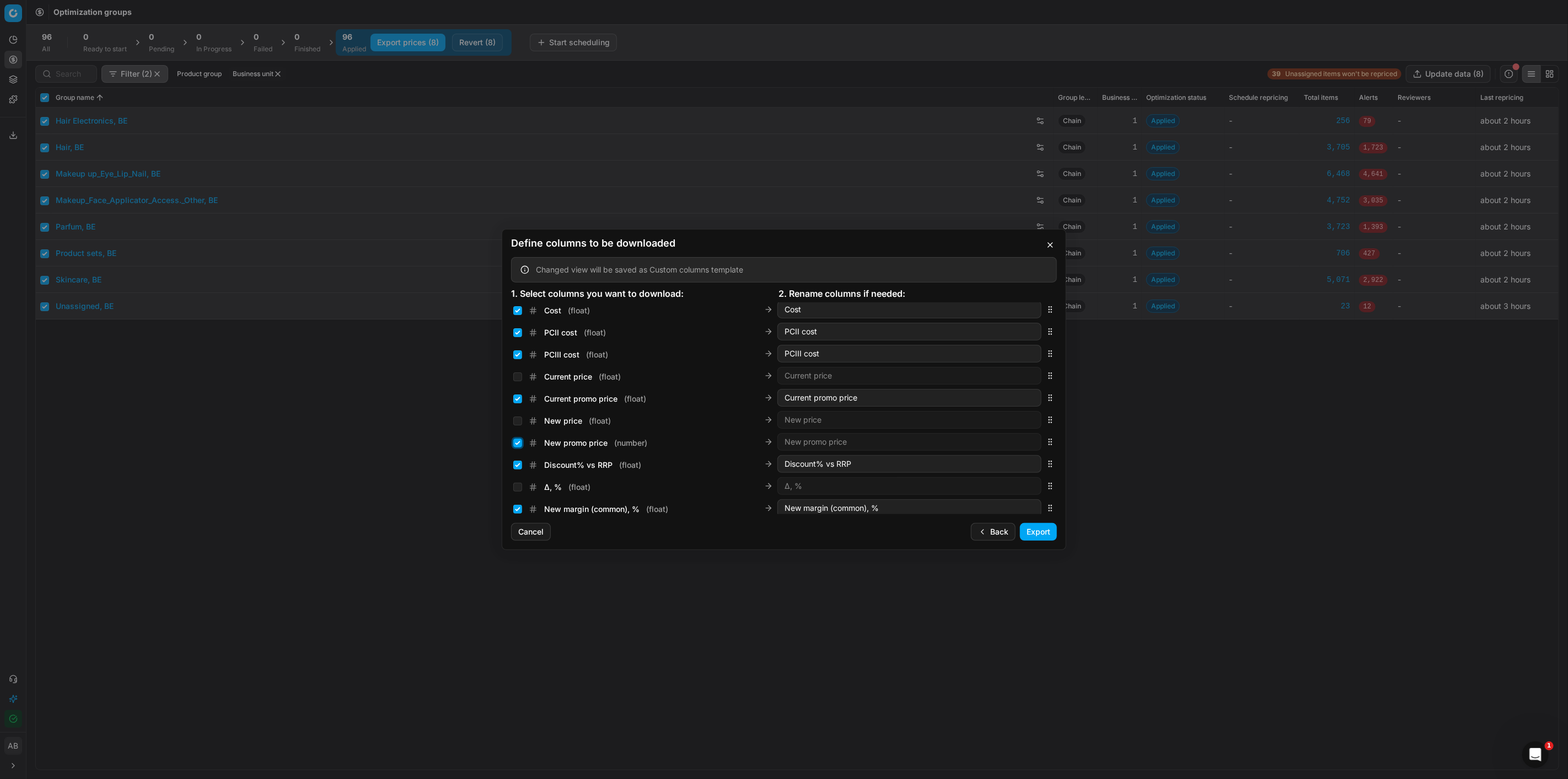
checkbox input "true"
click at [1039, 533] on button "Export" at bounding box center [1038, 531] width 37 height 18
